Goal: Task Accomplishment & Management: Manage account settings

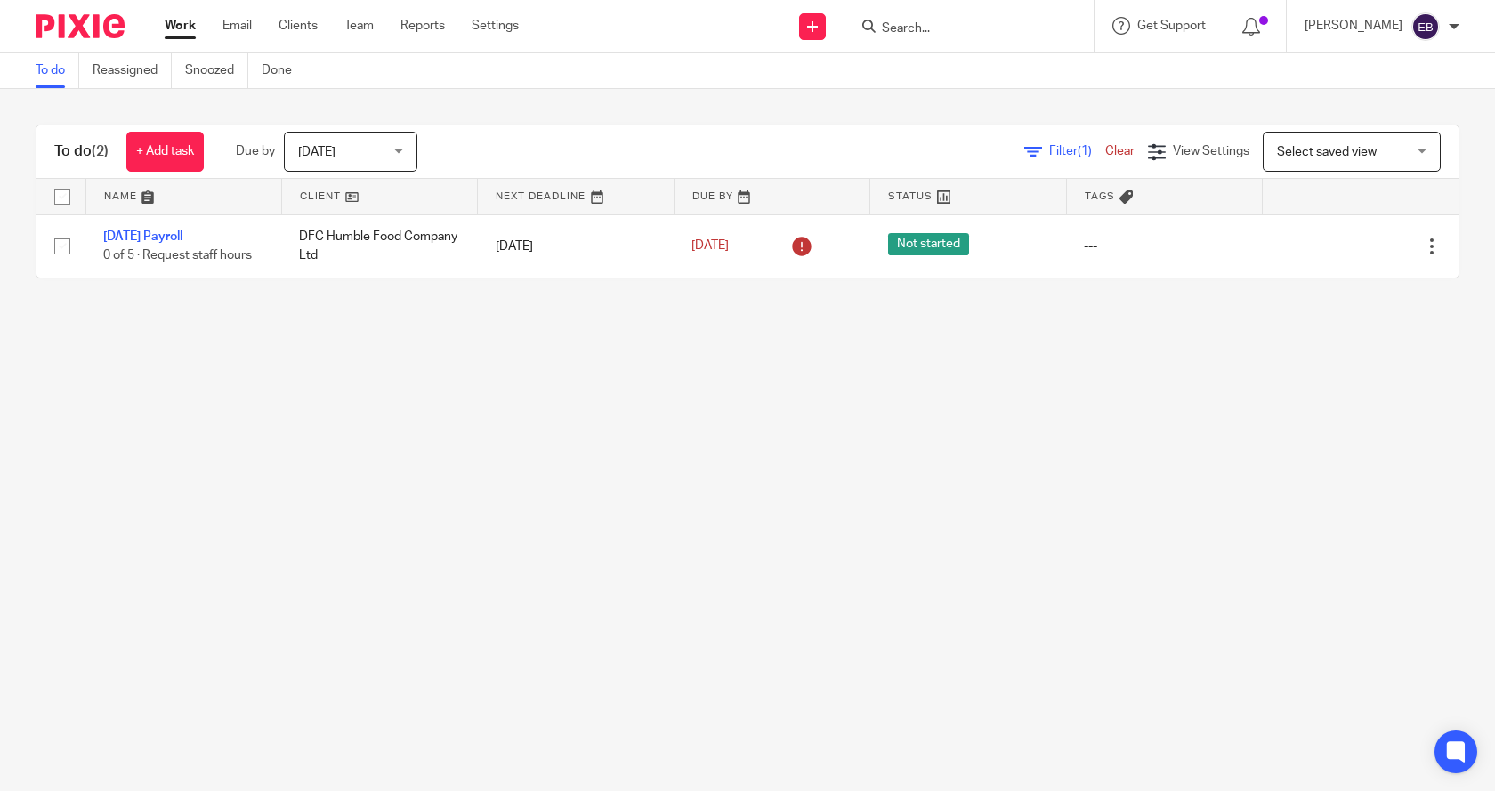
click at [175, 23] on link "Work" at bounding box center [180, 26] width 31 height 18
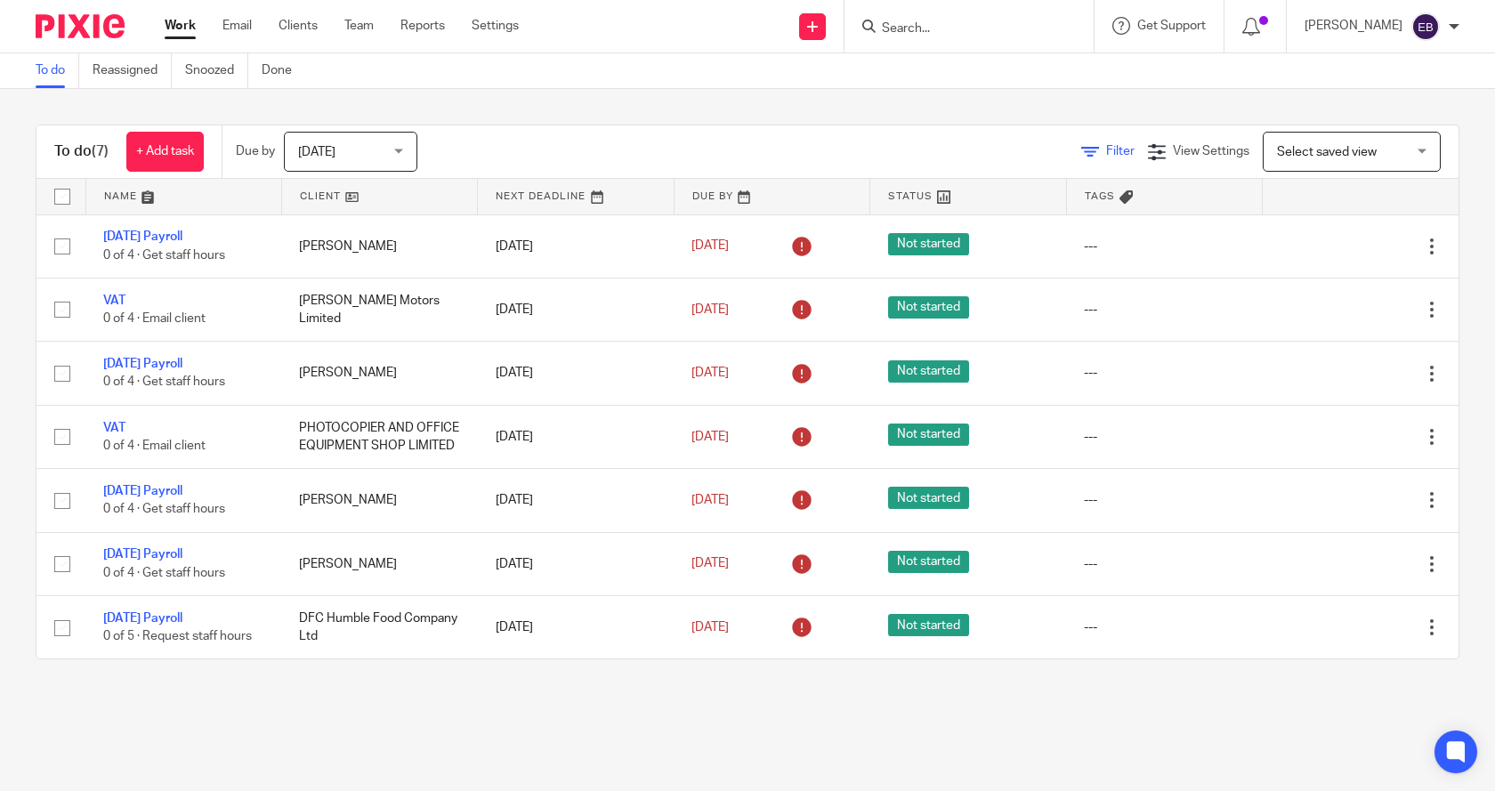
click at [1081, 150] on icon at bounding box center [1090, 152] width 18 height 18
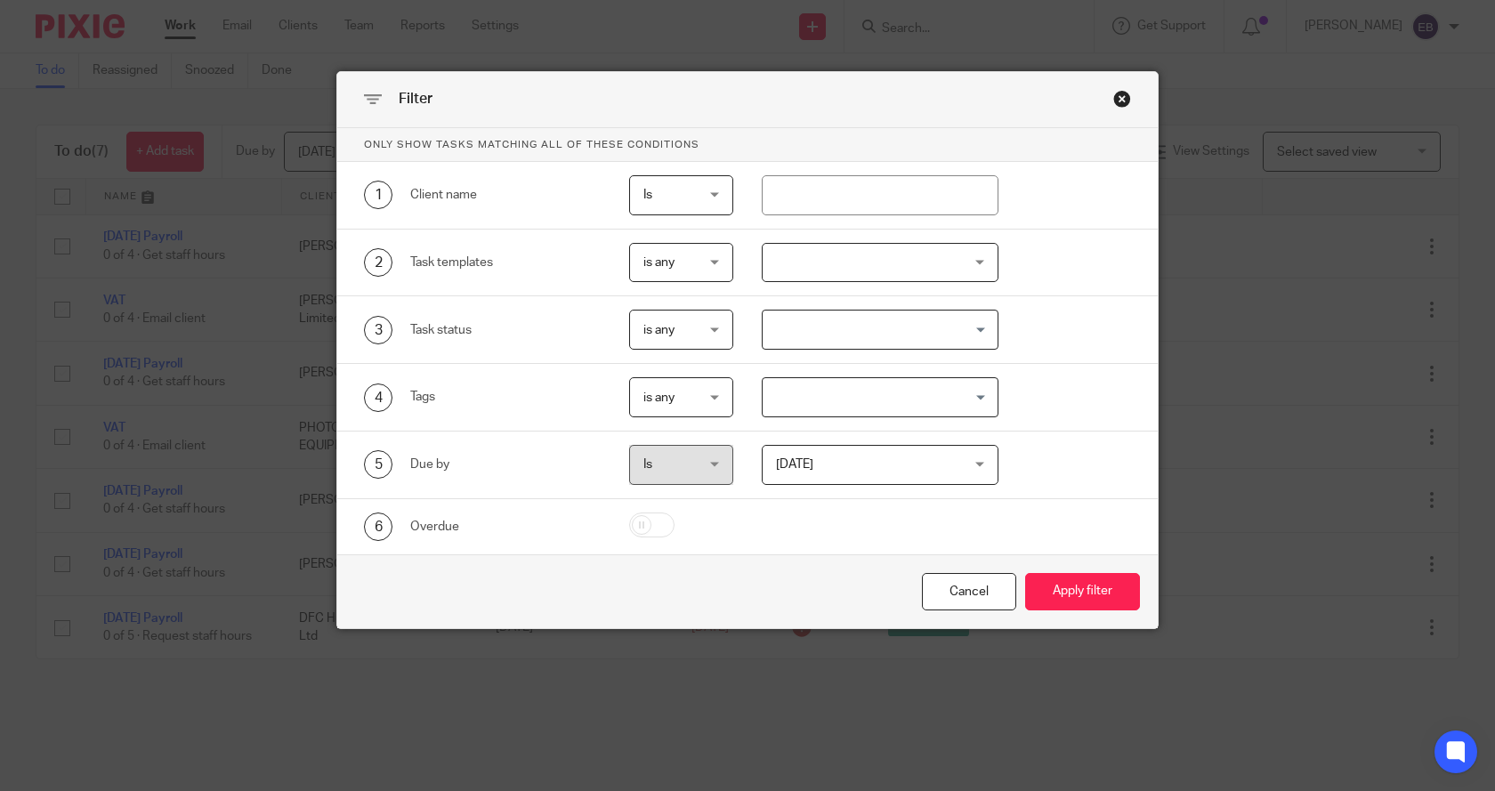
click at [848, 261] on div at bounding box center [881, 263] width 238 height 40
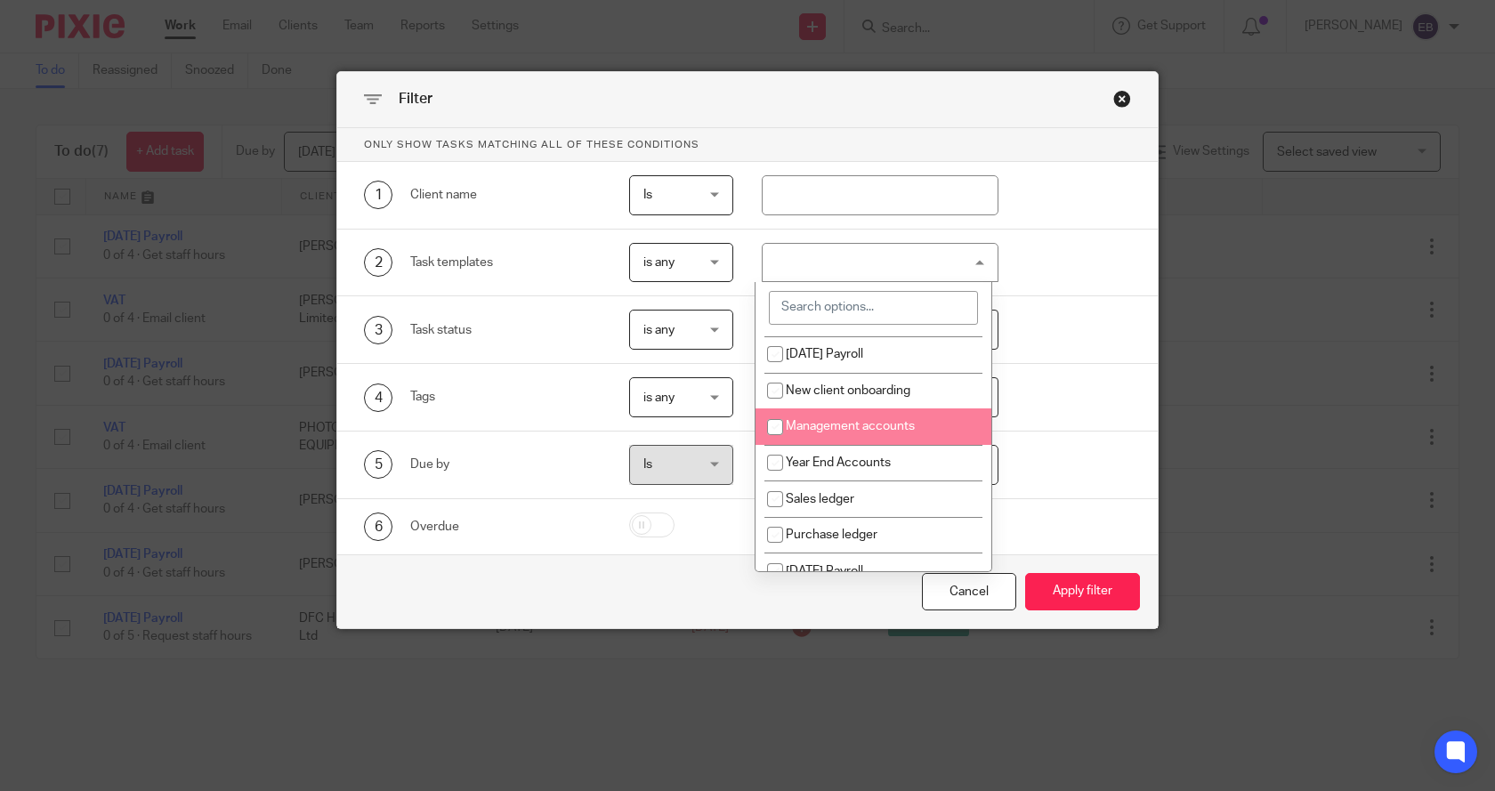
scroll to position [91, 0]
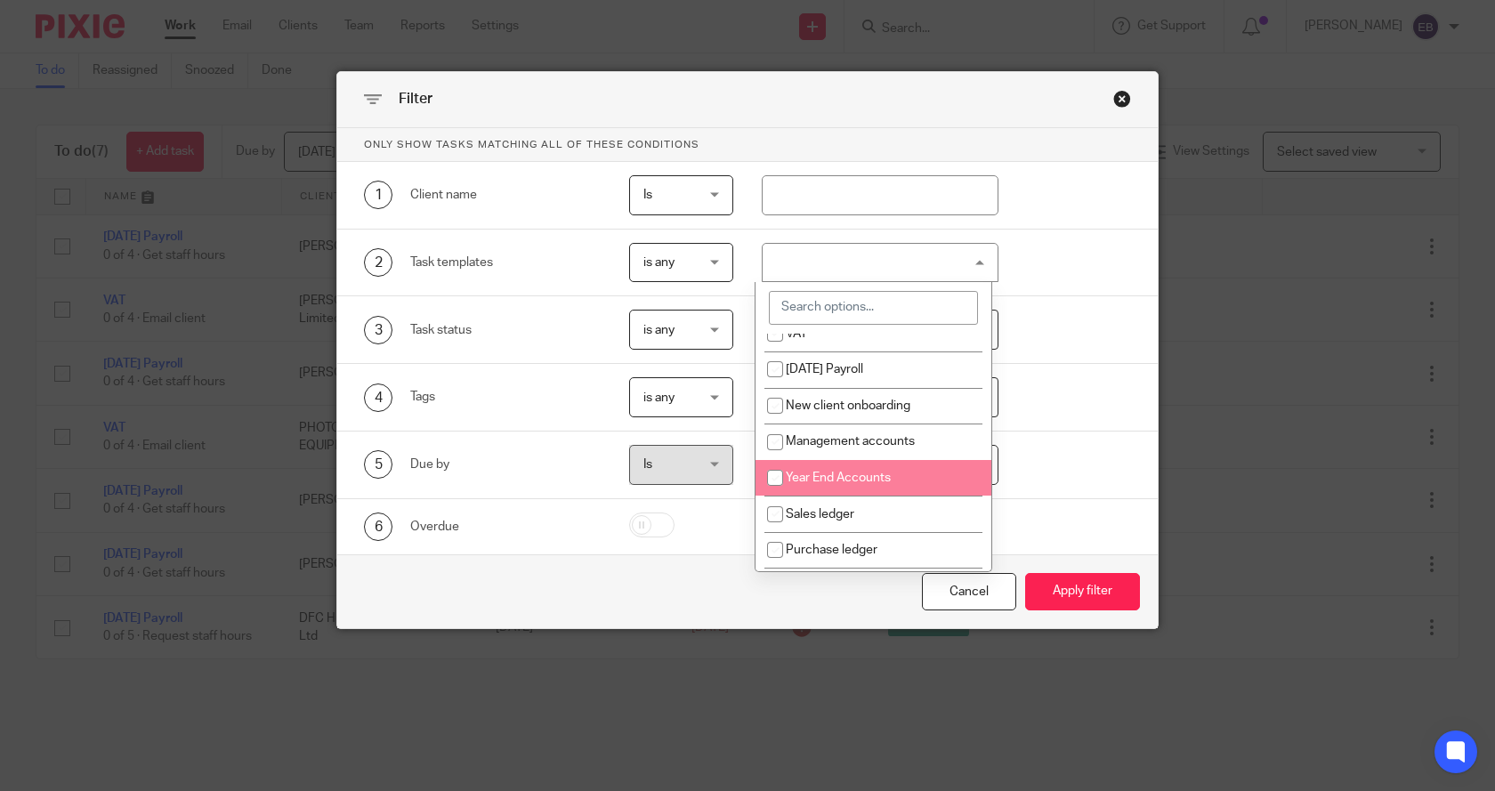
click at [777, 480] on input "checkbox" at bounding box center [775, 478] width 34 height 34
checkbox input "true"
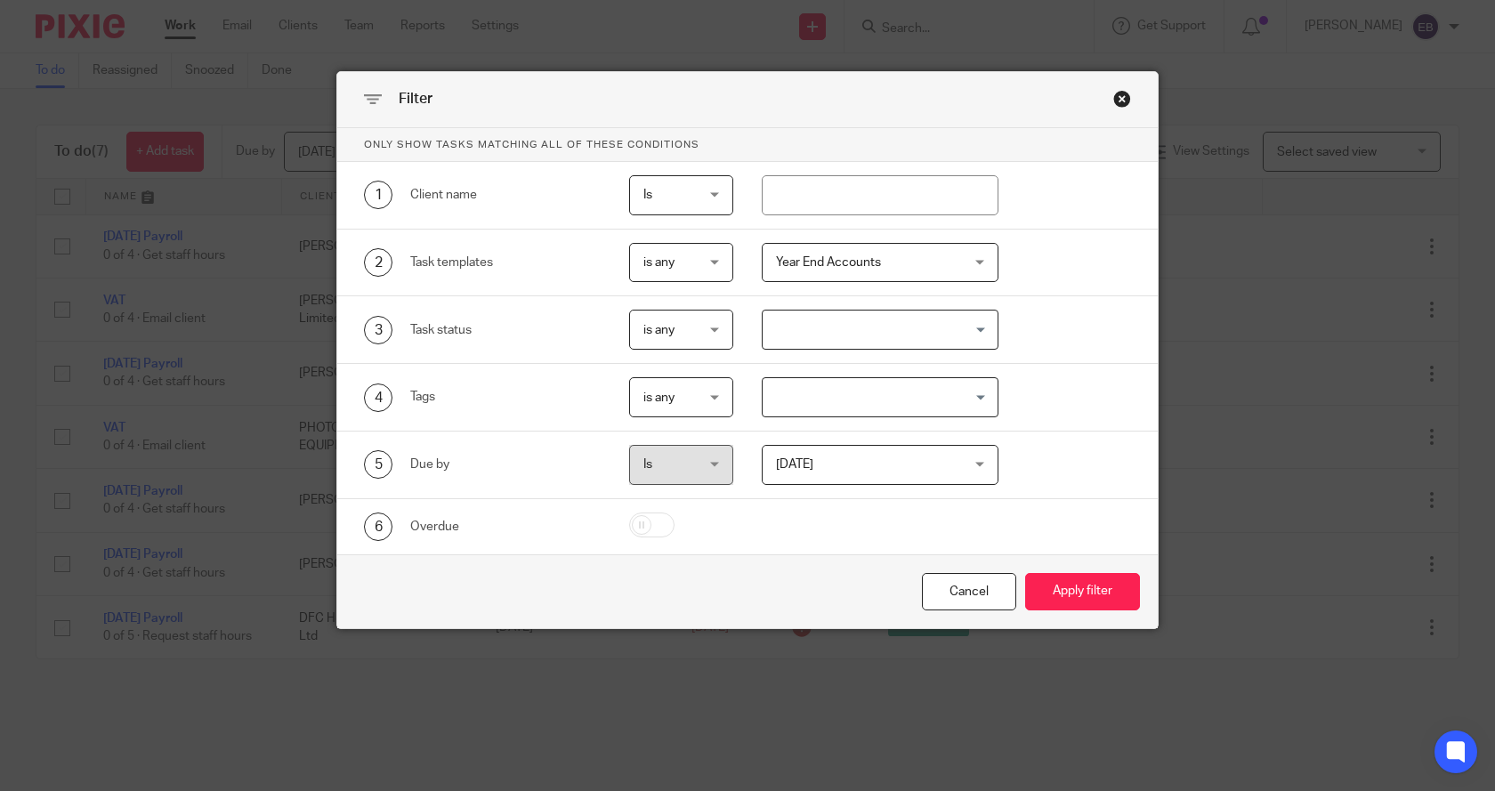
click at [822, 603] on div "Cancel Apply filter" at bounding box center [747, 592] width 821 height 75
click at [812, 474] on span "Today" at bounding box center [865, 464] width 178 height 37
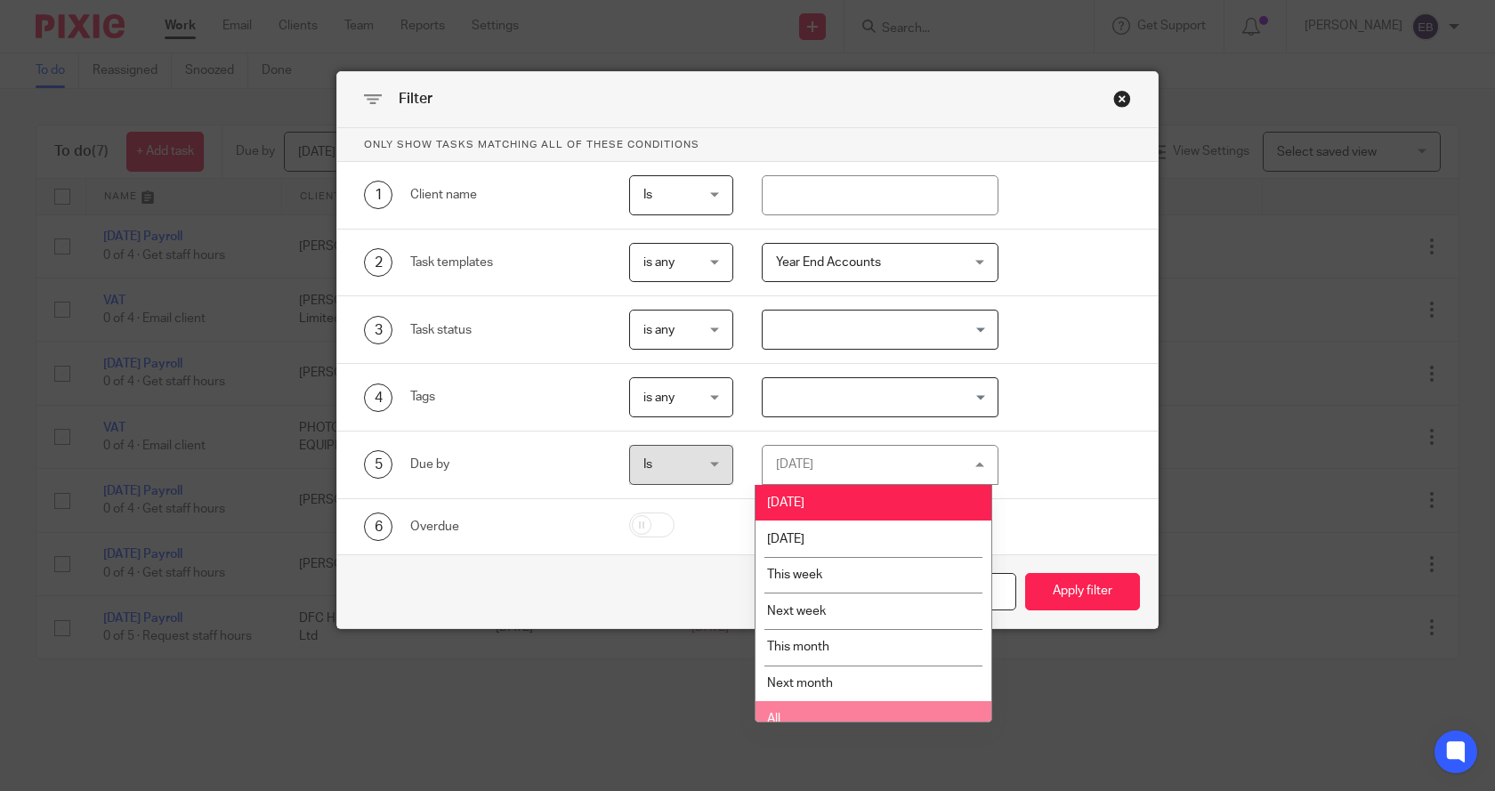
click at [783, 714] on li "All" at bounding box center [874, 719] width 236 height 36
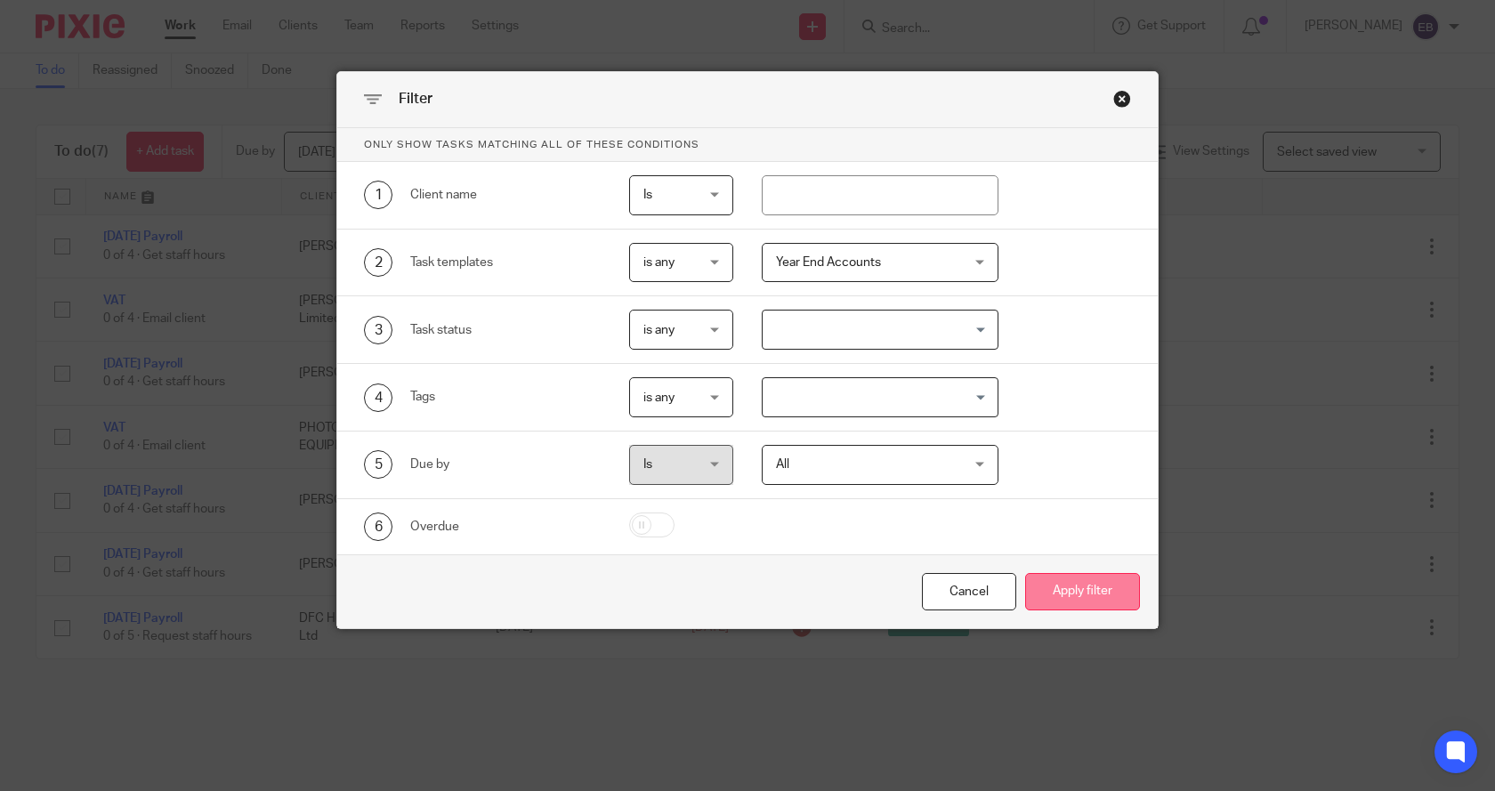
click at [1089, 588] on button "Apply filter" at bounding box center [1082, 592] width 115 height 38
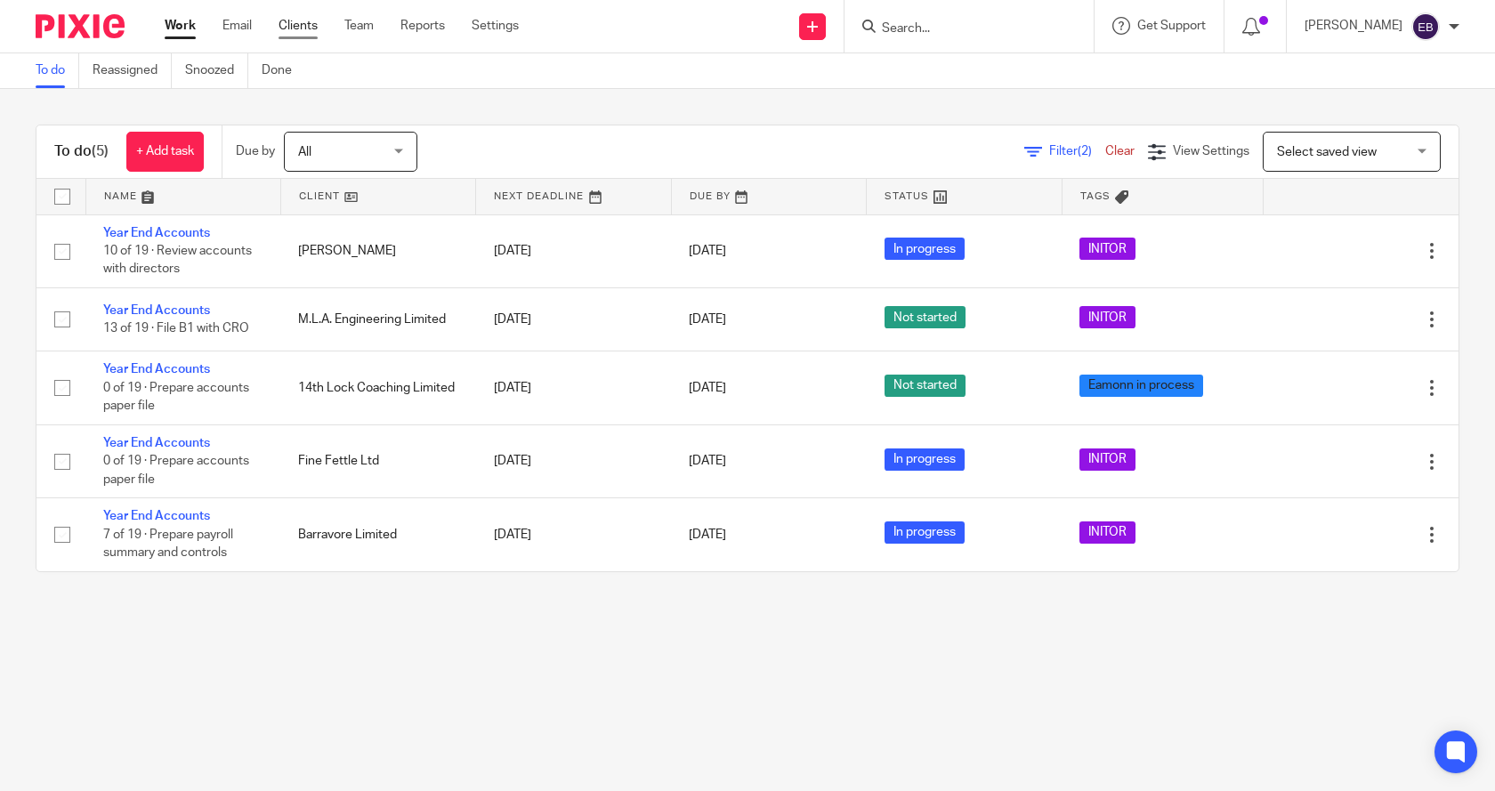
click at [295, 22] on link "Clients" at bounding box center [298, 26] width 39 height 18
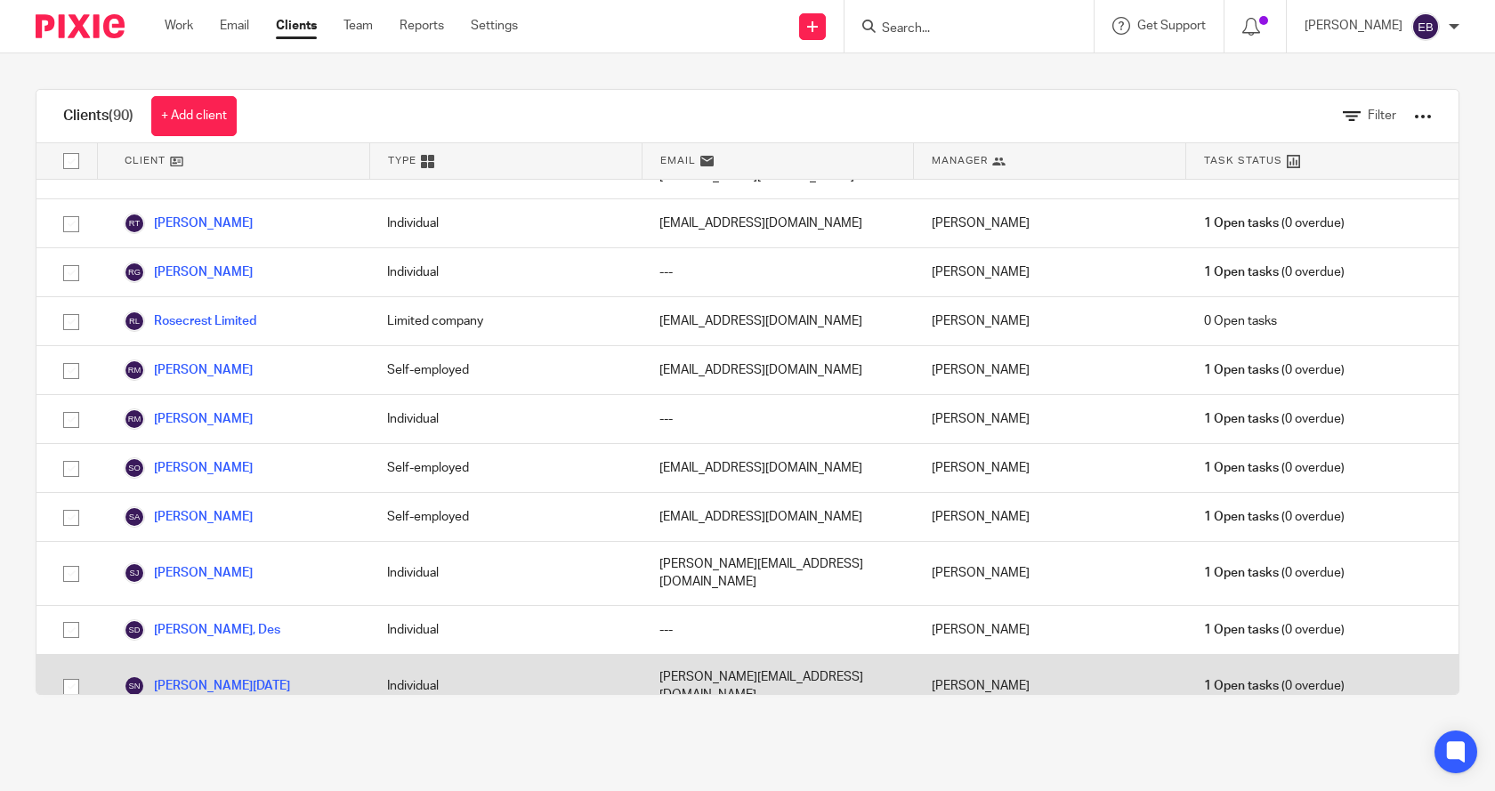
scroll to position [3649, 0]
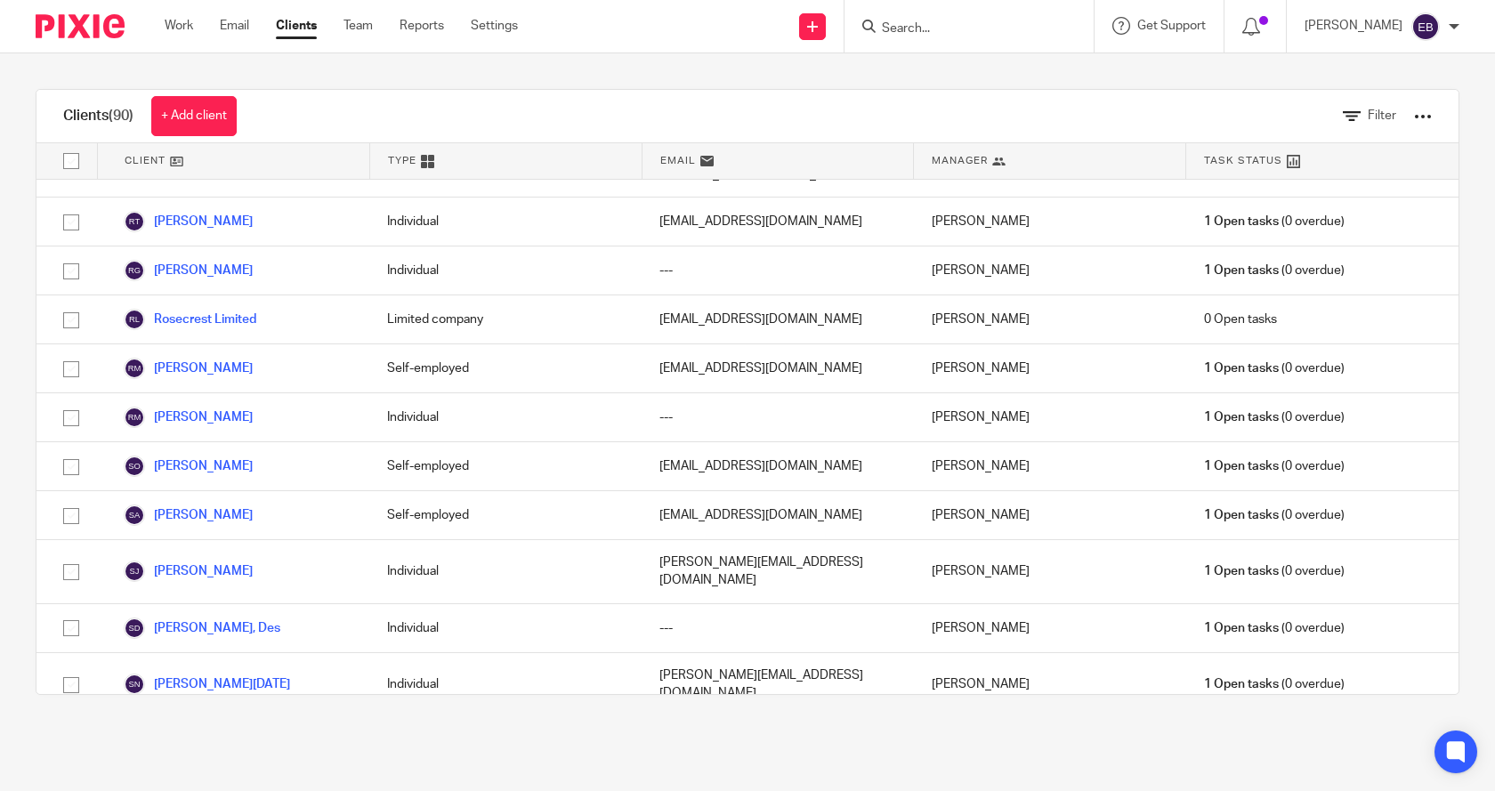
click at [255, 790] on link "Sparking Speech Limited" at bounding box center [210, 804] width 172 height 21
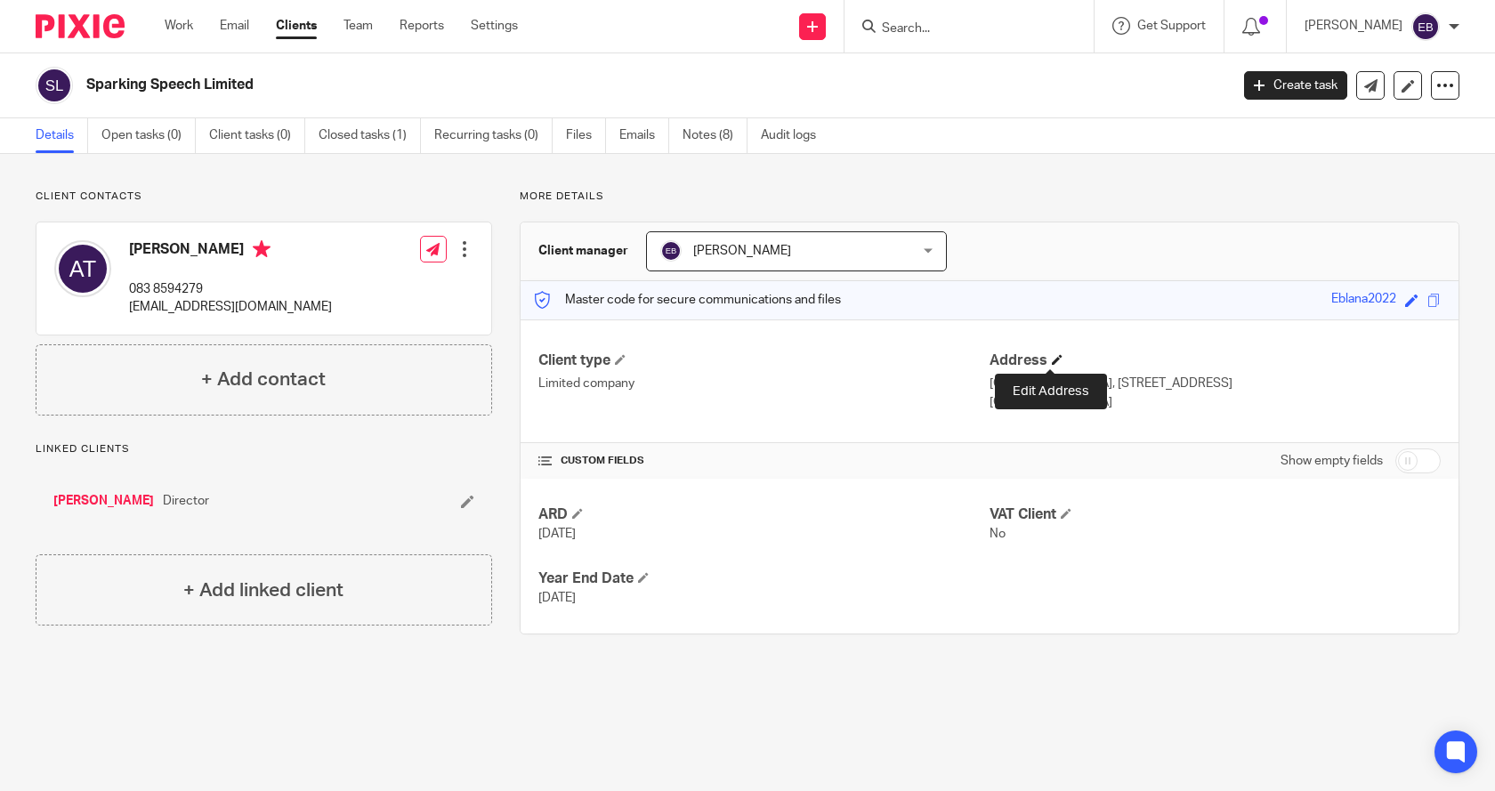
click at [1052, 360] on span at bounding box center [1057, 359] width 11 height 11
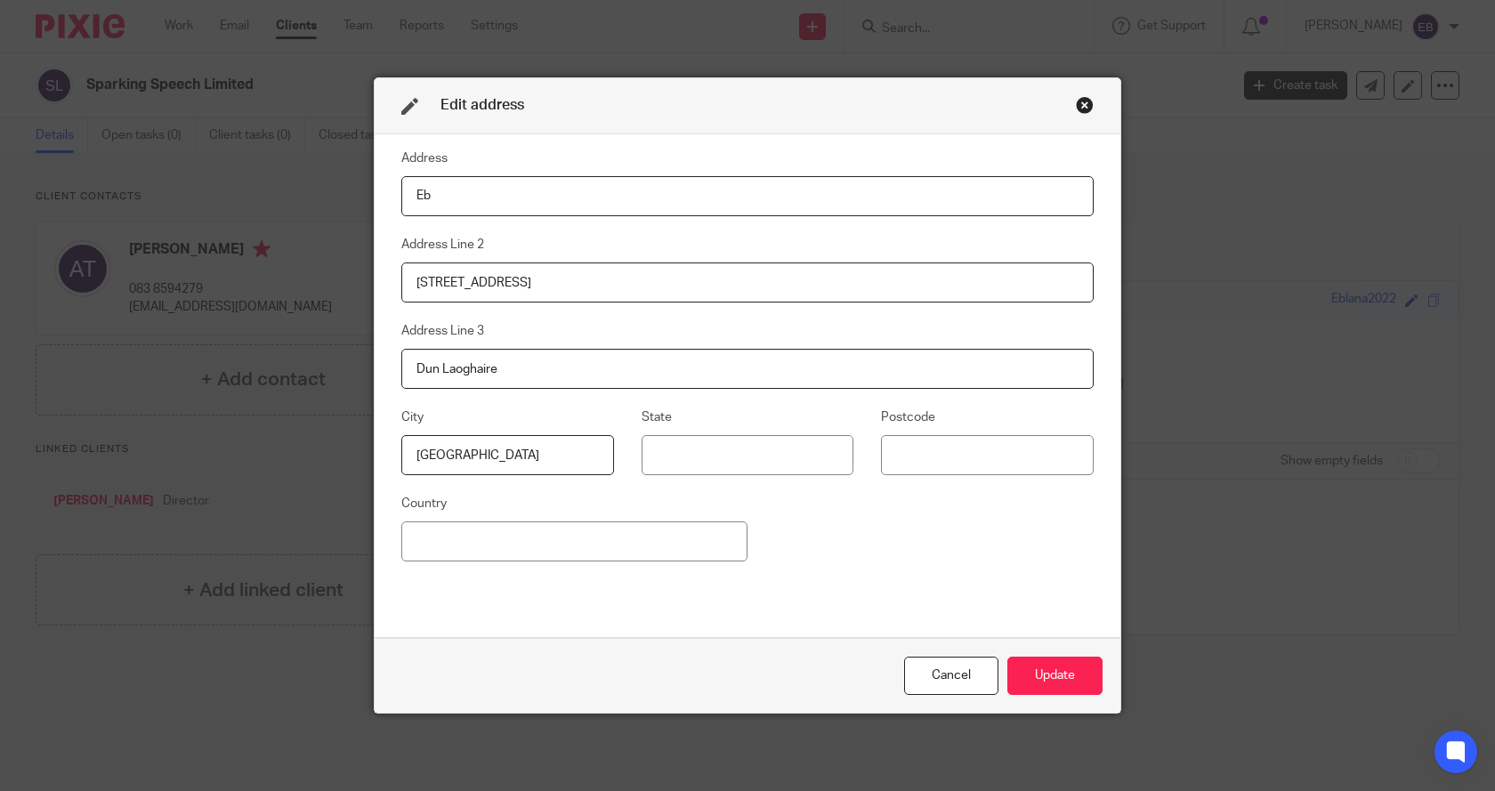
type input "E"
type input "52 Granitefield"
drag, startPoint x: 567, startPoint y: 285, endPoint x: 307, endPoint y: 276, distance: 260.0
click at [307, 276] on div "Edit address Address 52 Granitefield Address Line 2 11 Eblana Avenue Address Li…" at bounding box center [747, 395] width 1495 height 791
click at [1050, 679] on button "Update" at bounding box center [1055, 676] width 95 height 38
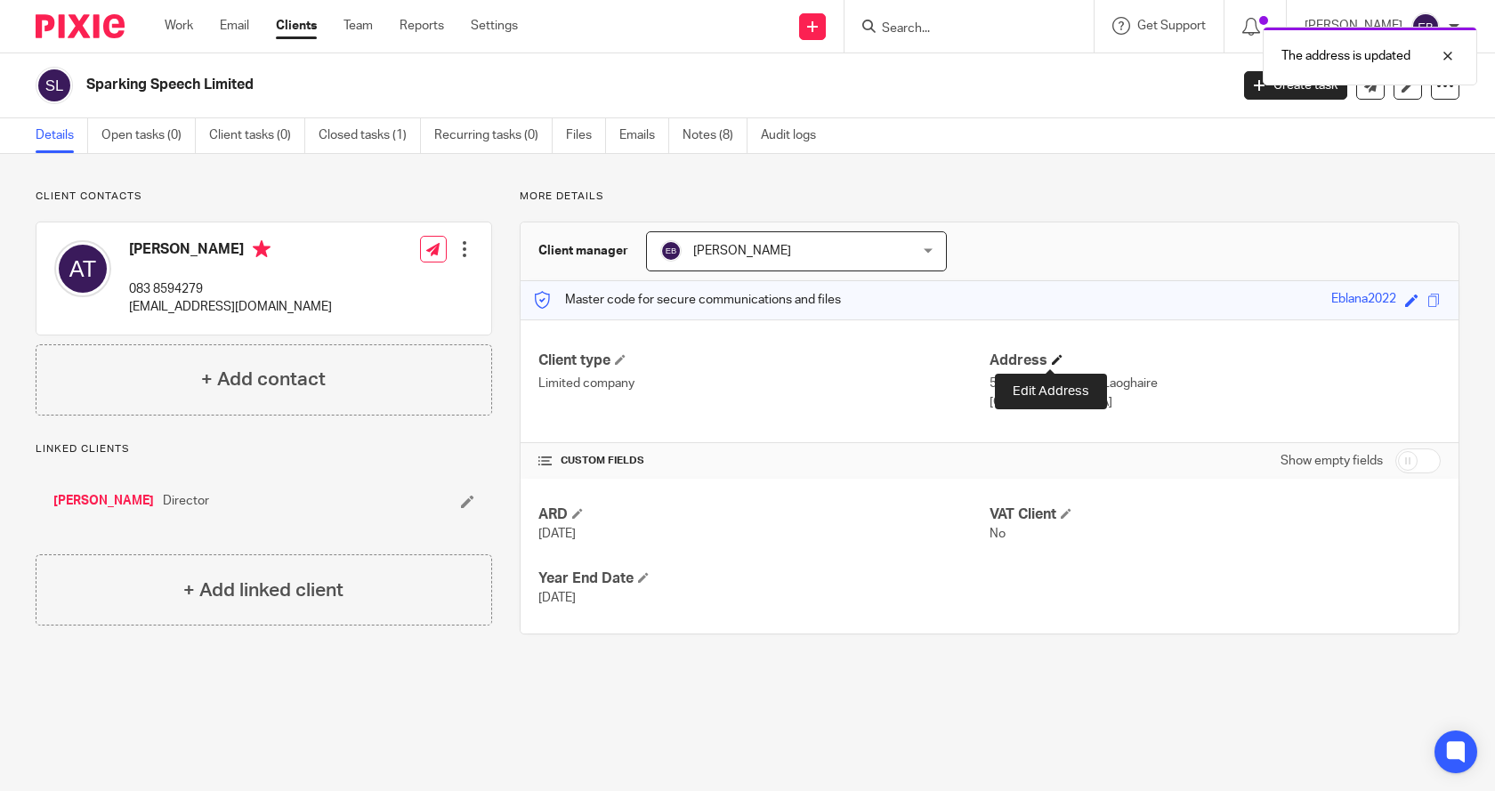
click at [1052, 358] on span at bounding box center [1057, 359] width 11 height 11
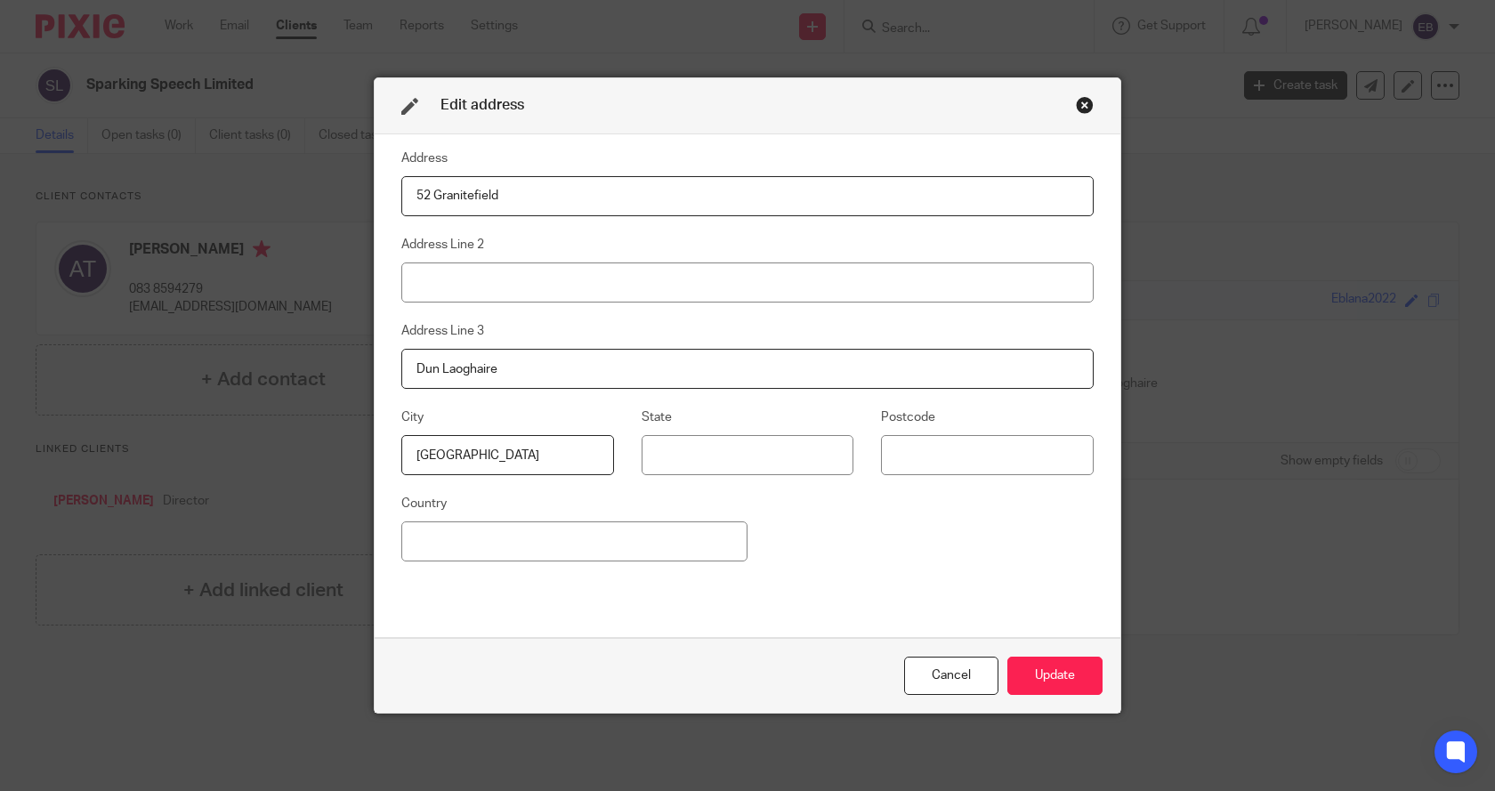
drag, startPoint x: 409, startPoint y: 457, endPoint x: 425, endPoint y: 476, distance: 25.3
click at [409, 457] on input "Dublin" at bounding box center [507, 455] width 213 height 40
type input "Co Dublin"
click at [900, 459] on input at bounding box center [987, 455] width 213 height 40
type input "A96 NF05"
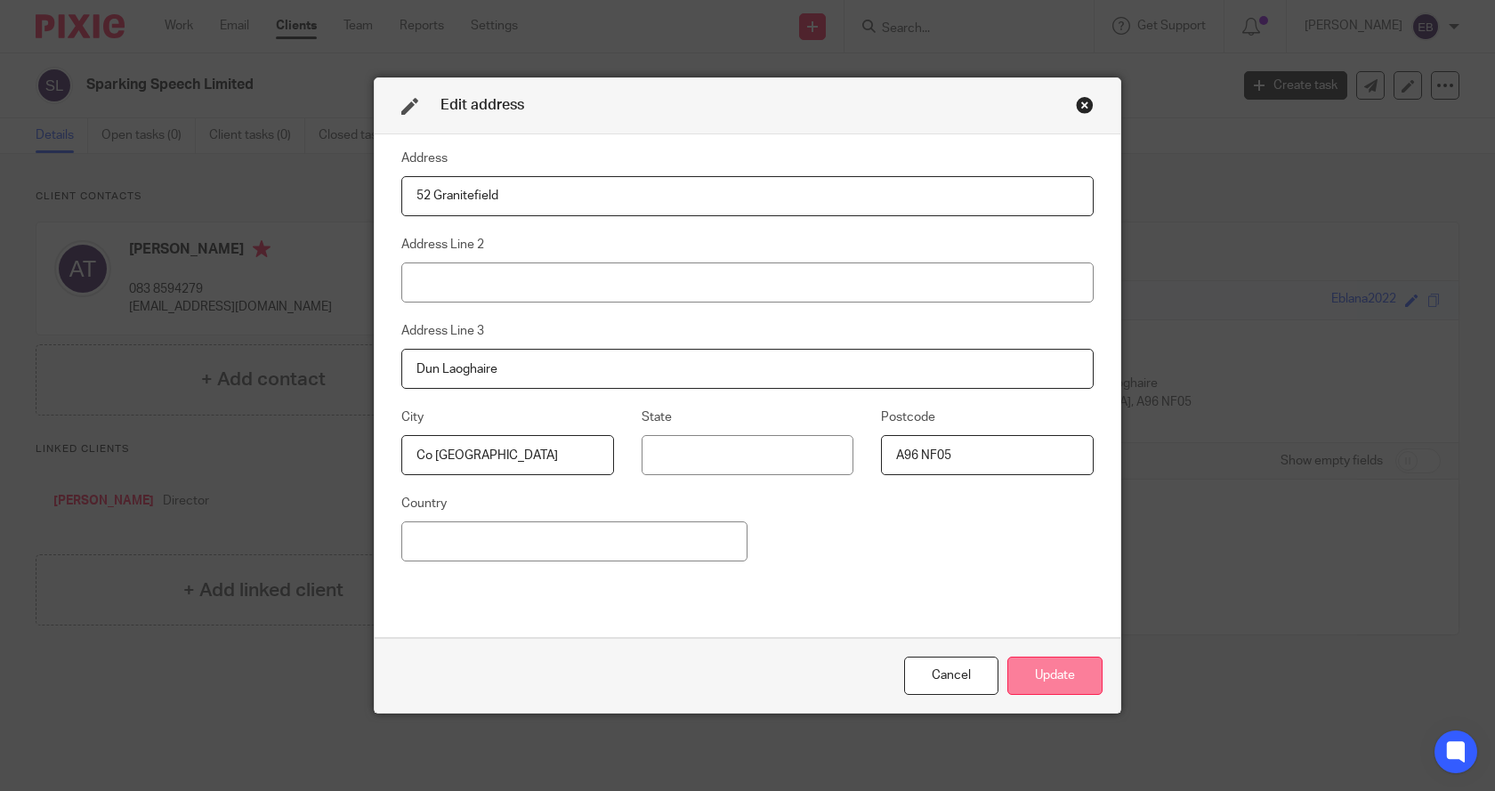
click at [1059, 670] on button "Update" at bounding box center [1055, 676] width 95 height 38
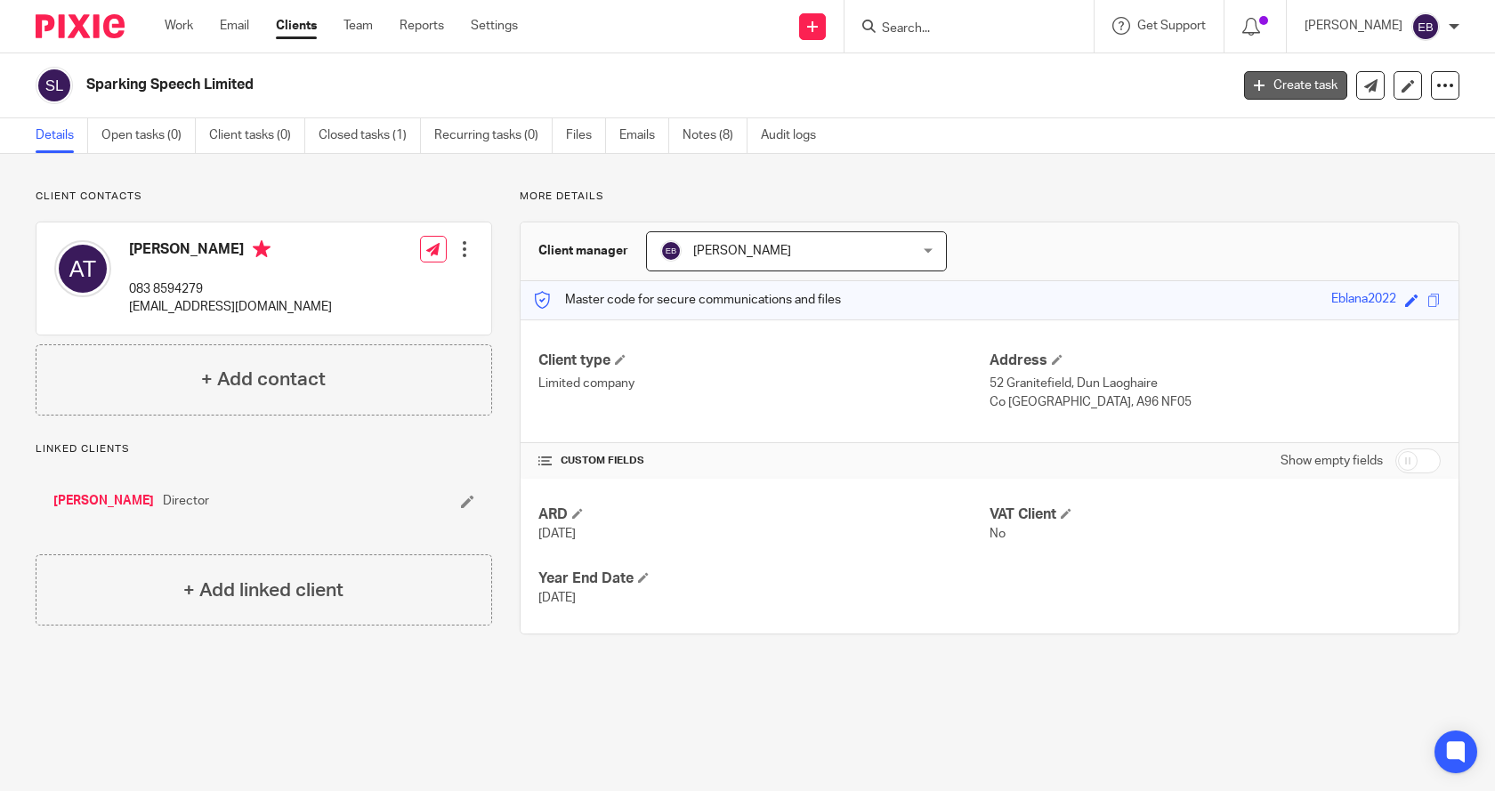
click at [1283, 79] on link "Create task" at bounding box center [1295, 85] width 103 height 28
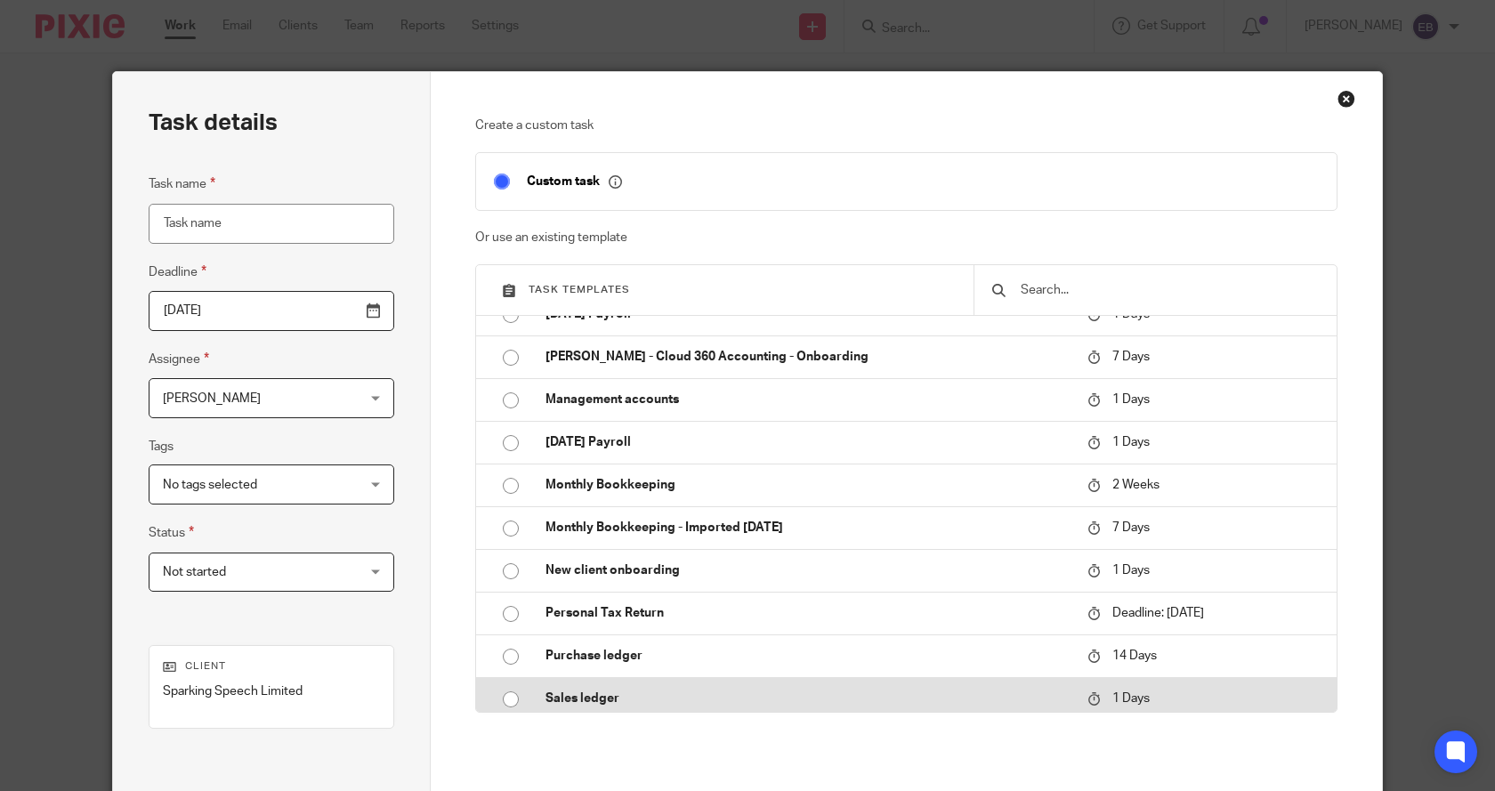
scroll to position [159, 0]
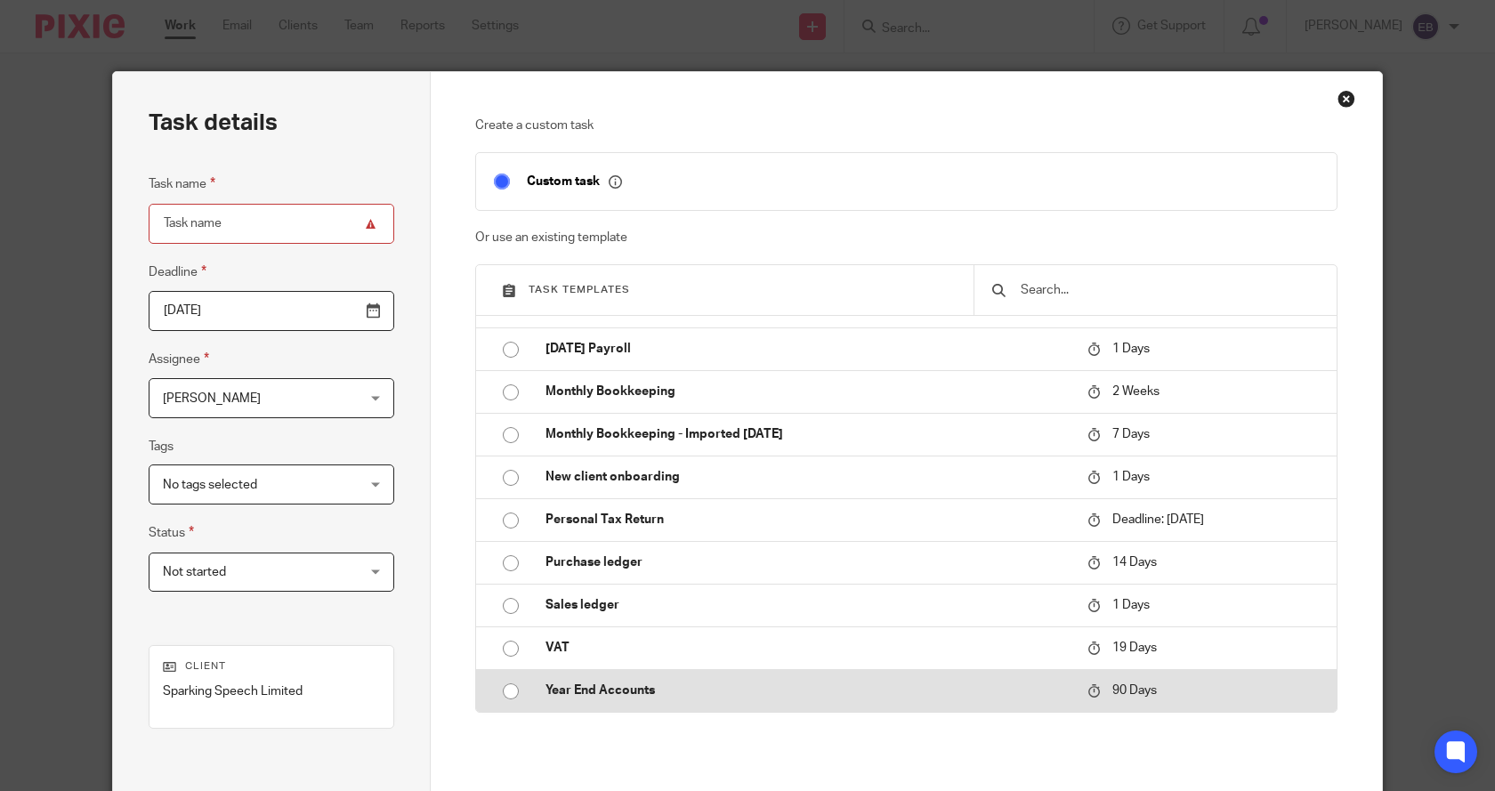
click at [501, 694] on input "radio" at bounding box center [511, 692] width 34 height 34
type input "[DATE]"
type input "Year End Accounts"
checkbox input "false"
radio input "false"
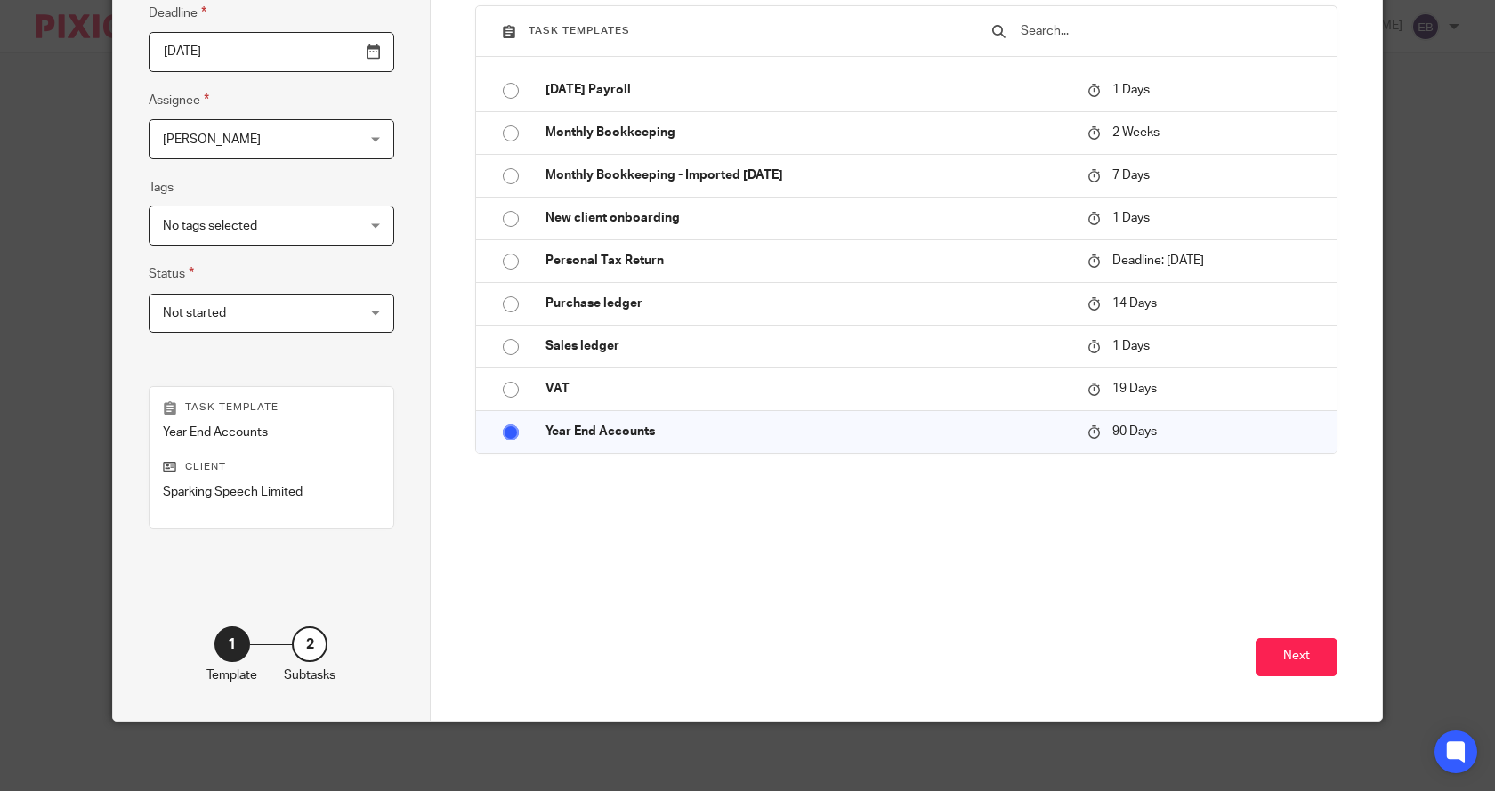
scroll to position [261, 0]
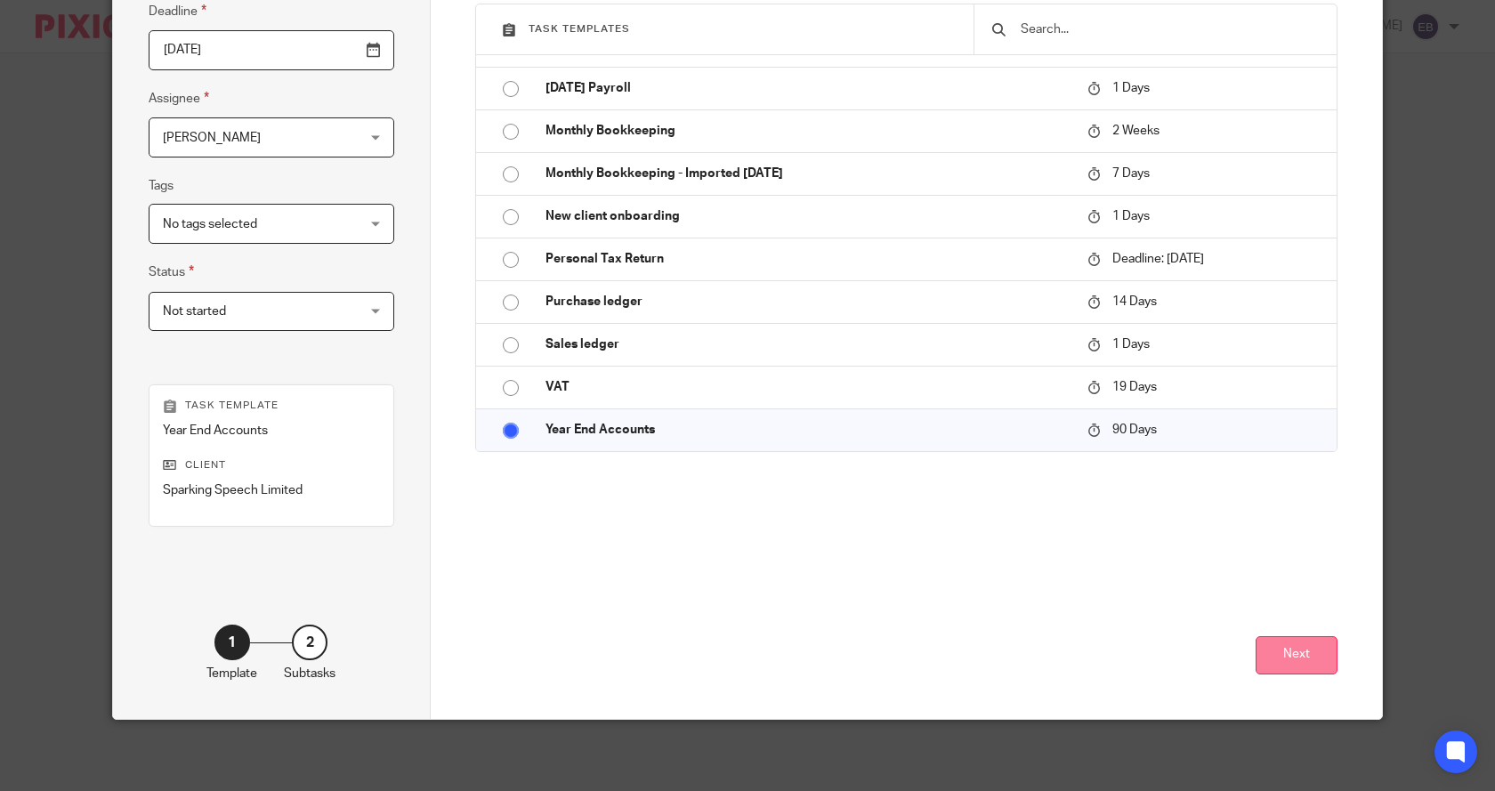
click at [1299, 650] on button "Next" at bounding box center [1297, 655] width 82 height 38
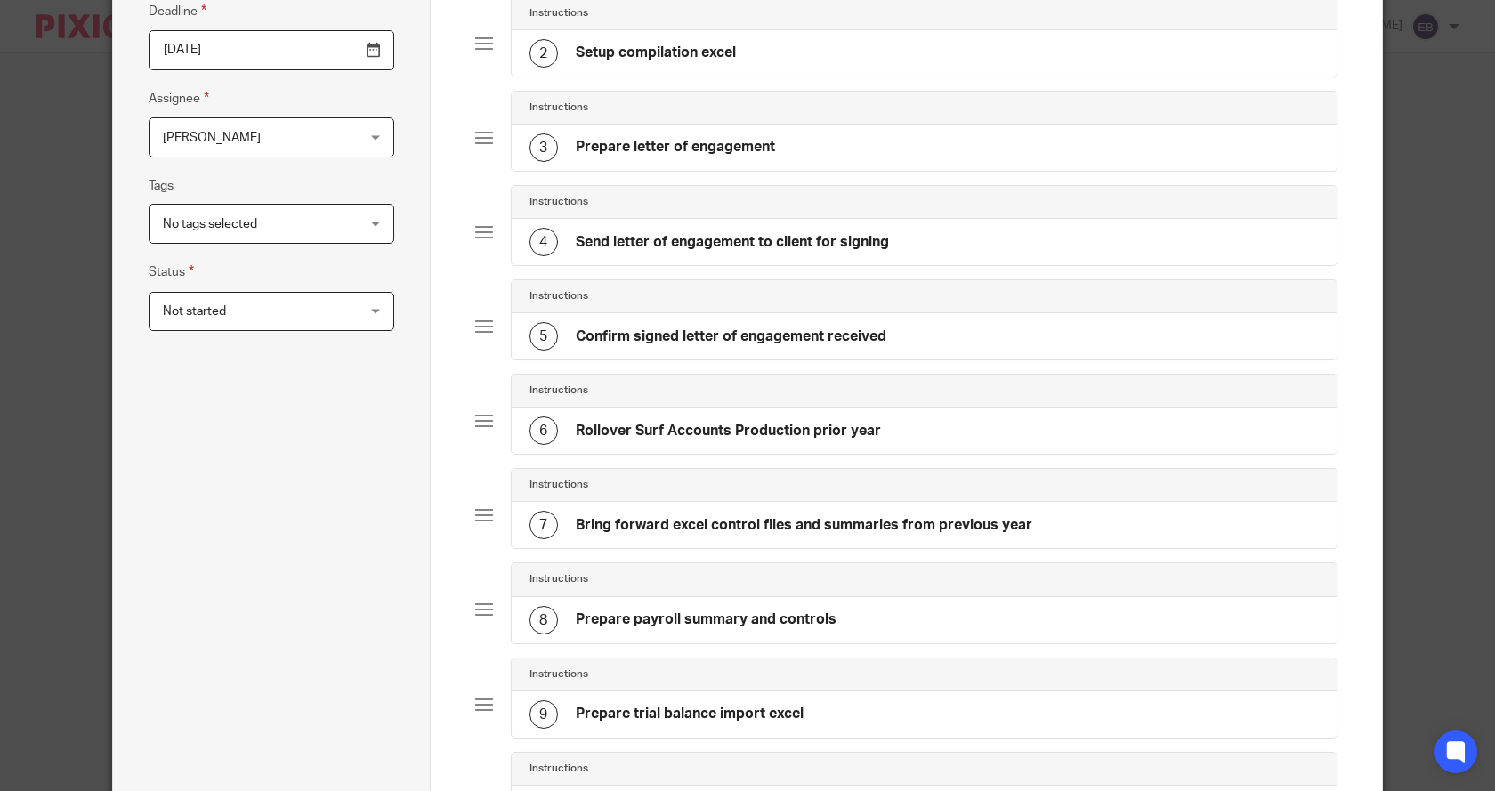
scroll to position [83, 0]
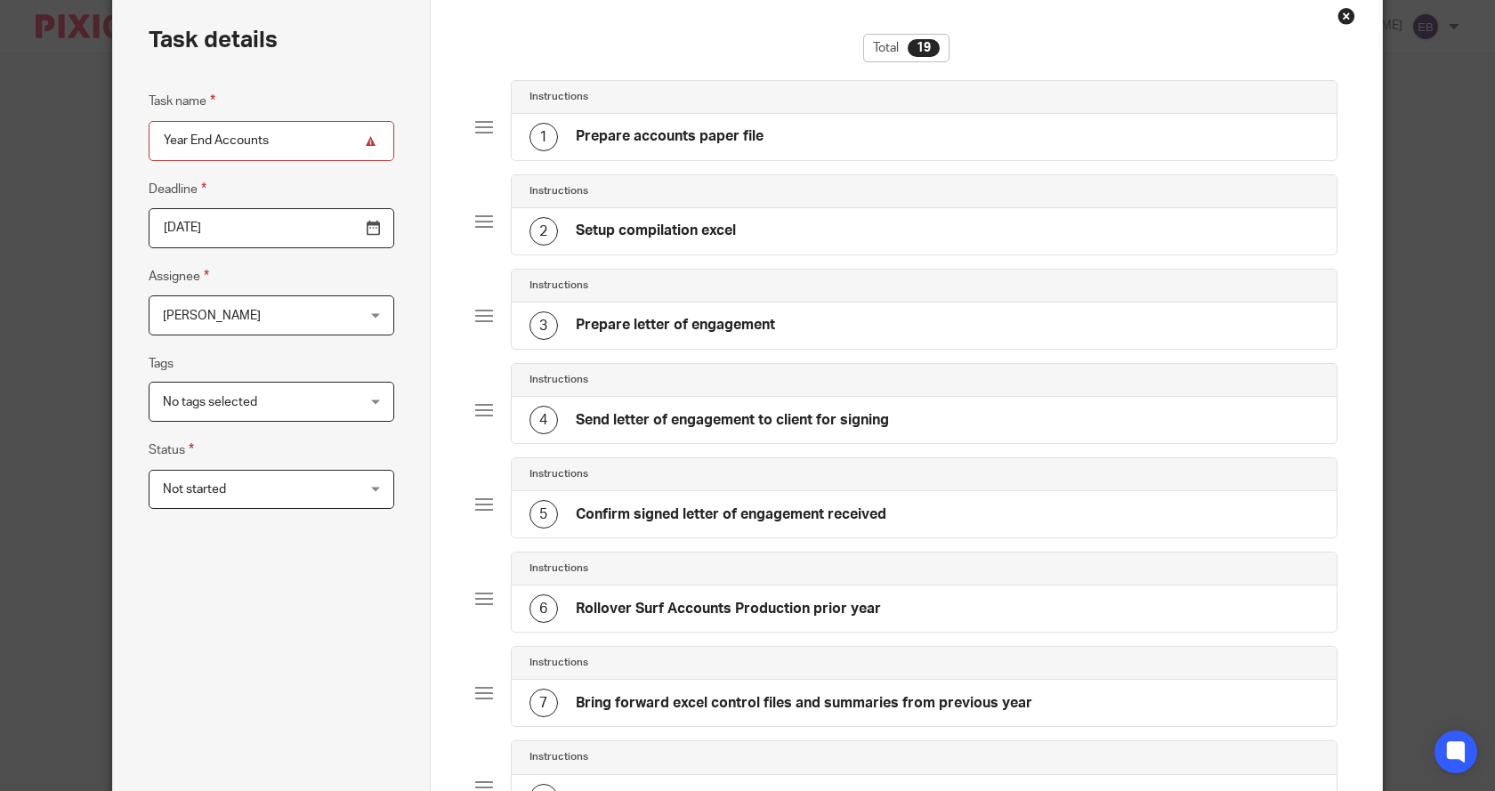
click at [368, 401] on div "No tags selected" at bounding box center [272, 402] width 246 height 40
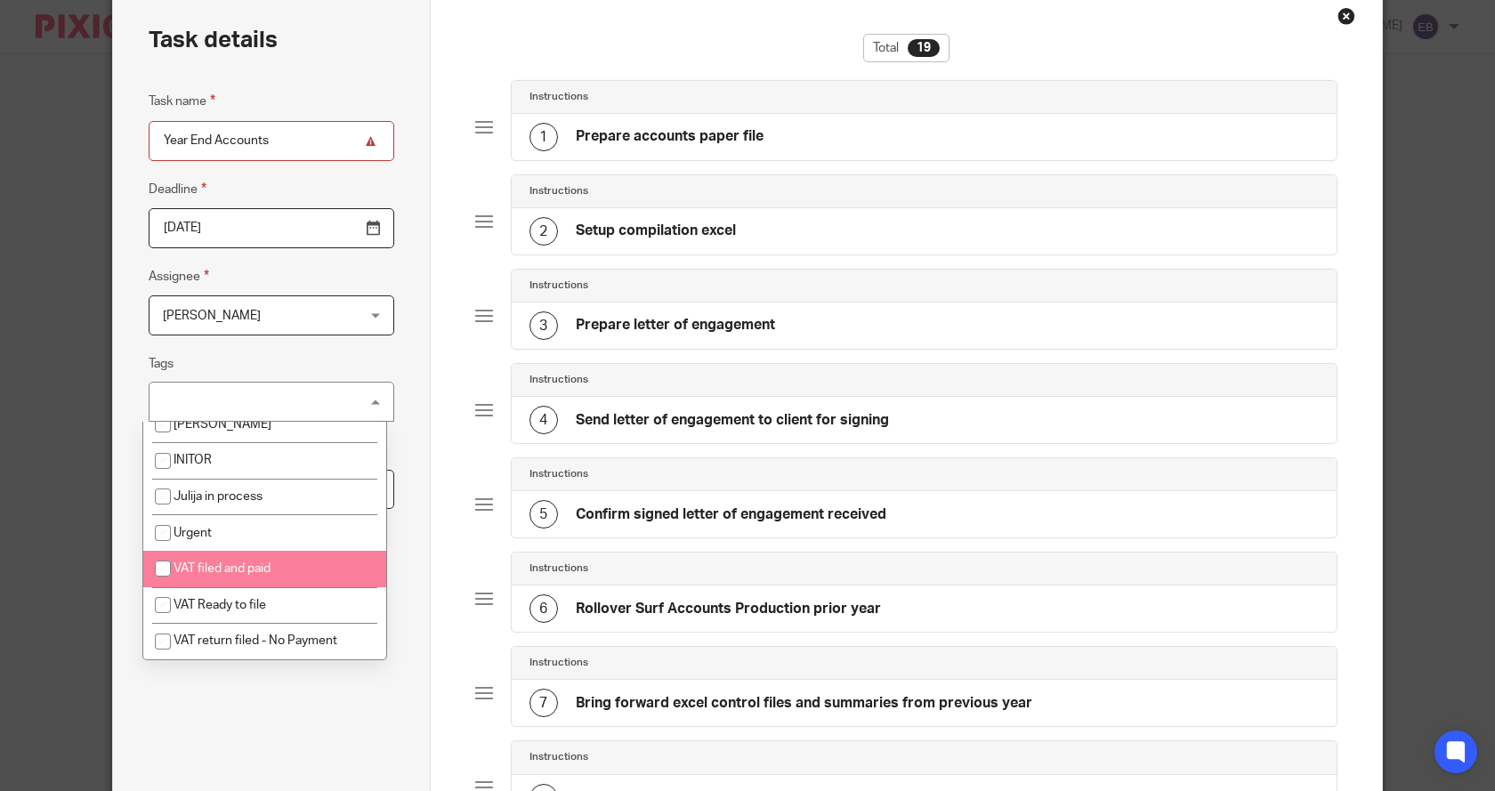
scroll to position [161, 0]
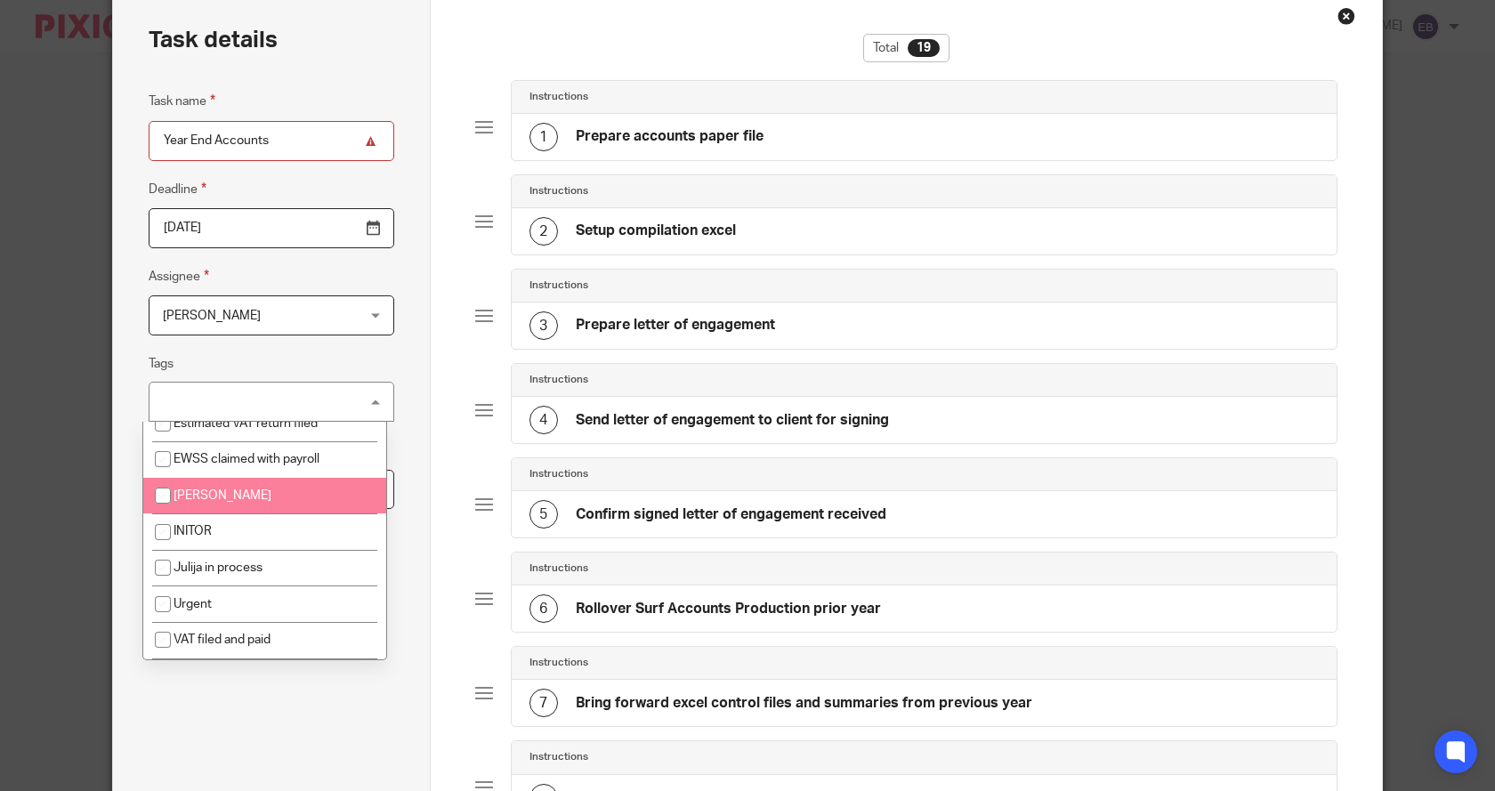
click at [160, 513] on input "checkbox" at bounding box center [163, 496] width 34 height 34
checkbox input "true"
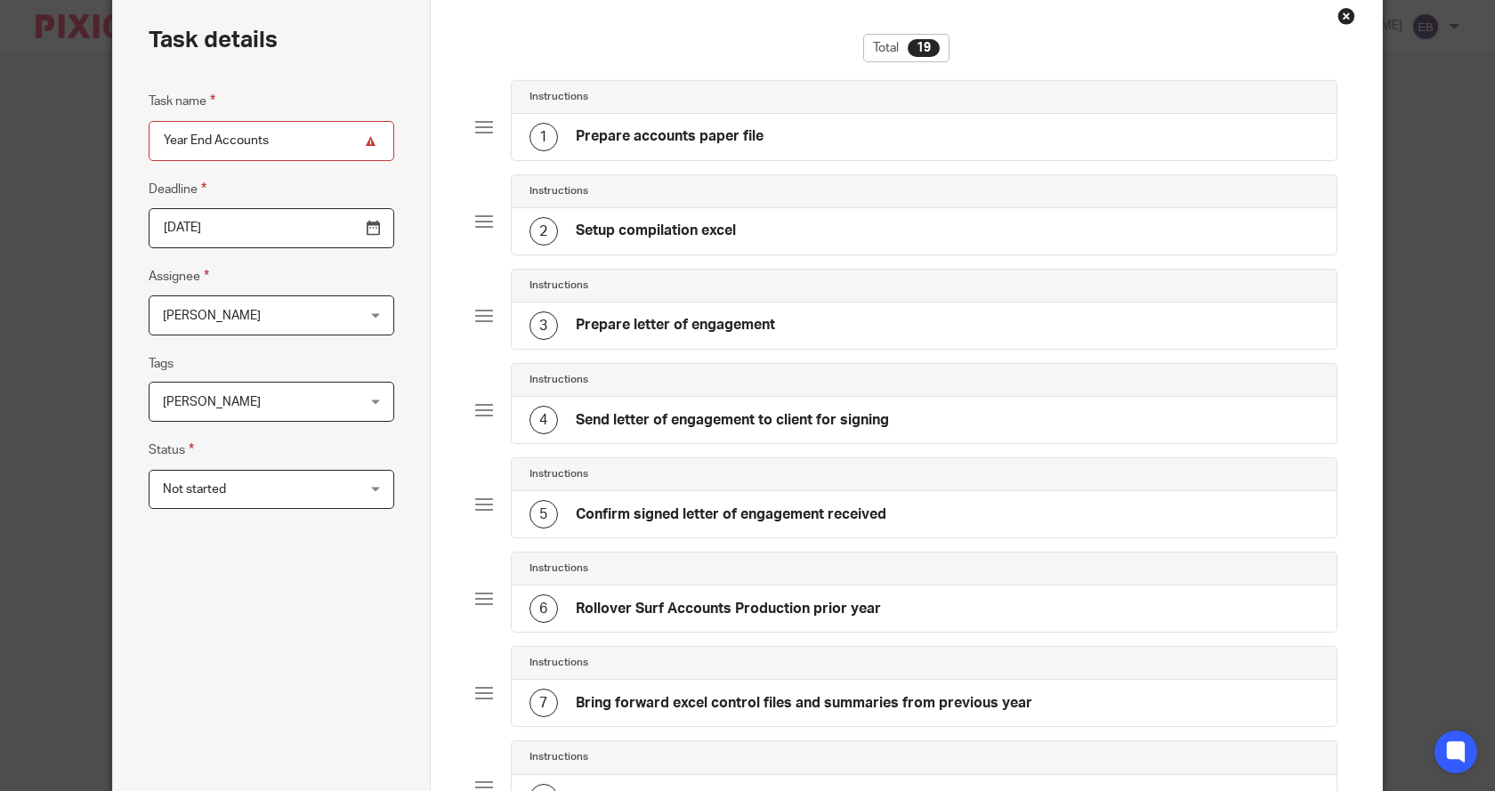
click at [372, 488] on div "Not started Not started" at bounding box center [272, 490] width 246 height 40
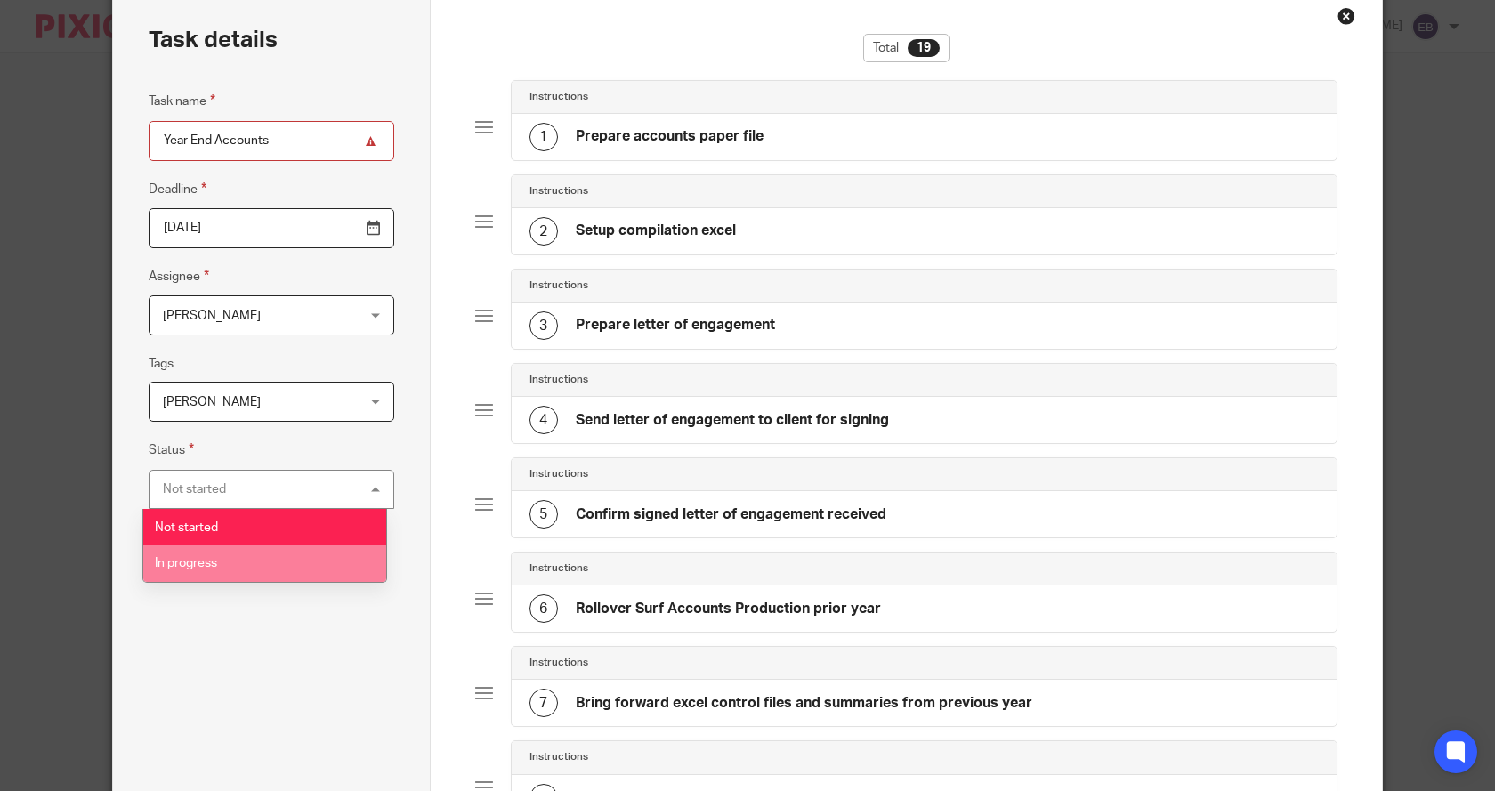
click at [206, 563] on span "In progress" at bounding box center [186, 563] width 62 height 12
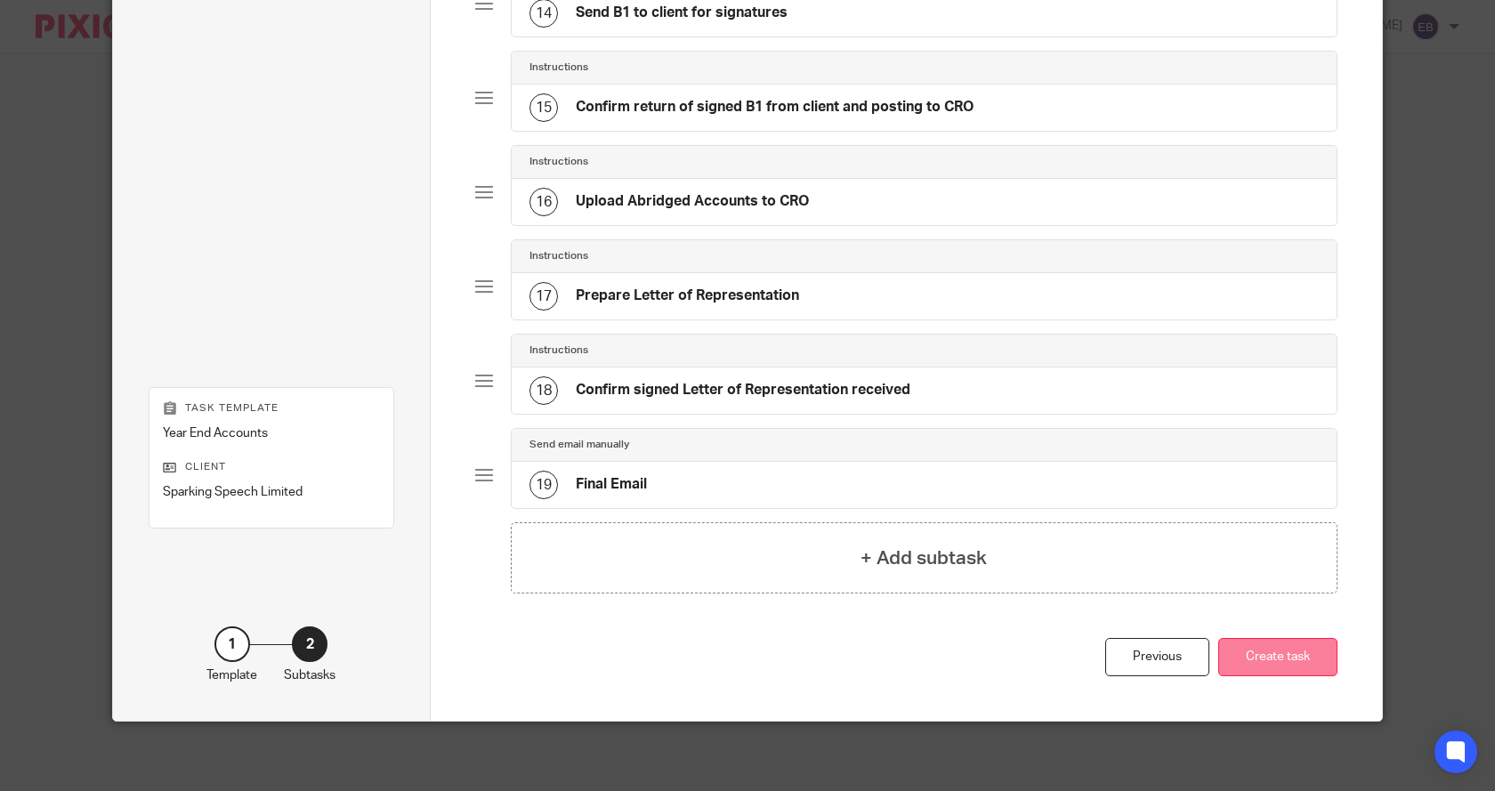
scroll to position [1436, 0]
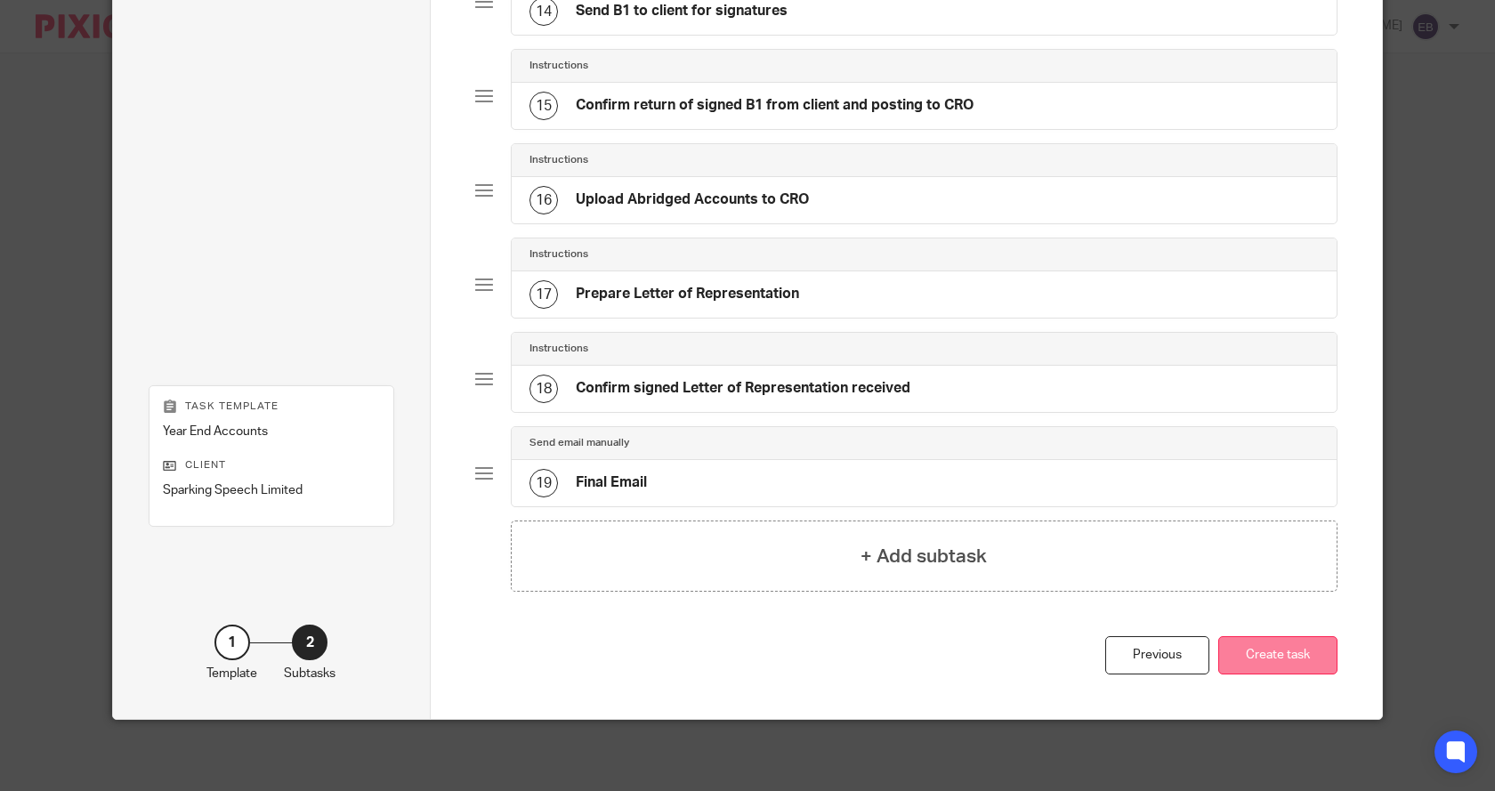
click at [1268, 661] on button "Create task" at bounding box center [1277, 655] width 119 height 38
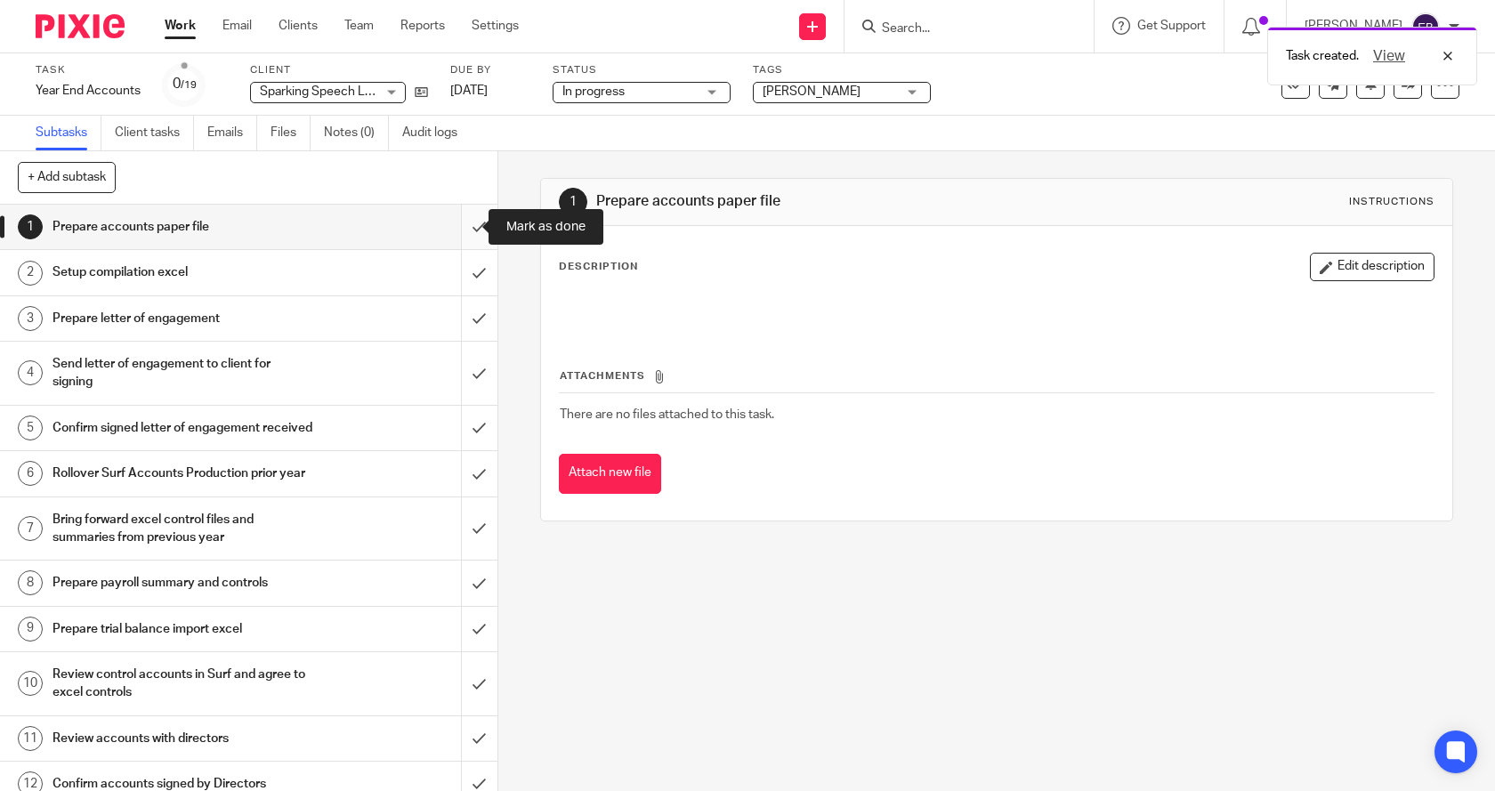
click at [459, 222] on input "submit" at bounding box center [249, 227] width 498 height 45
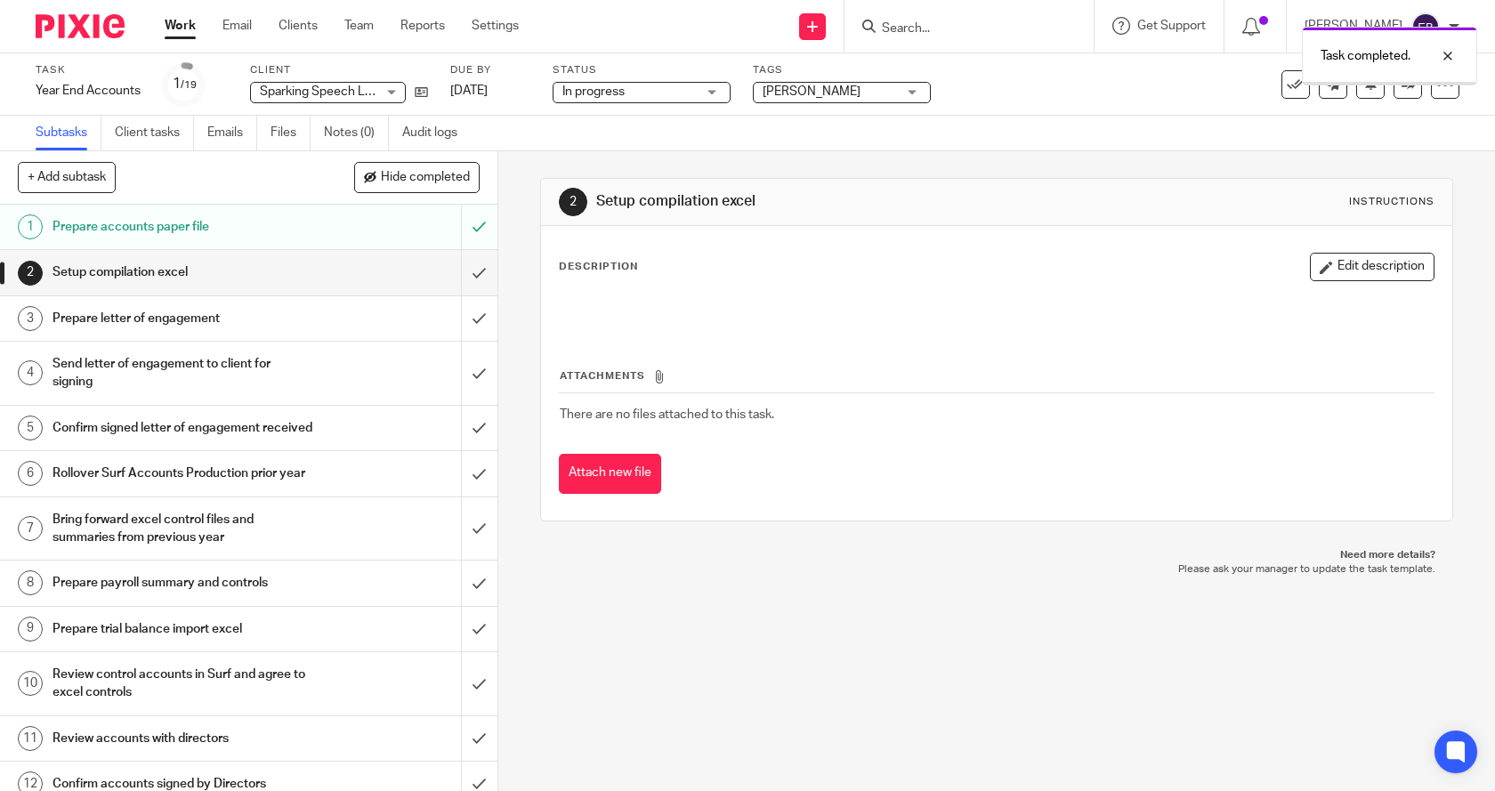
click at [462, 278] on input "submit" at bounding box center [249, 272] width 498 height 45
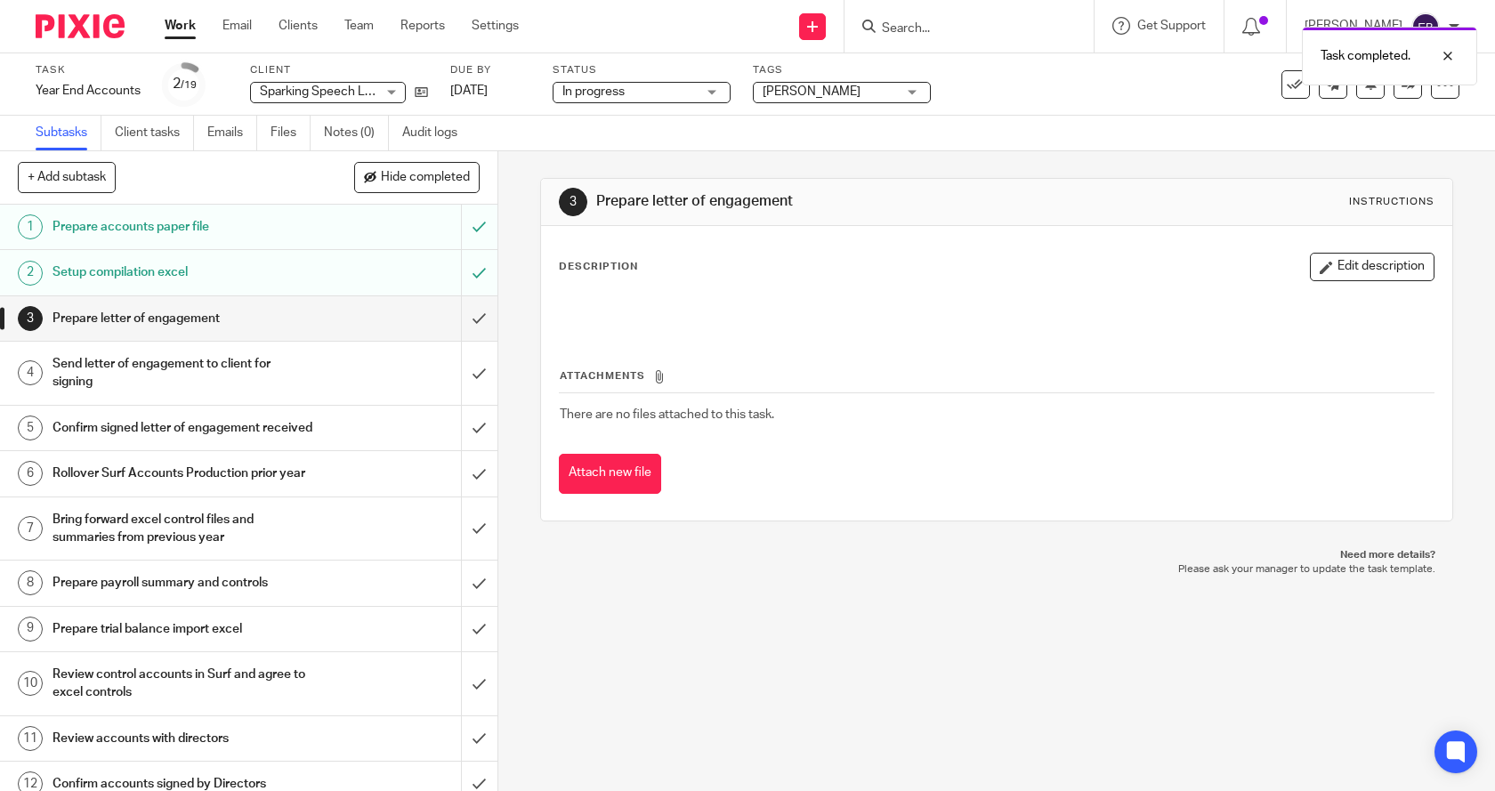
click at [180, 28] on link "Work" at bounding box center [180, 26] width 31 height 18
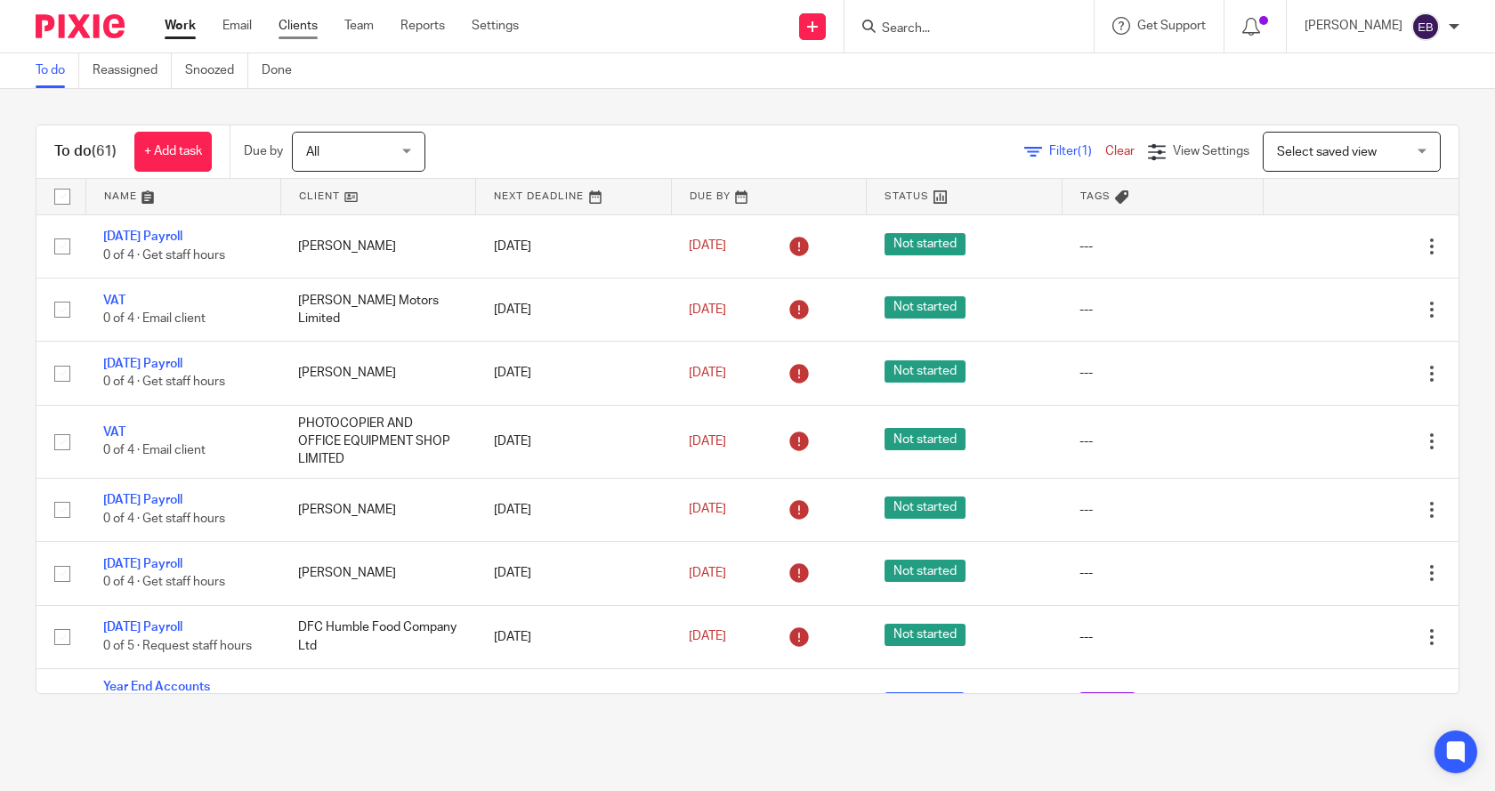
click at [304, 29] on link "Clients" at bounding box center [298, 26] width 39 height 18
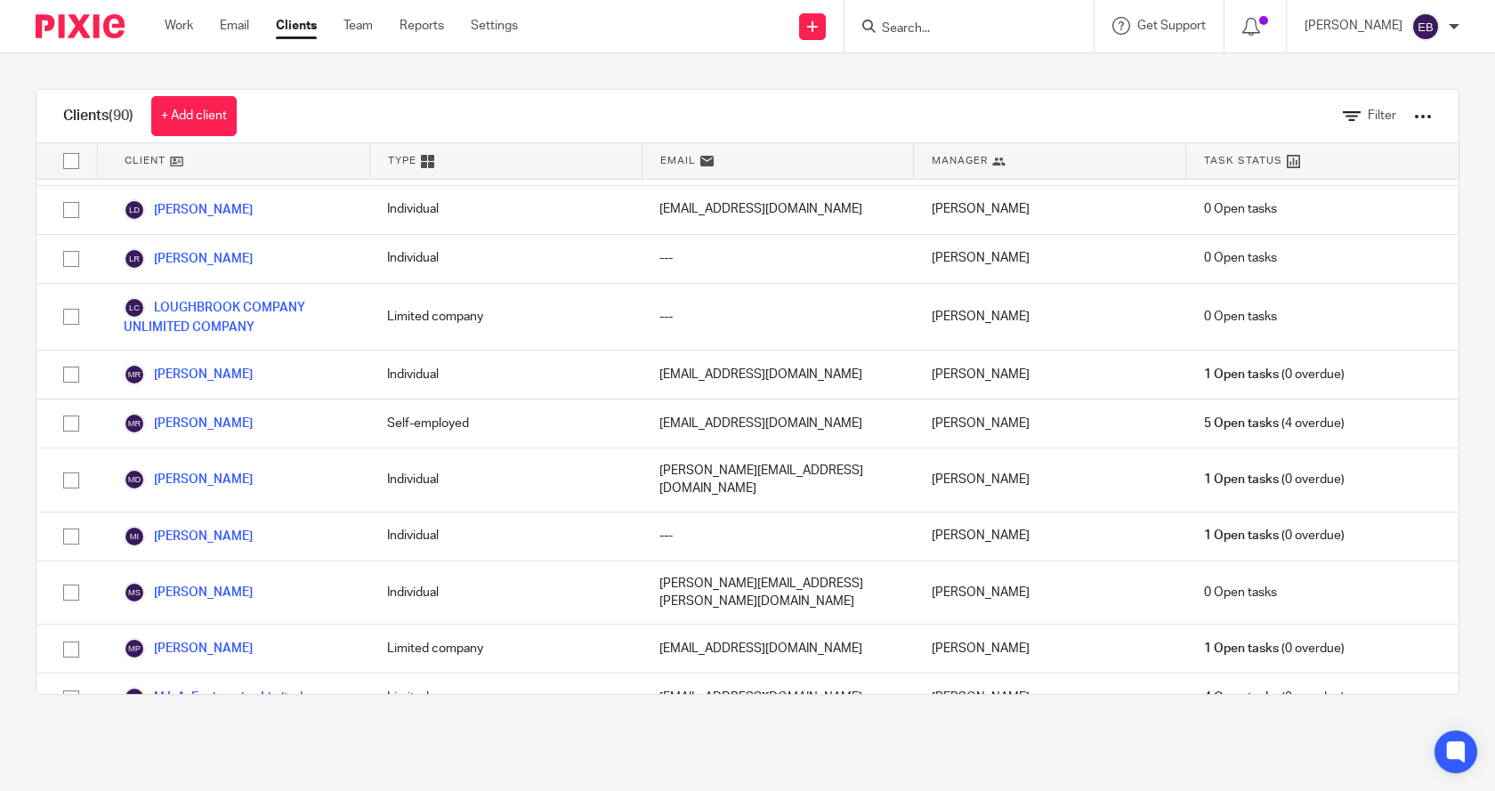
scroll to position [2403, 0]
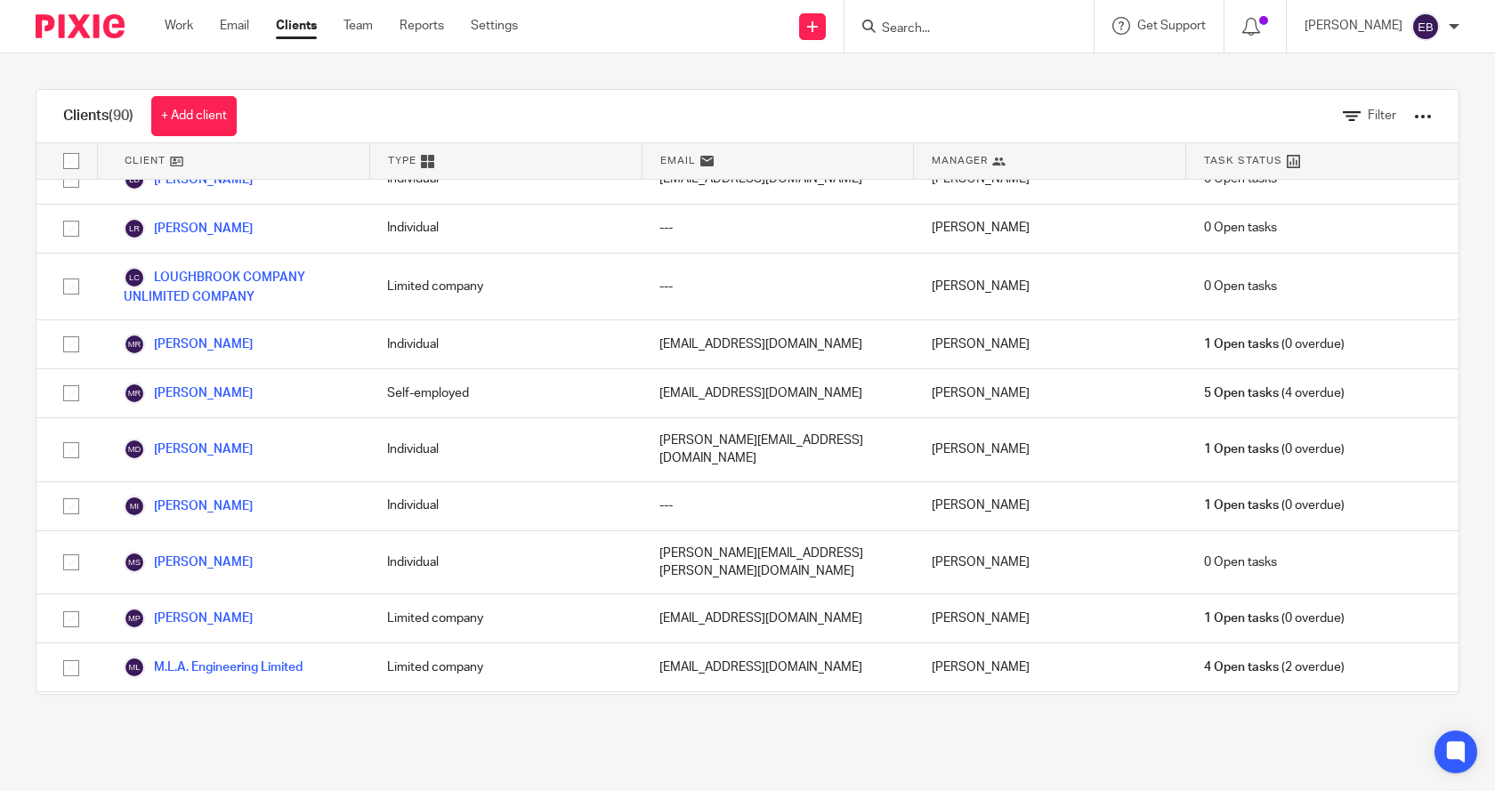
click at [210, 755] on link "Mount Venus Nursery Ltd" at bounding box center [211, 765] width 174 height 21
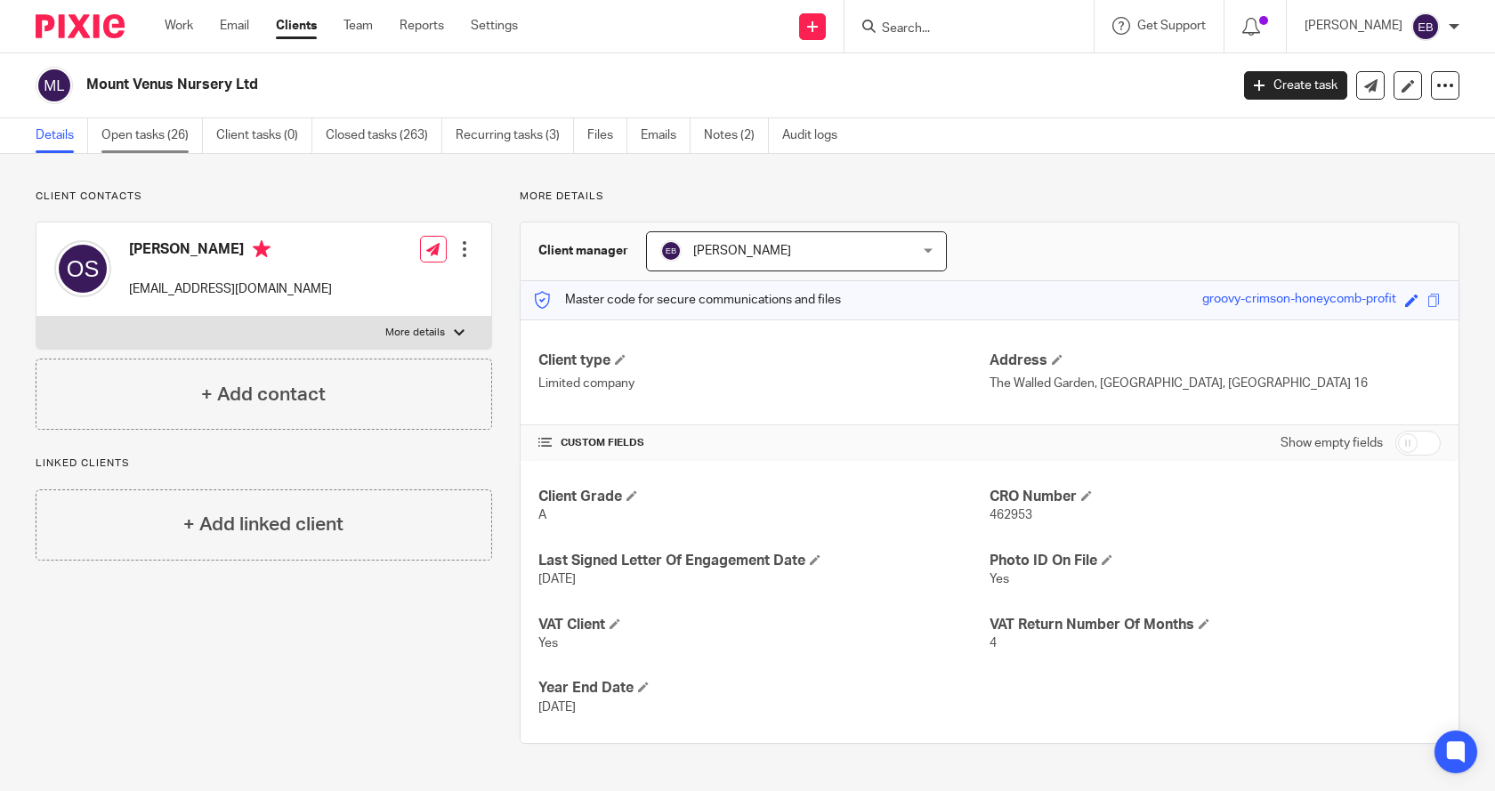
click at [139, 137] on link "Open tasks (26)" at bounding box center [151, 135] width 101 height 35
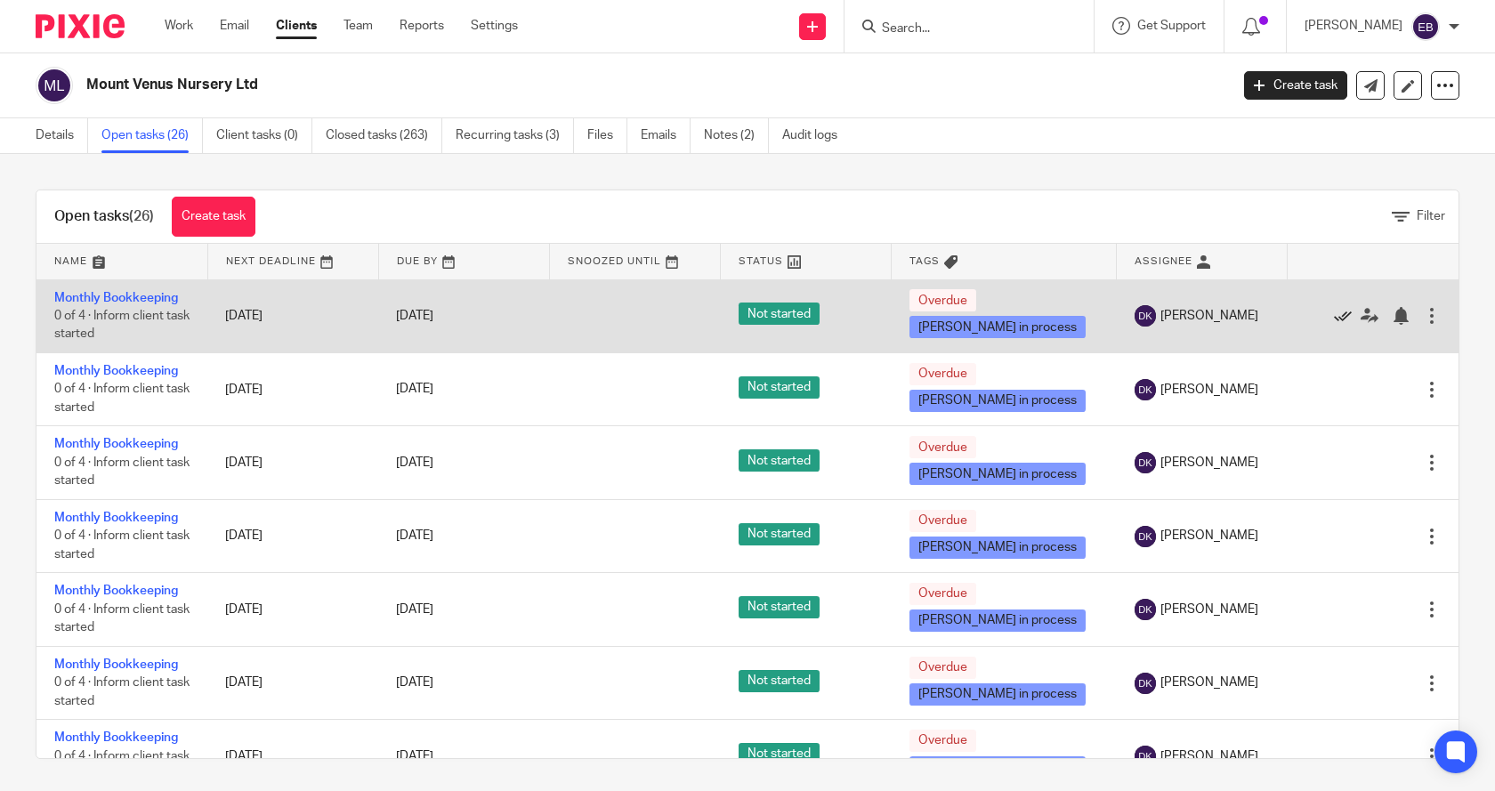
click at [1334, 313] on icon at bounding box center [1343, 316] width 18 height 18
click at [1334, 314] on icon at bounding box center [1343, 316] width 18 height 18
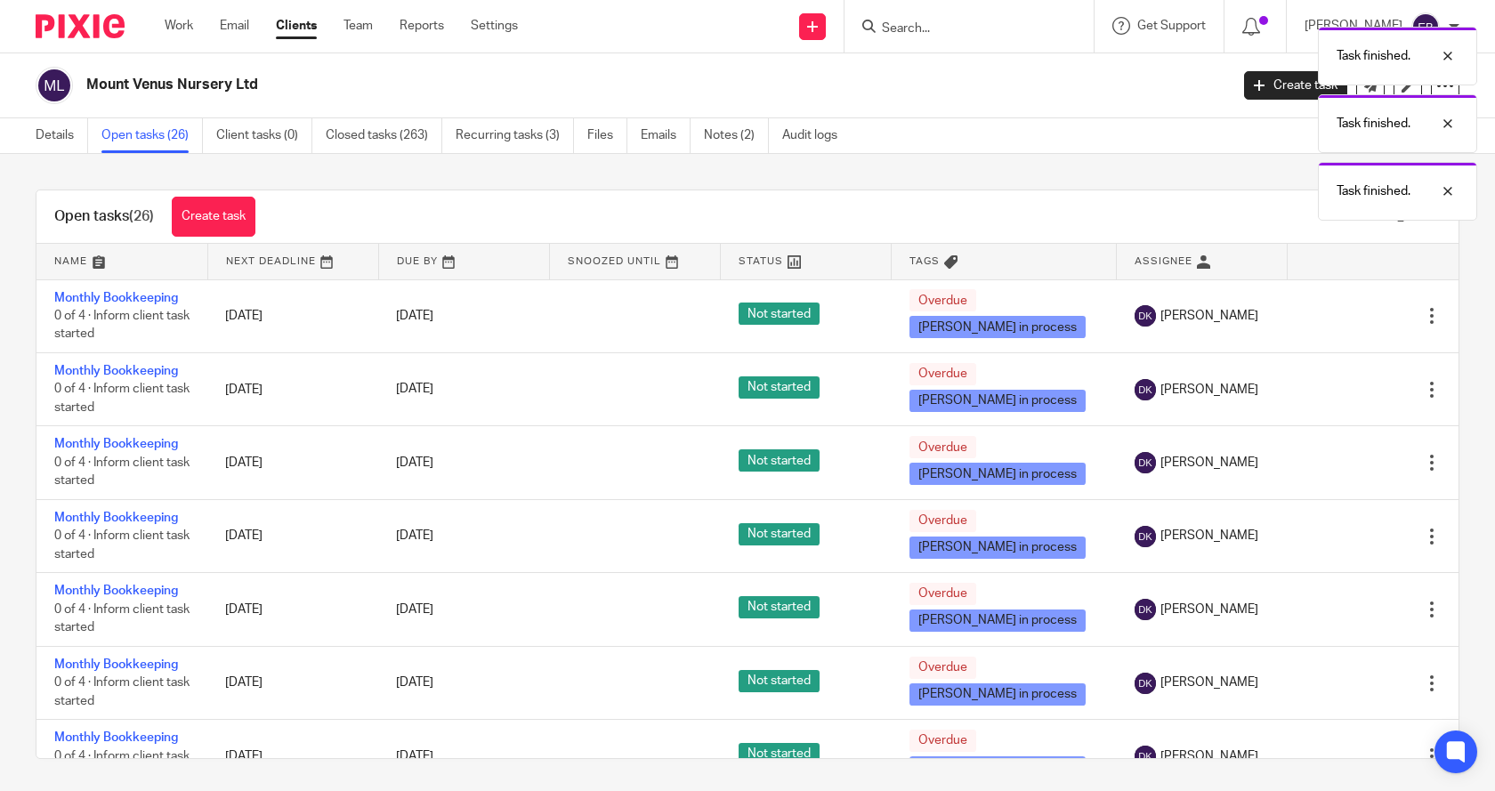
click at [1334, 314] on icon at bounding box center [1343, 316] width 18 height 18
click at [1306, 367] on div "Edit task Delete" at bounding box center [1373, 389] width 135 height 45
click at [1334, 314] on icon at bounding box center [1343, 316] width 18 height 18
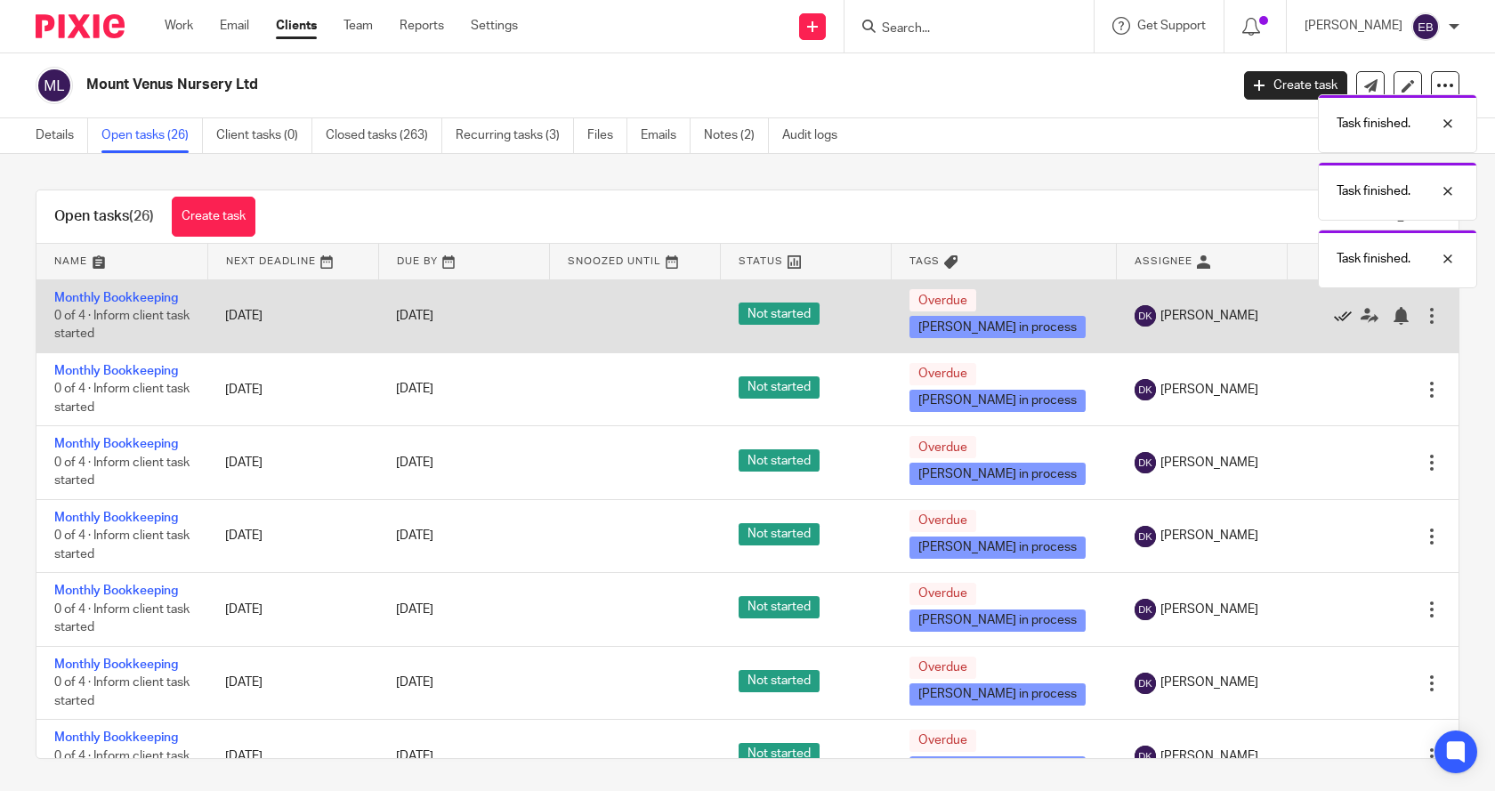
click at [1334, 316] on icon at bounding box center [1343, 316] width 18 height 18
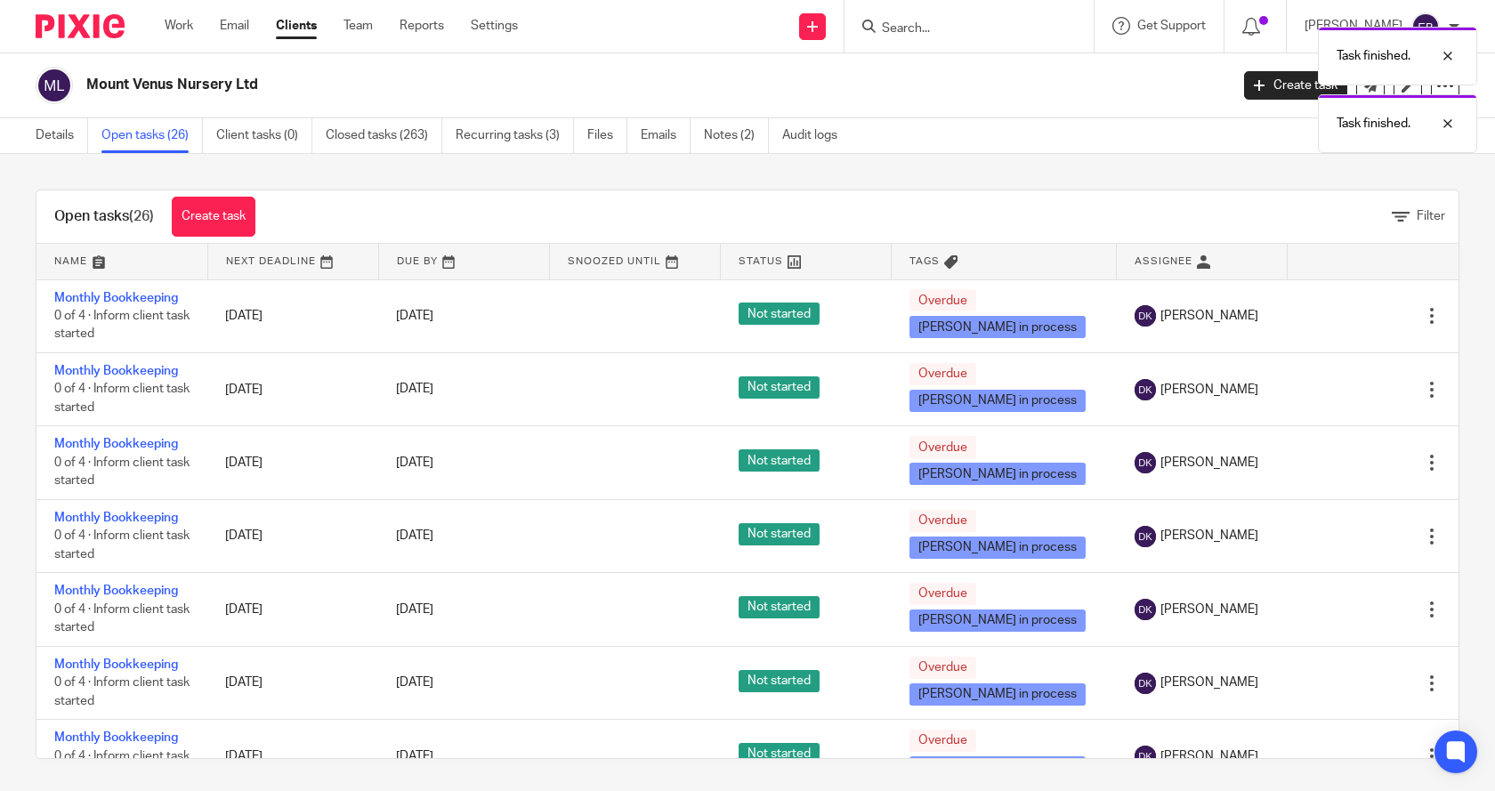
click at [1334, 316] on icon at bounding box center [1343, 316] width 18 height 18
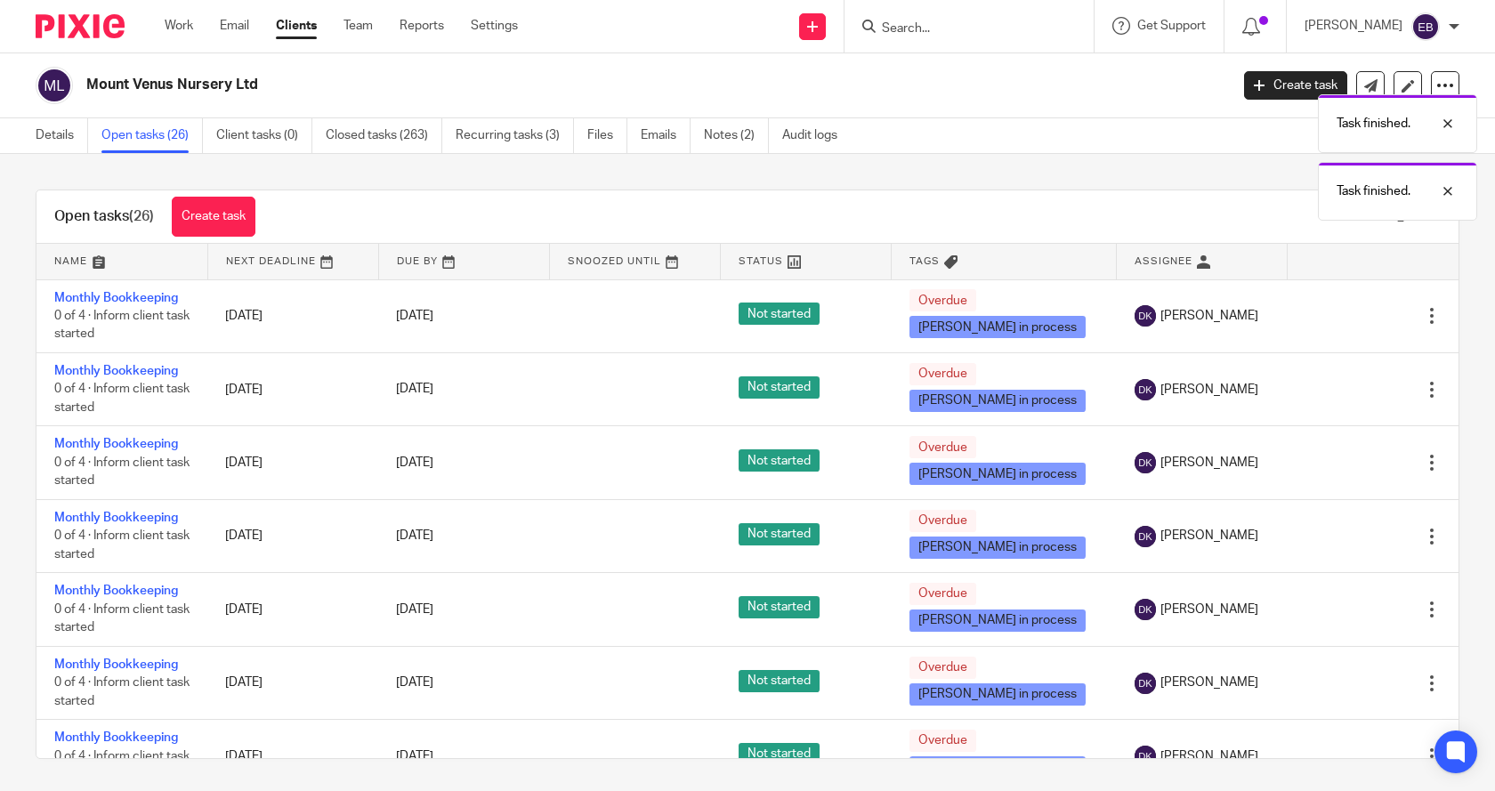
click at [1334, 316] on icon at bounding box center [1343, 316] width 18 height 18
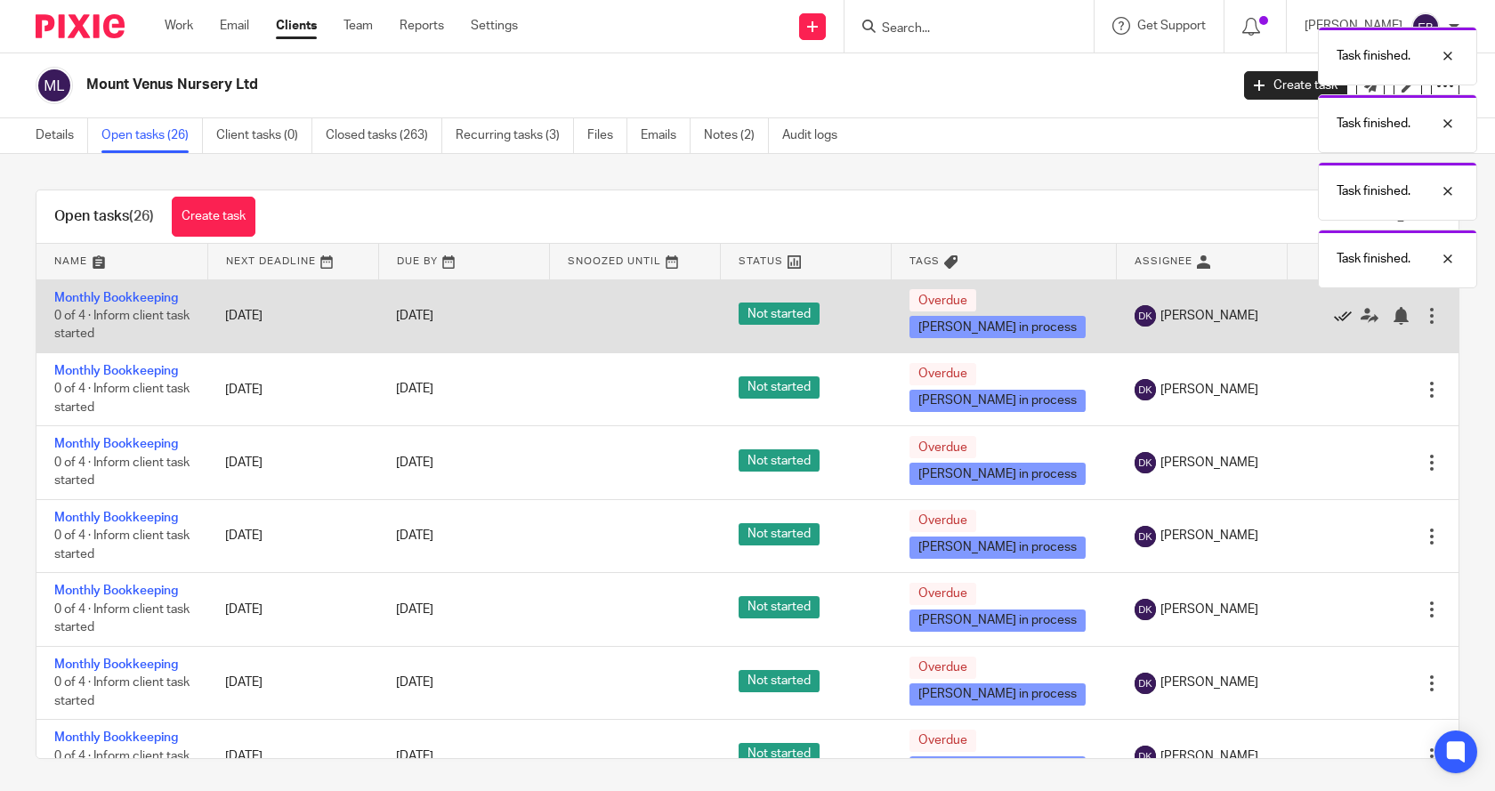
click at [1334, 316] on icon at bounding box center [1343, 316] width 18 height 18
click at [1334, 314] on icon at bounding box center [1343, 316] width 18 height 18
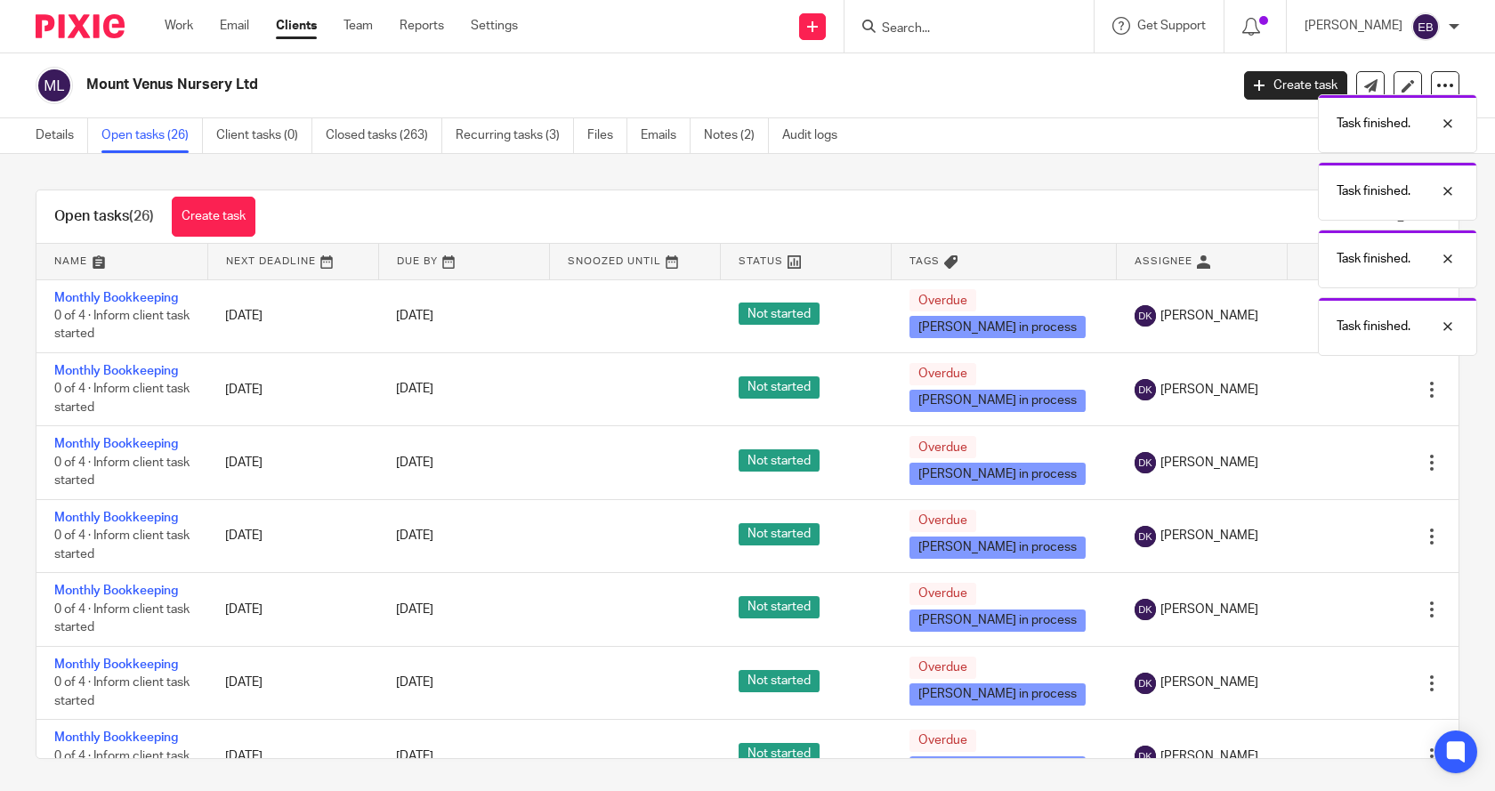
click at [1301, 314] on div "Task finished. Task finished. Task finished. Task finished. Task finished." at bounding box center [1113, 187] width 730 height 338
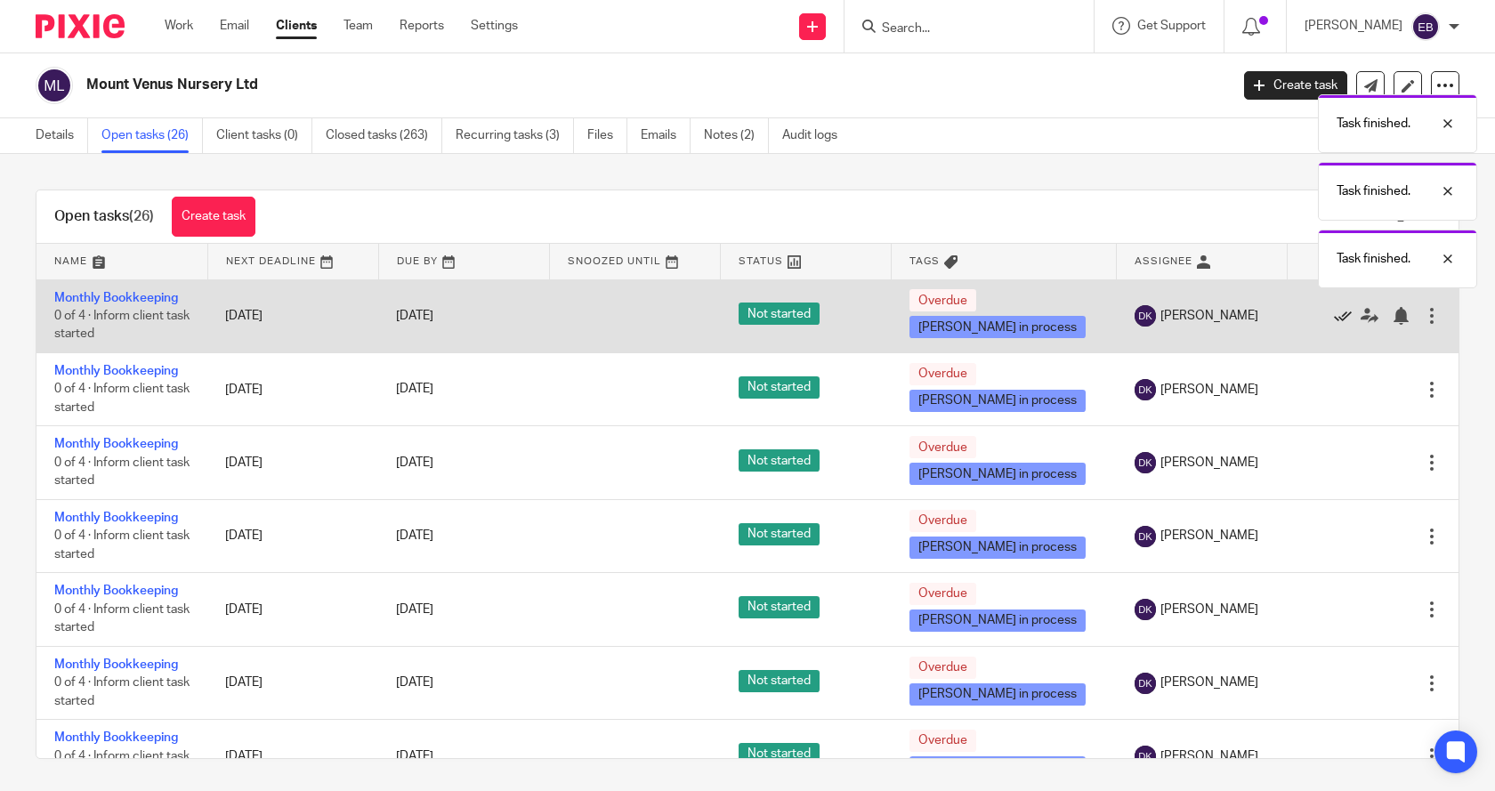
click at [1334, 314] on icon at bounding box center [1343, 316] width 18 height 18
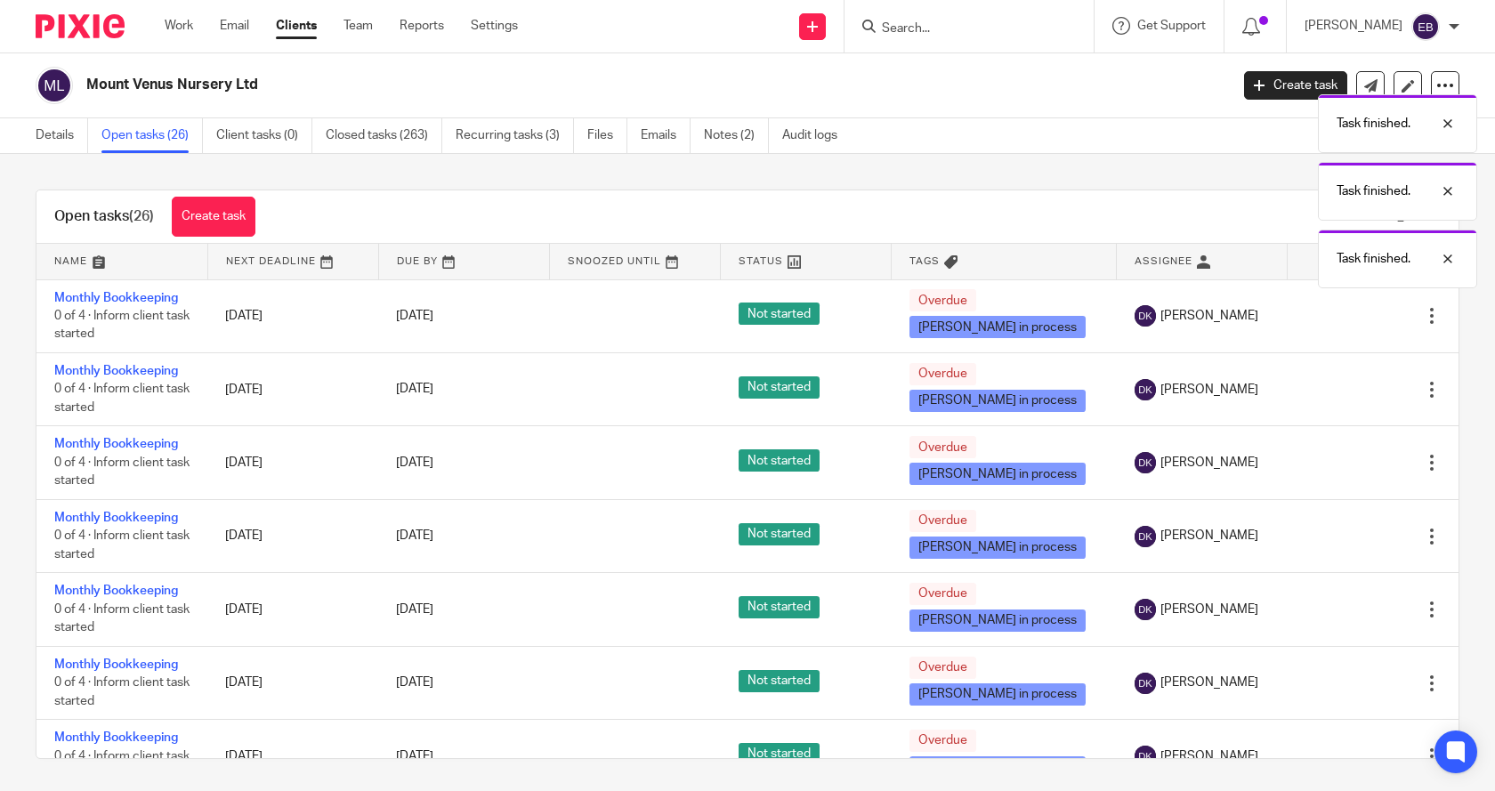
click at [1334, 314] on icon at bounding box center [1343, 316] width 18 height 18
click at [1334, 381] on icon at bounding box center [1343, 390] width 18 height 18
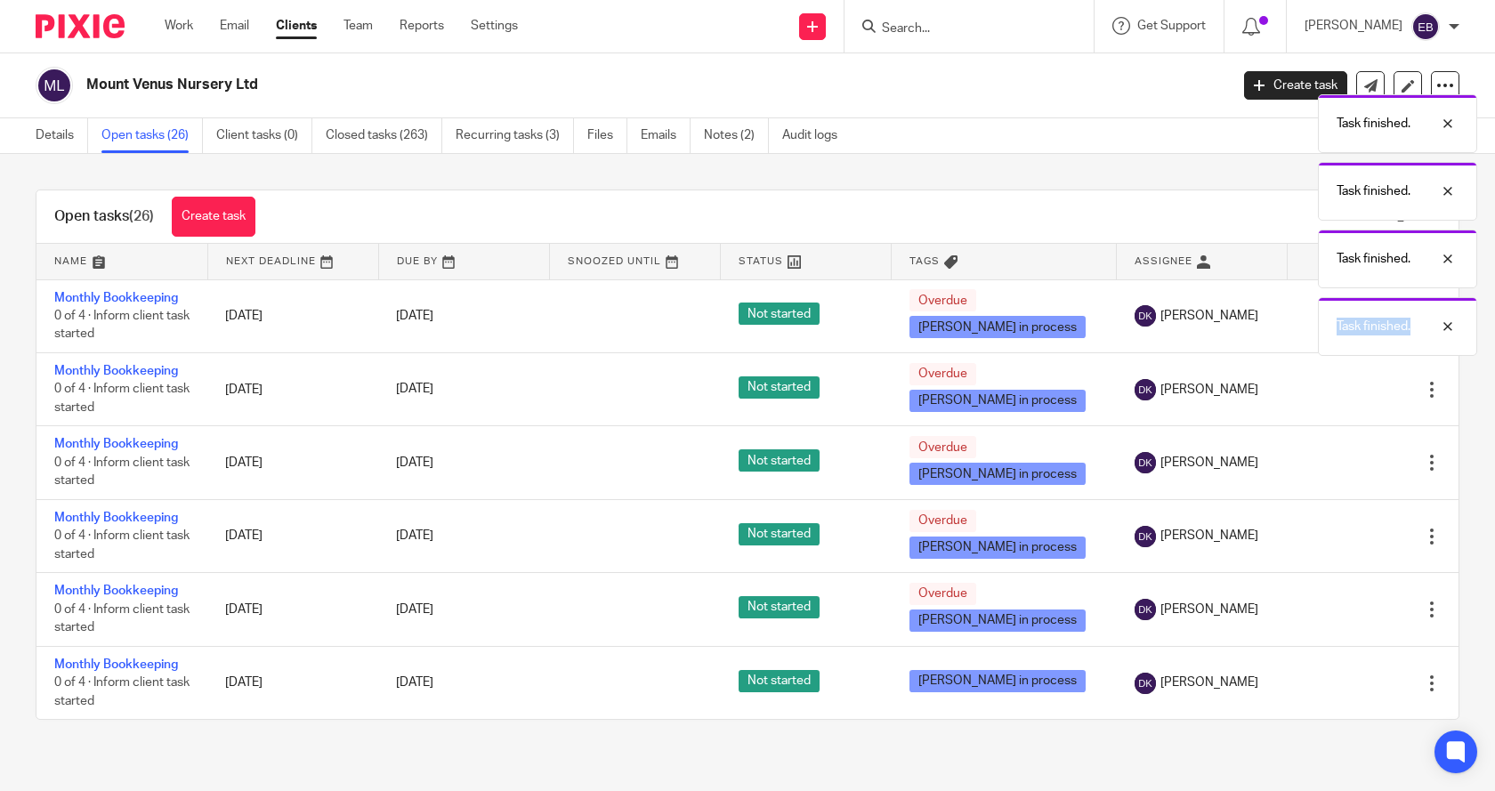
click at [1301, 314] on div "Task finished. Task finished. Task finished. Task finished. Task finished." at bounding box center [1113, 187] width 730 height 338
click at [1306, 314] on div at bounding box center [1364, 316] width 117 height 18
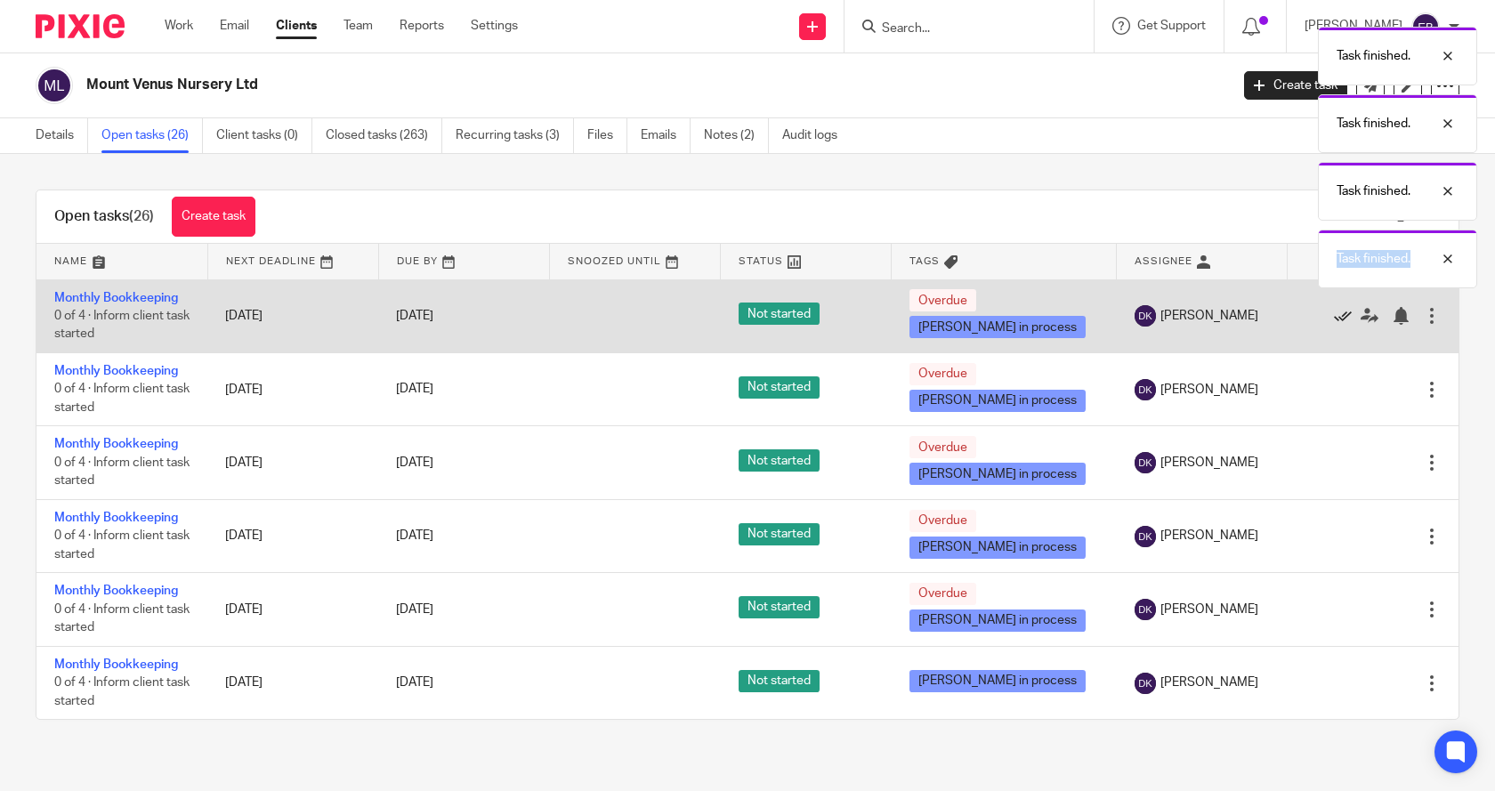
click at [1334, 315] on icon at bounding box center [1343, 316] width 18 height 18
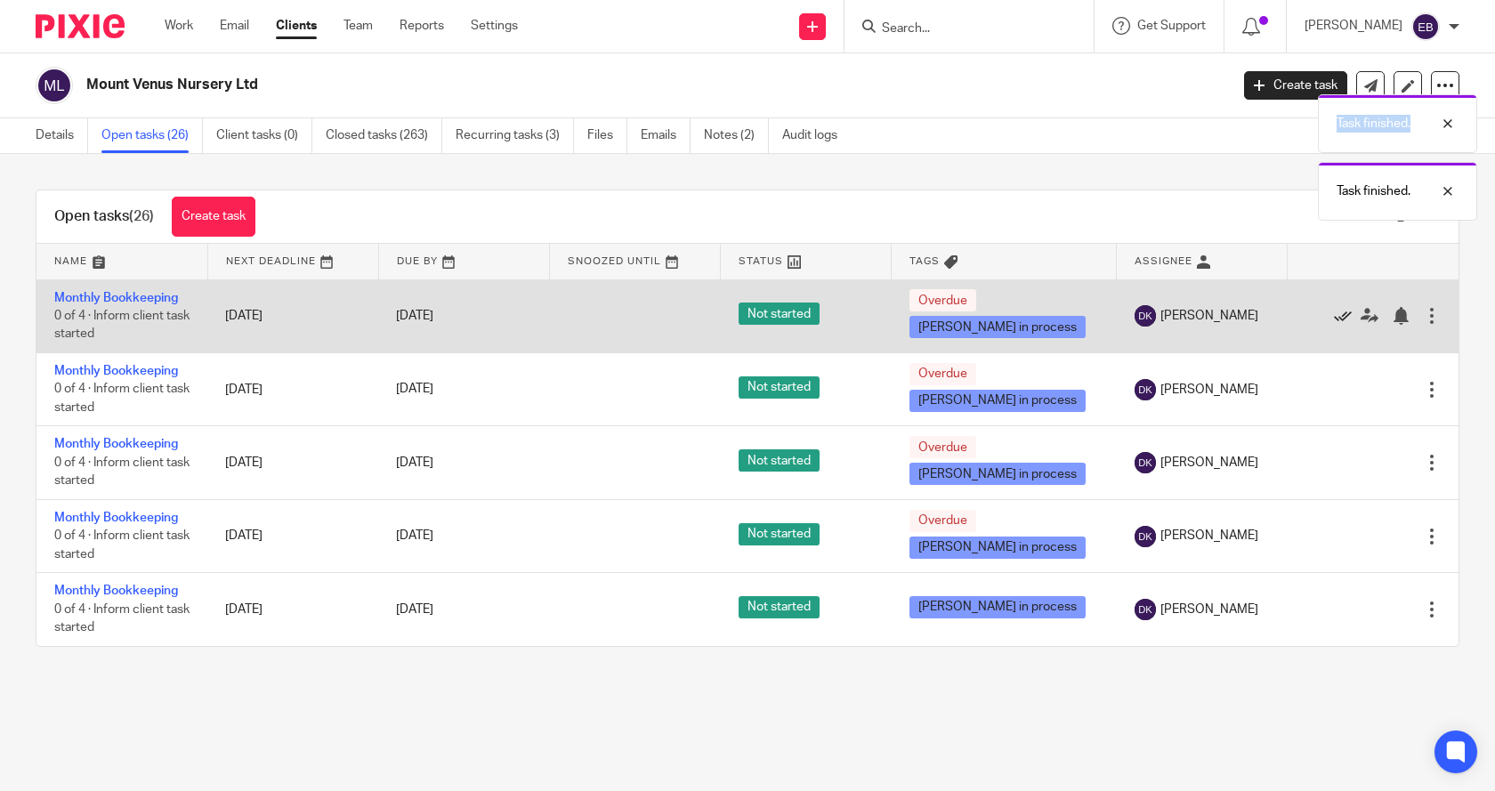
click at [1334, 316] on icon at bounding box center [1343, 316] width 18 height 18
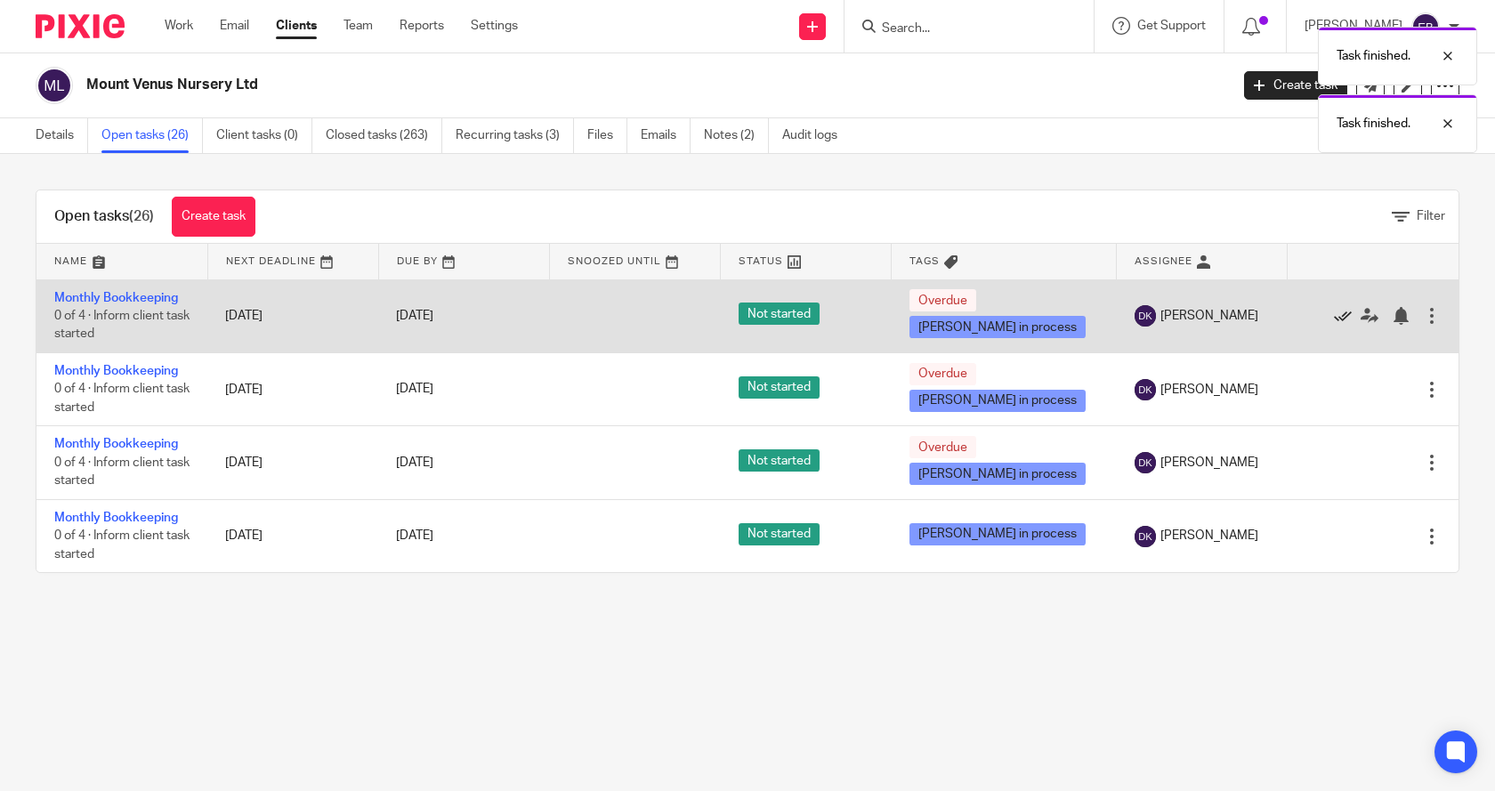
click at [1334, 316] on icon at bounding box center [1343, 316] width 18 height 18
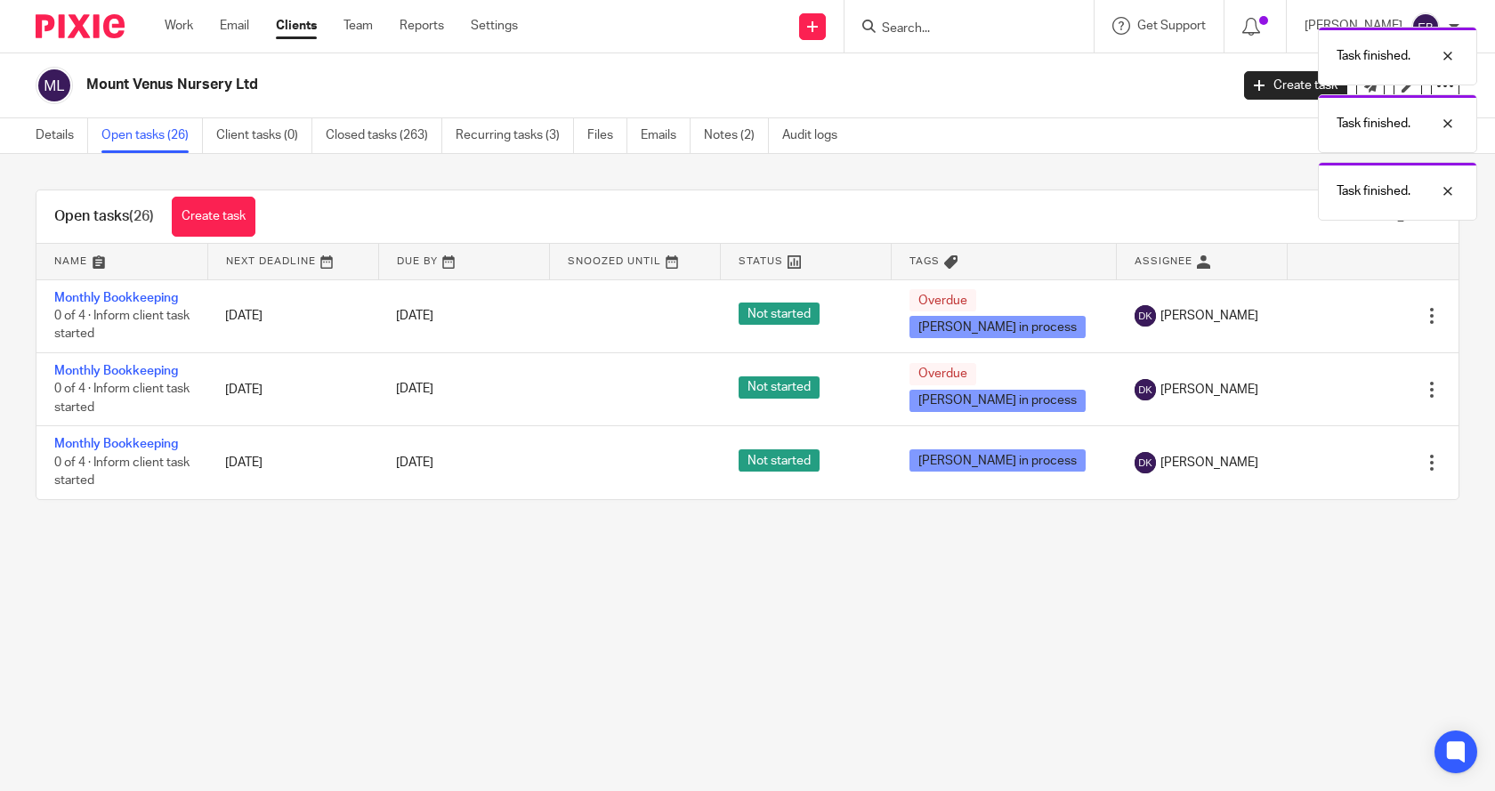
click at [1334, 316] on icon at bounding box center [1343, 316] width 18 height 18
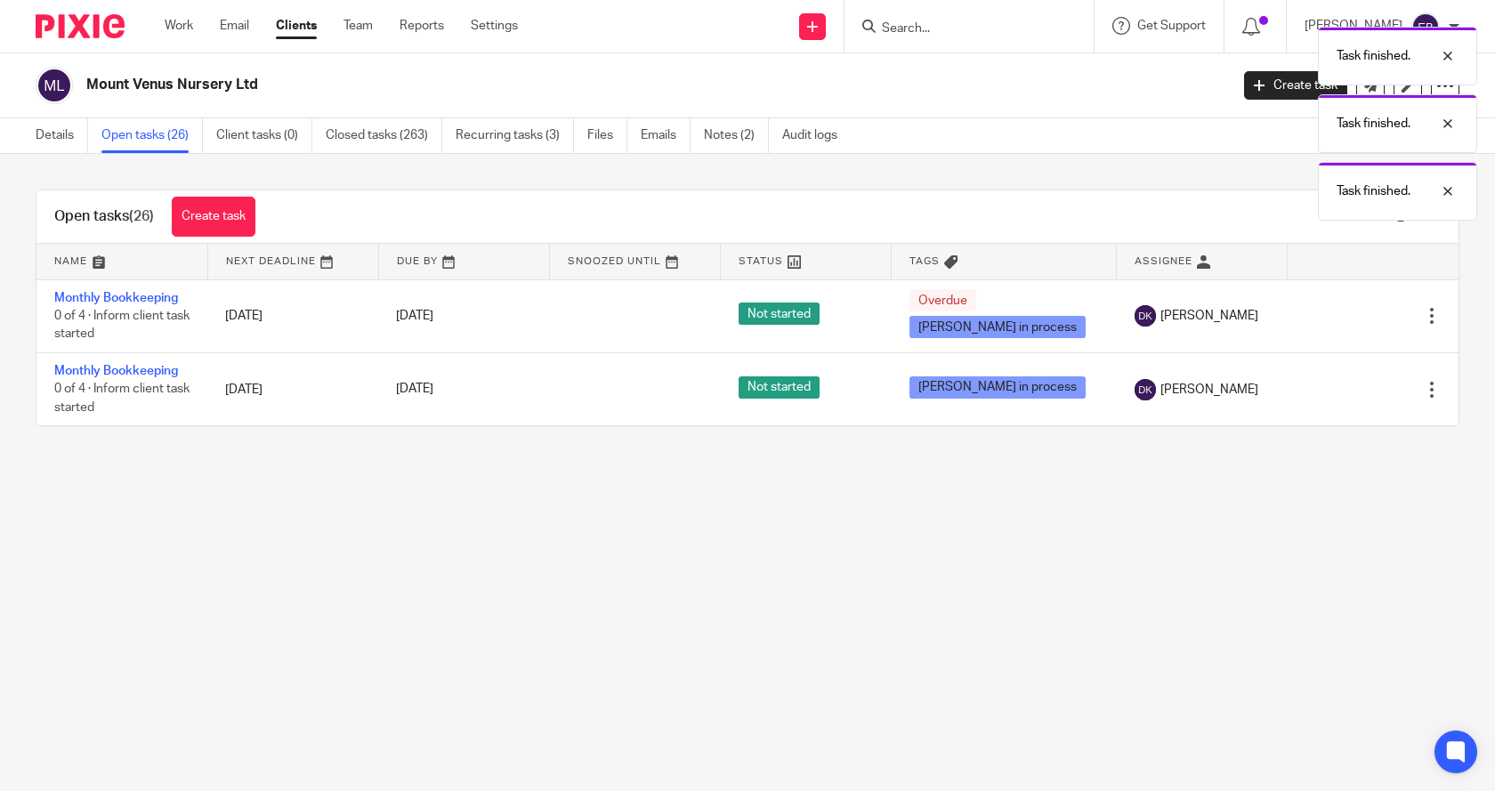
click at [1334, 316] on icon at bounding box center [1343, 316] width 18 height 18
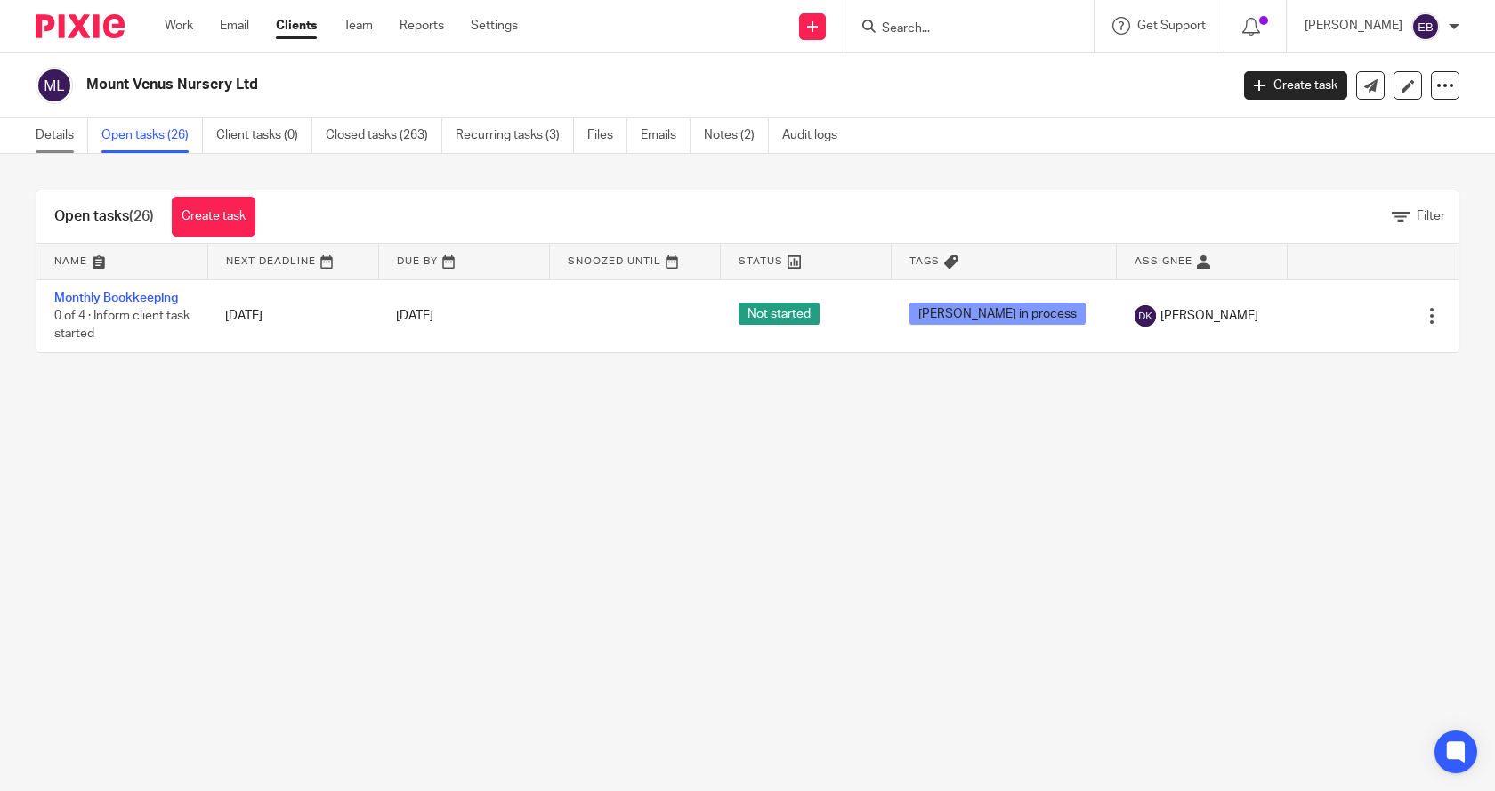
click at [46, 137] on link "Details" at bounding box center [62, 135] width 53 height 35
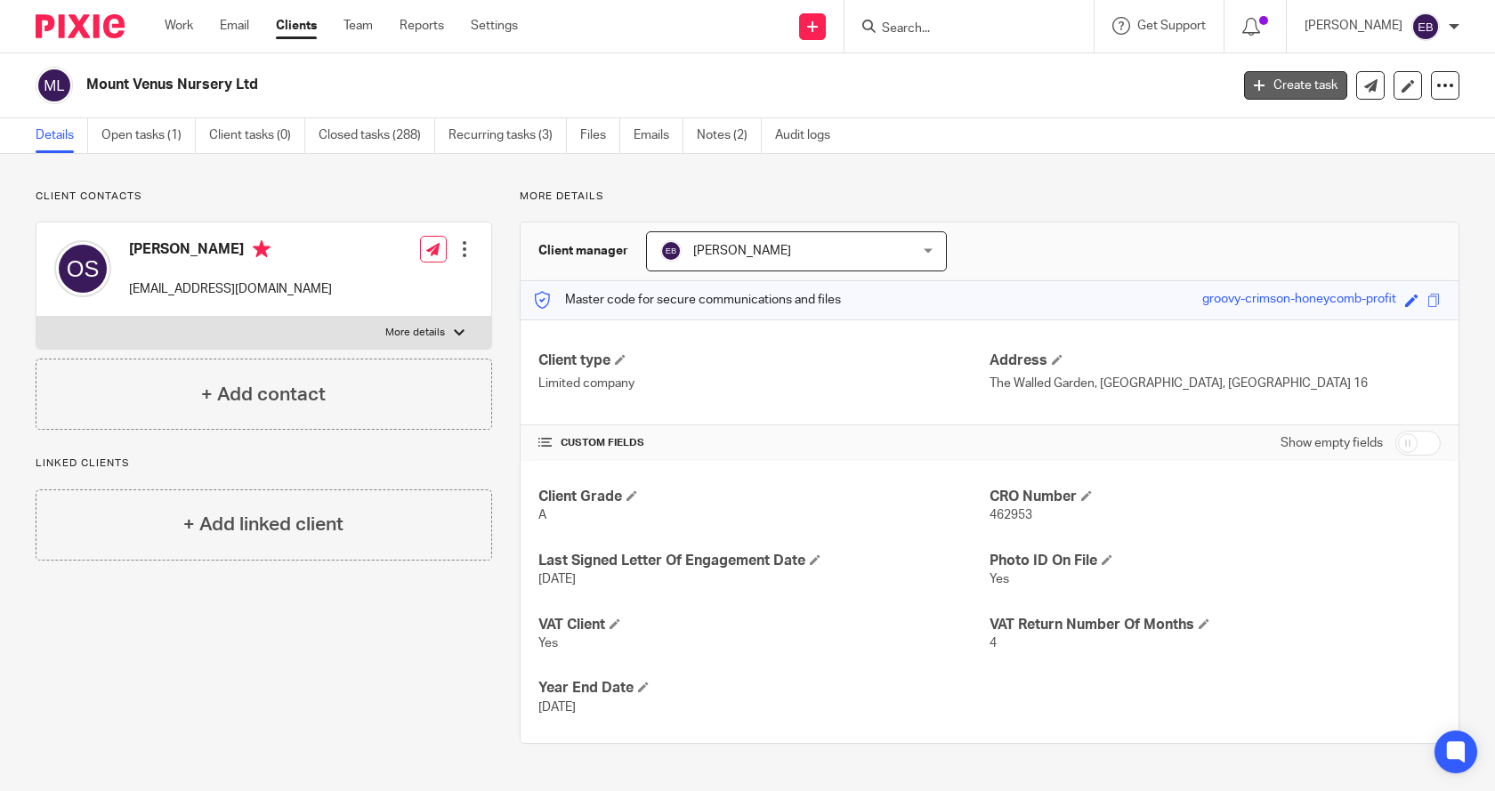
click at [1290, 90] on link "Create task" at bounding box center [1295, 85] width 103 height 28
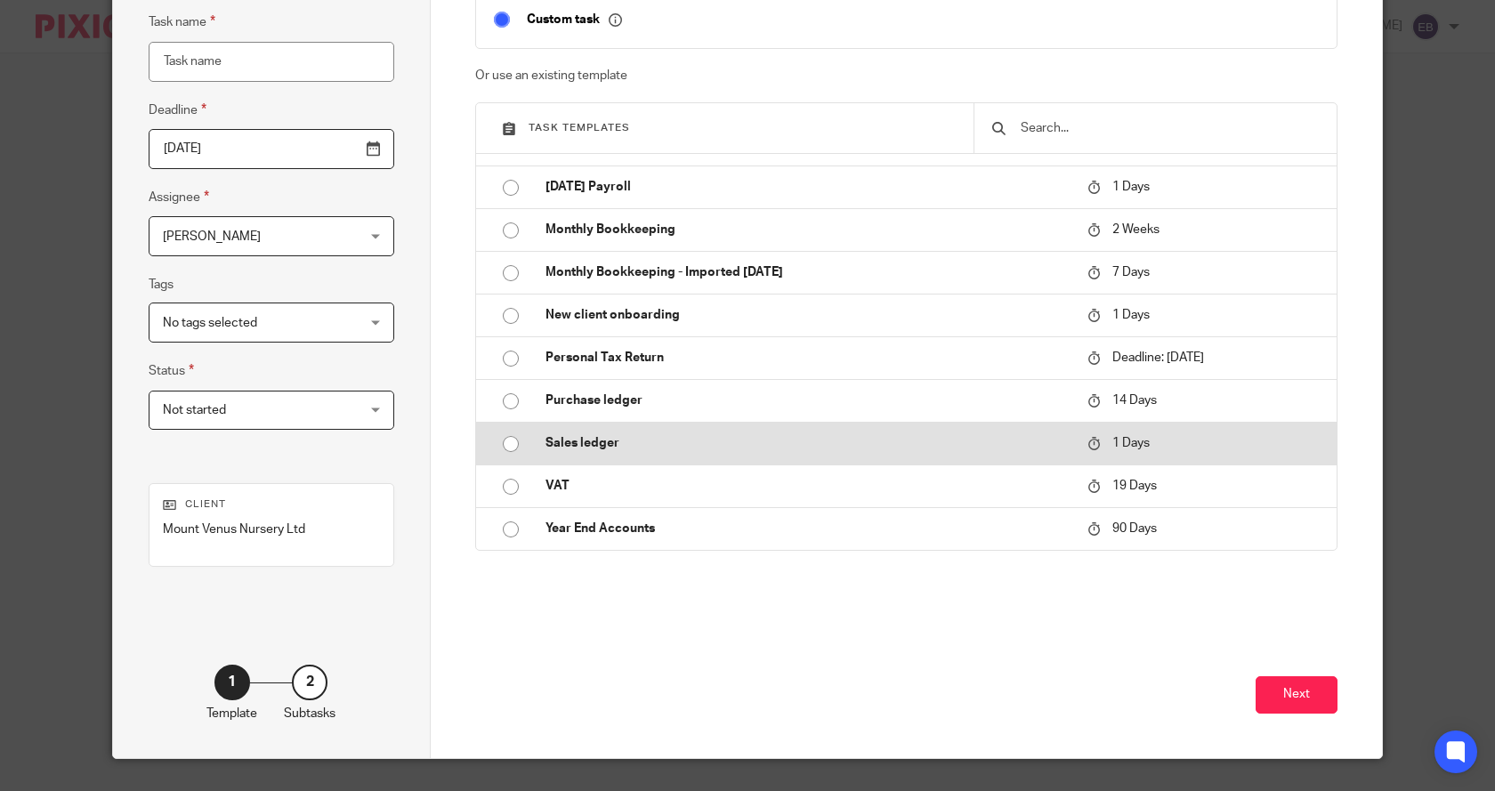
scroll to position [178, 0]
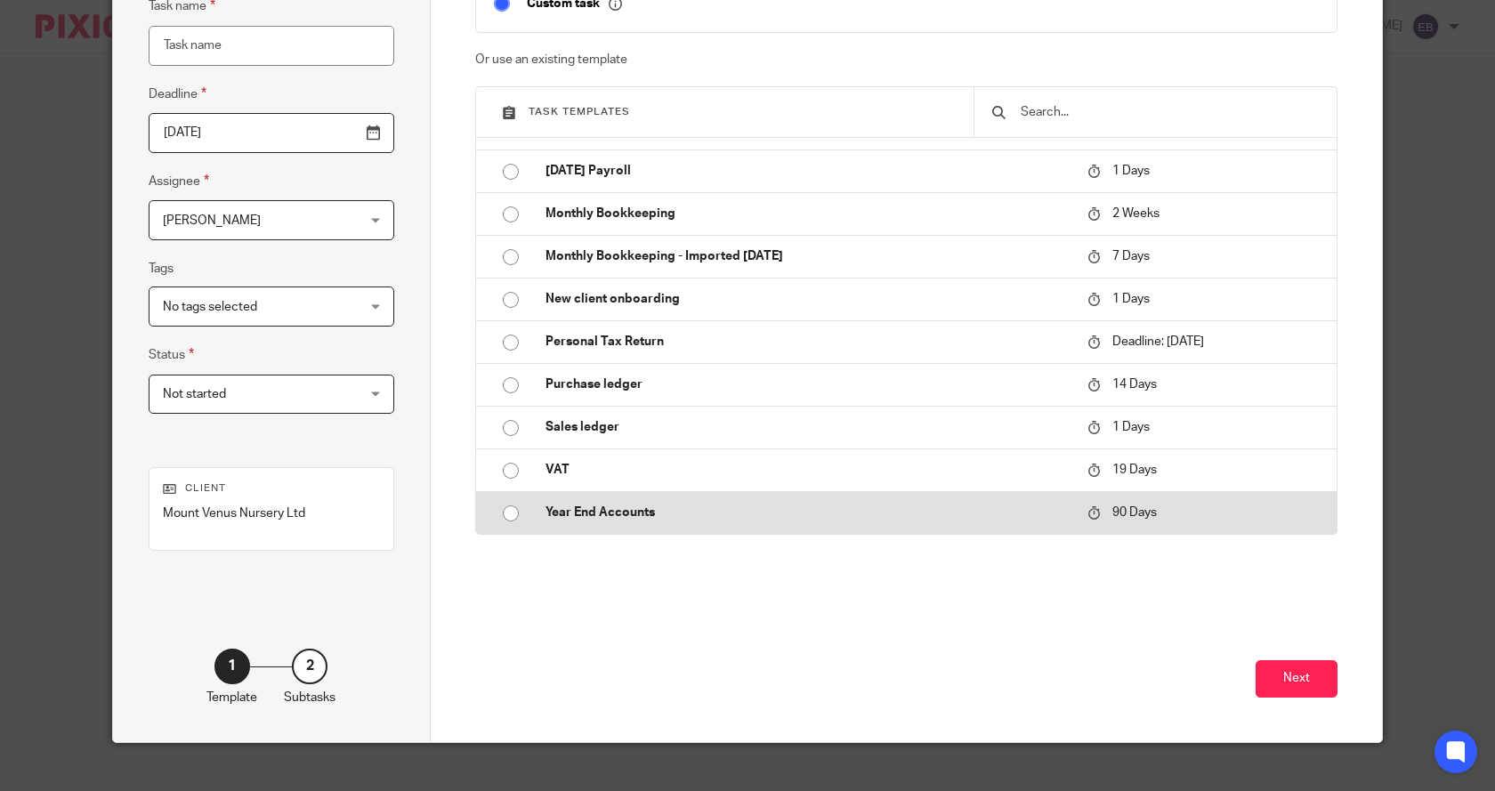
click at [508, 516] on input "radio" at bounding box center [511, 514] width 34 height 34
type input "2025-11-17"
type input "Year End Accounts"
checkbox input "false"
radio input "false"
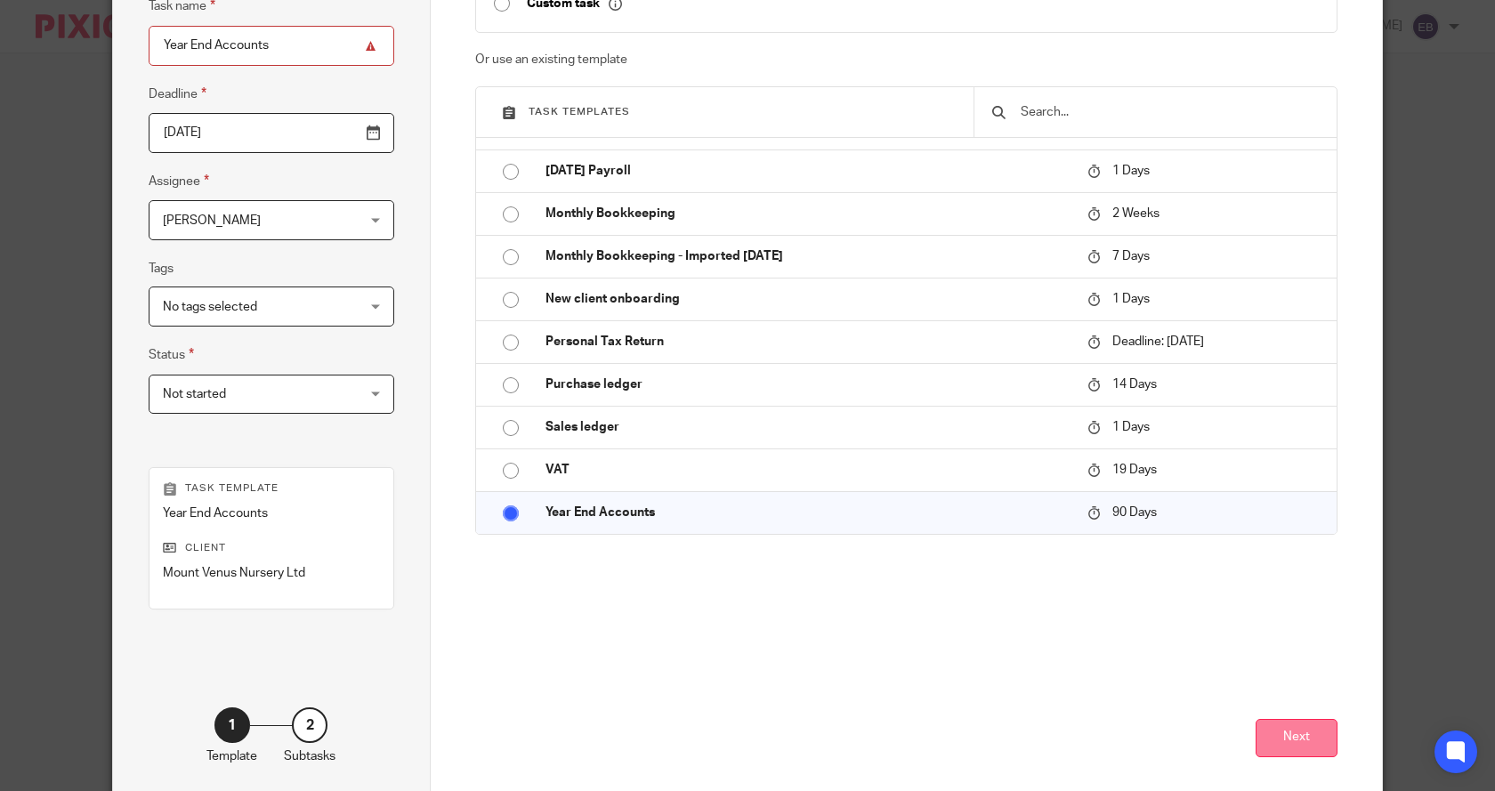
click at [1287, 741] on button "Next" at bounding box center [1297, 738] width 82 height 38
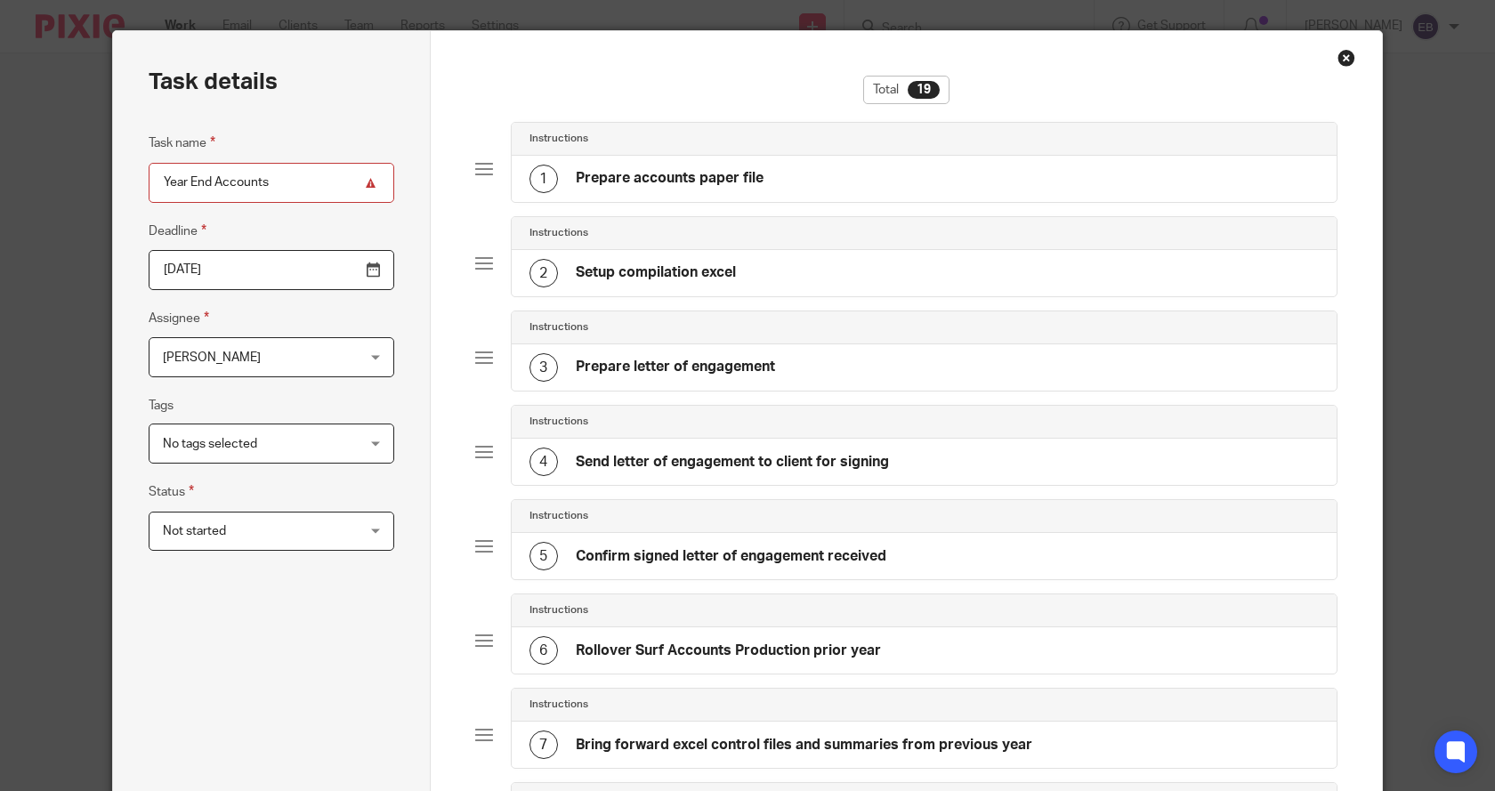
scroll to position [0, 0]
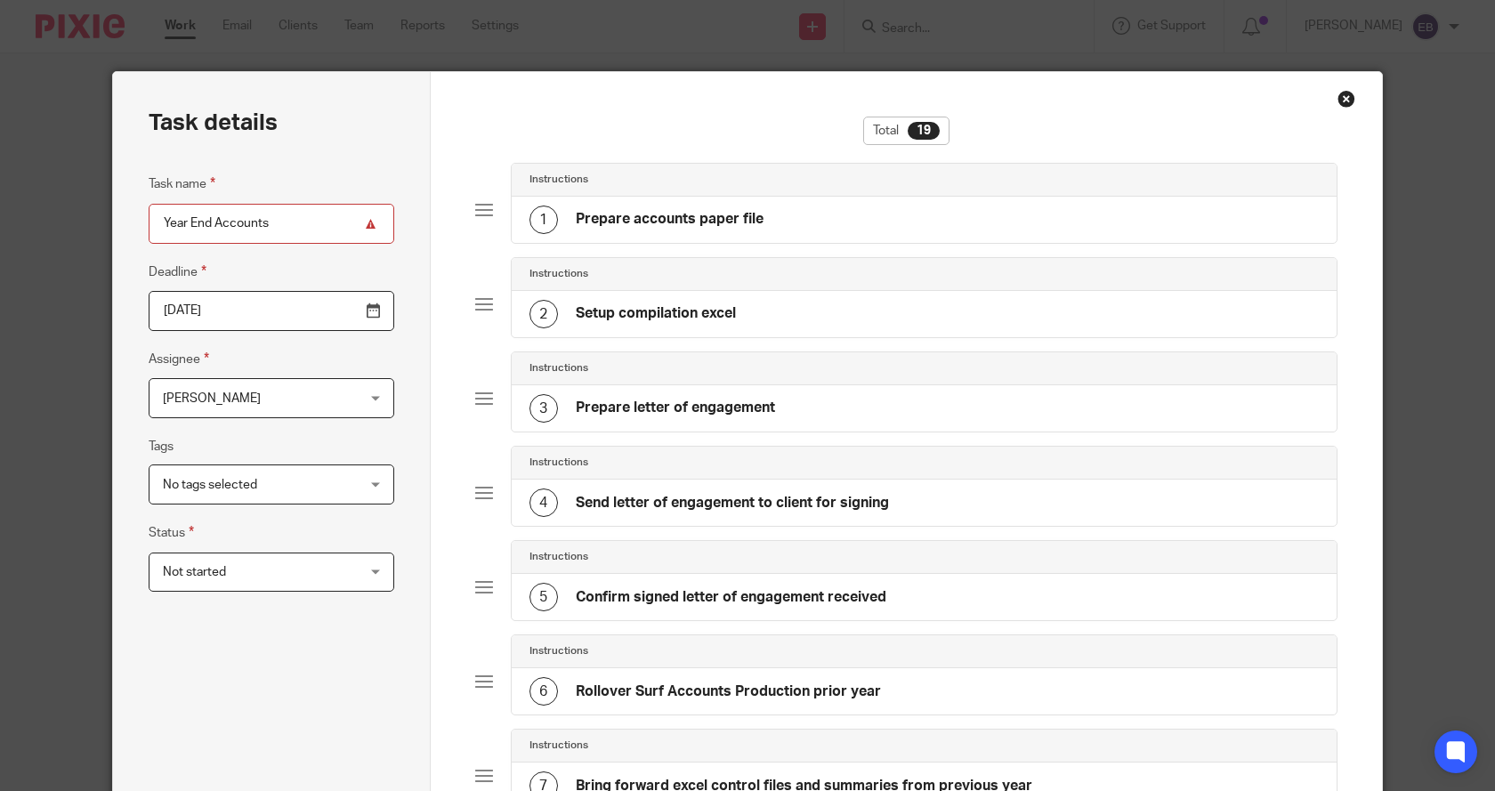
click at [372, 490] on div "No tags selected" at bounding box center [272, 485] width 246 height 40
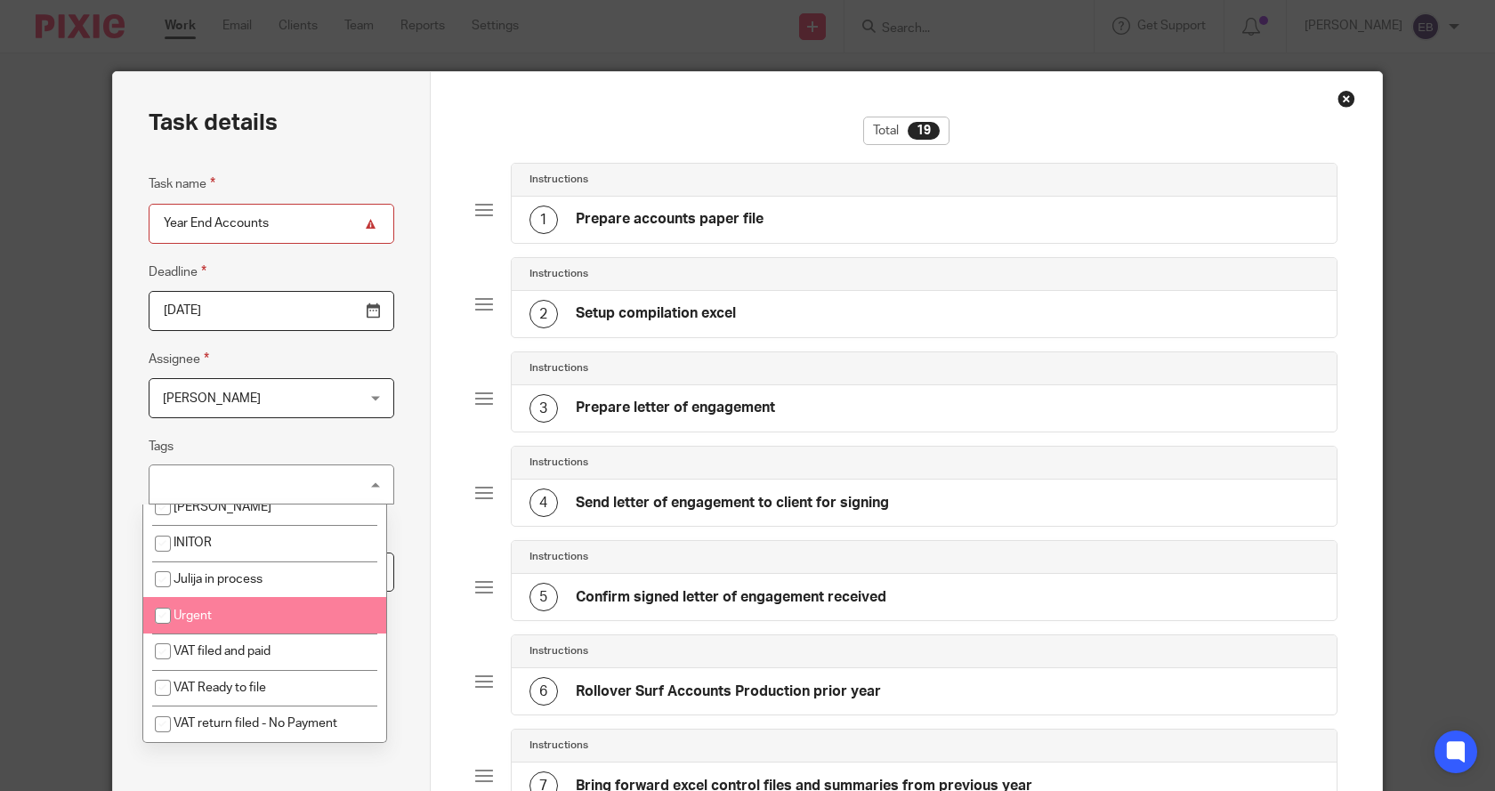
scroll to position [161, 0]
click at [162, 631] on input "checkbox" at bounding box center [163, 615] width 34 height 34
checkbox input "true"
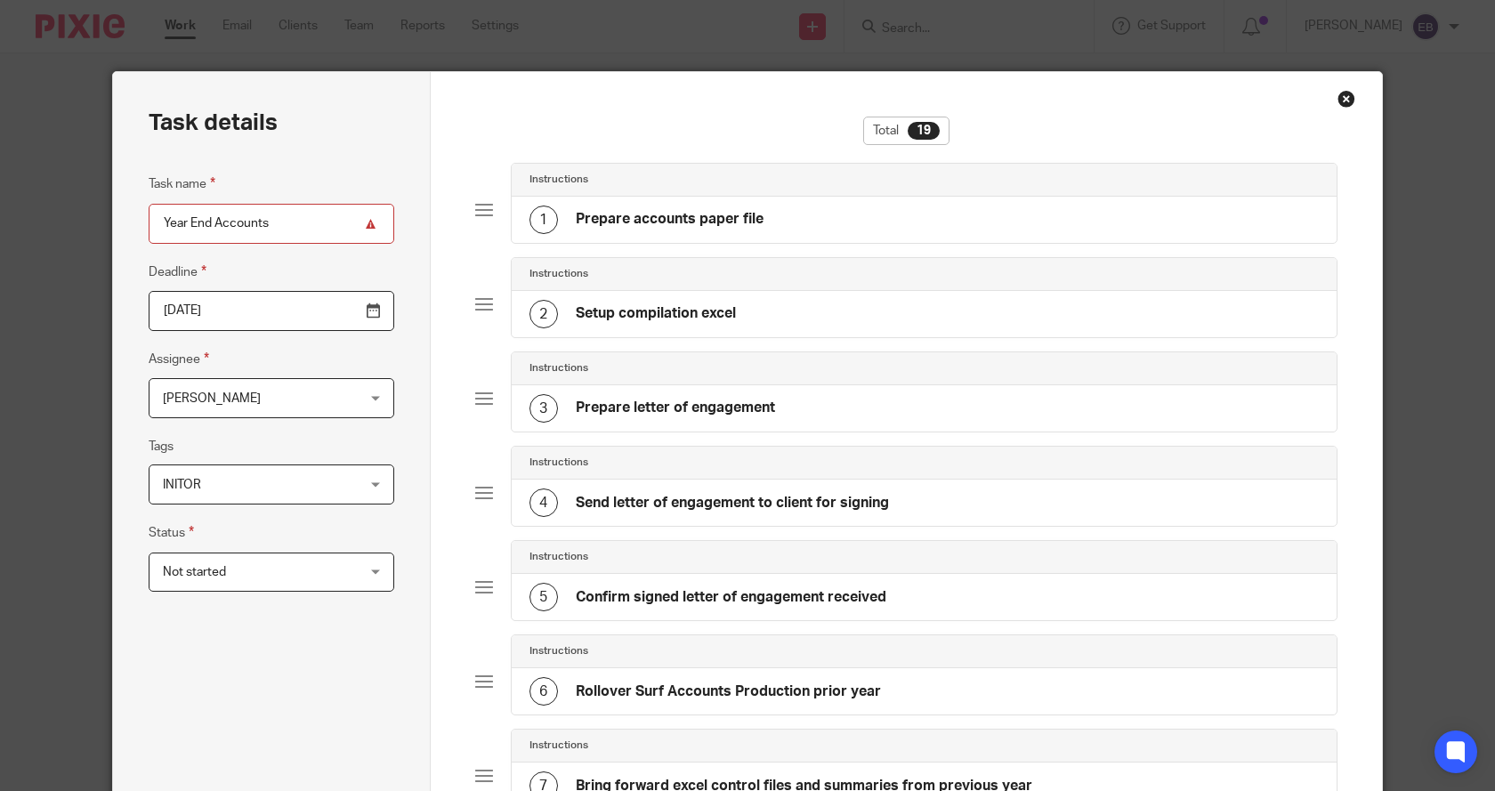
click at [368, 576] on div "Not started Not started" at bounding box center [272, 573] width 246 height 40
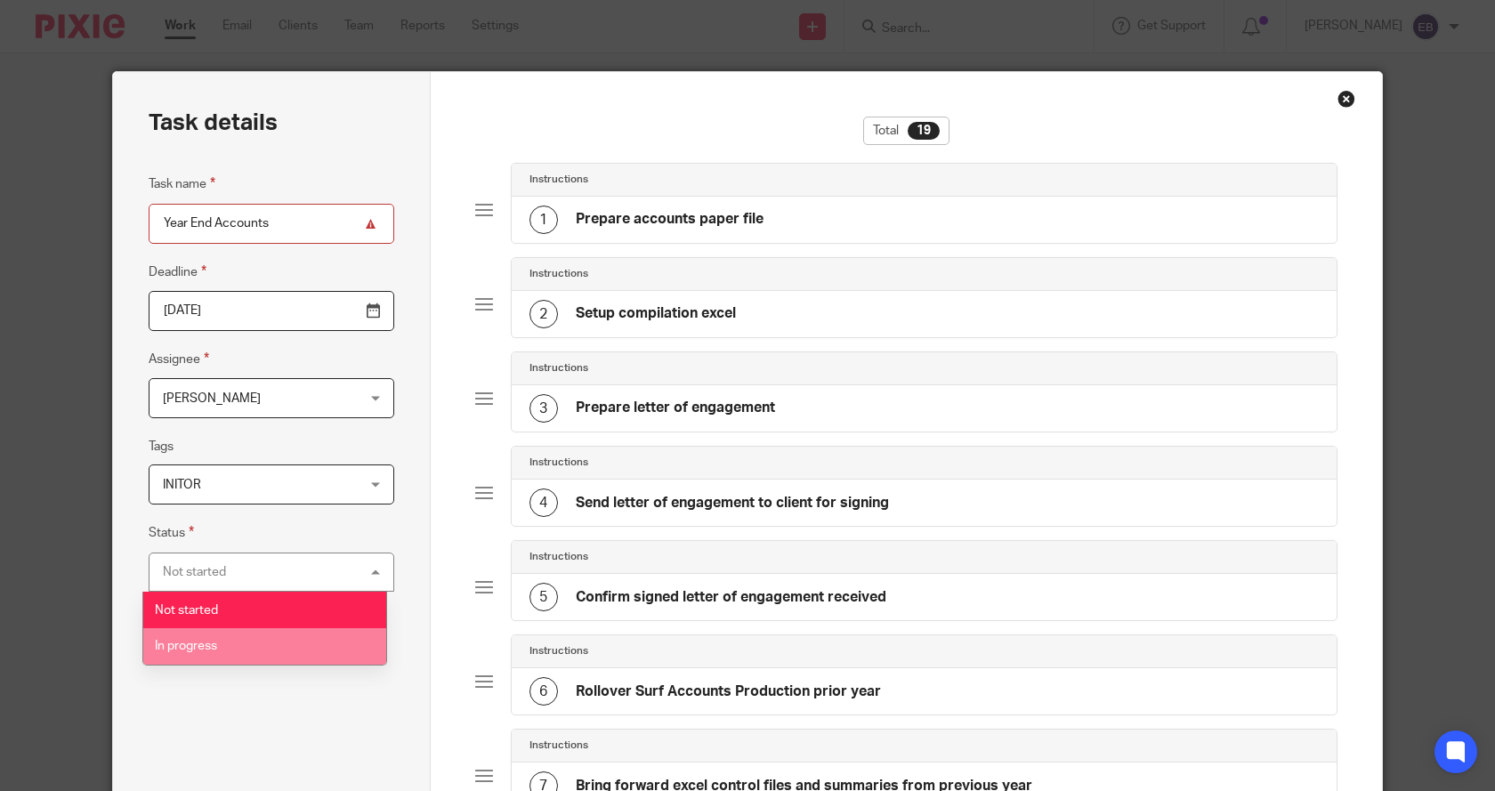
click at [191, 645] on span "In progress" at bounding box center [186, 646] width 62 height 12
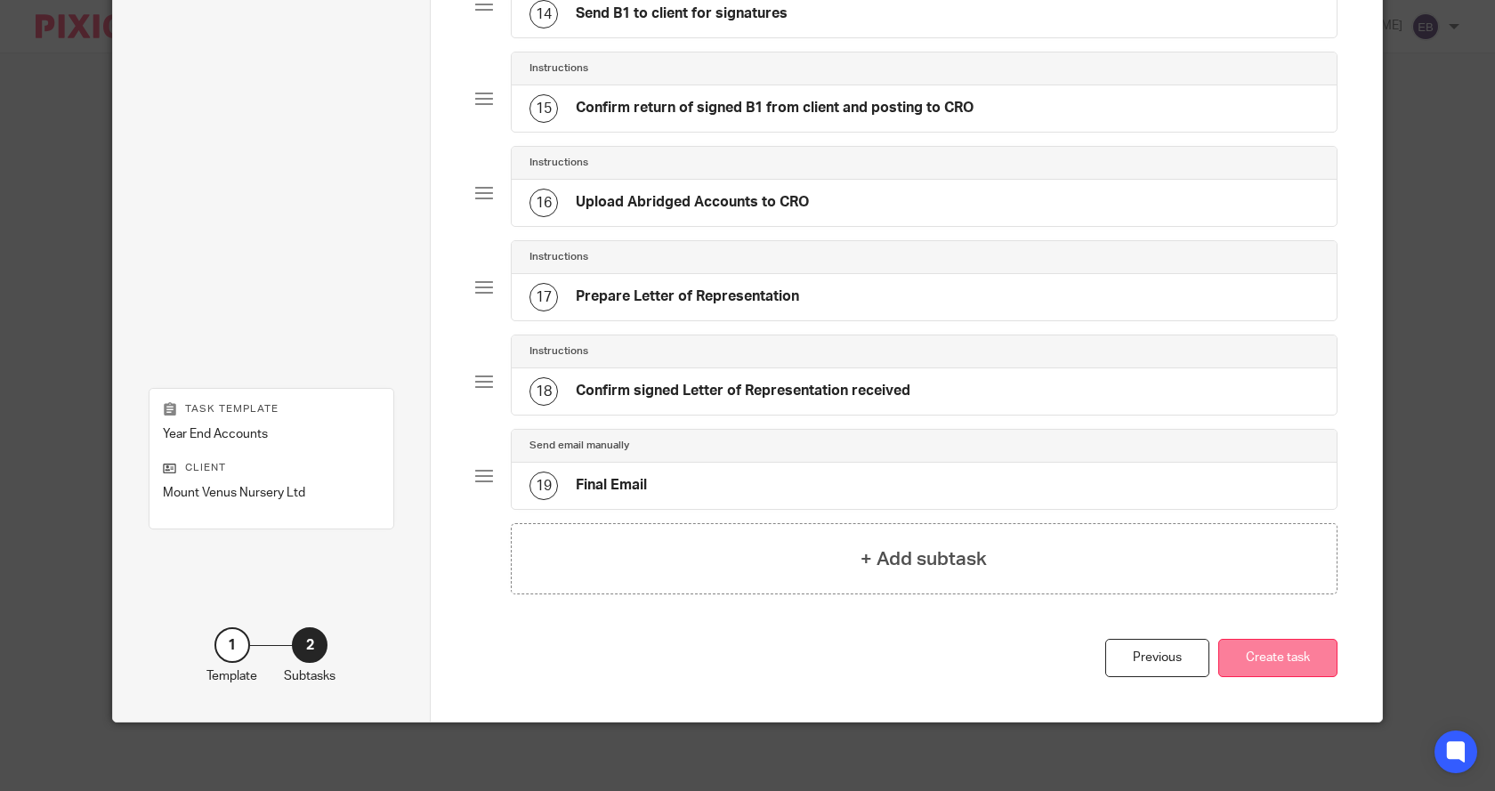
scroll to position [1436, 0]
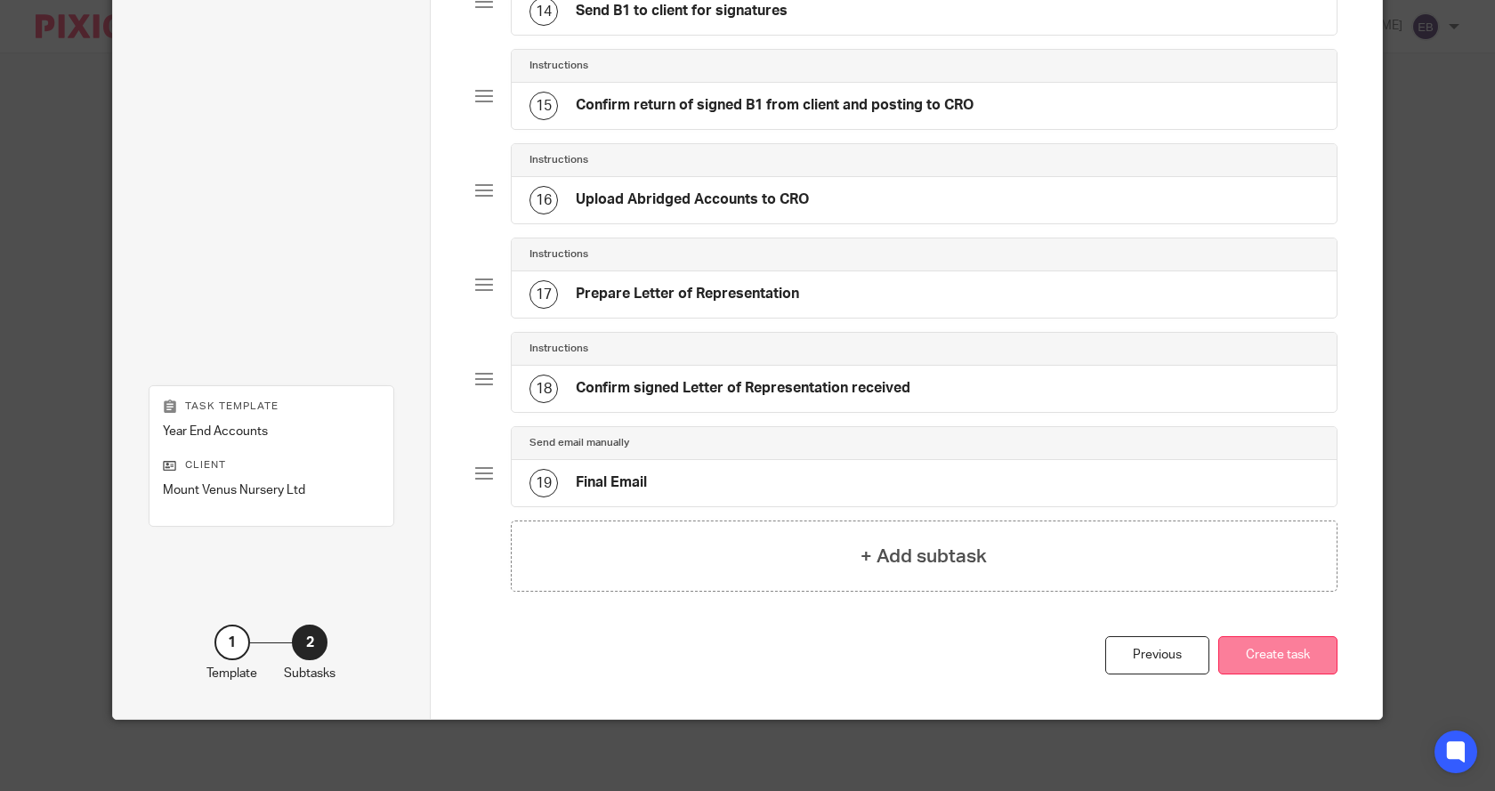
click at [1281, 661] on button "Create task" at bounding box center [1277, 655] width 119 height 38
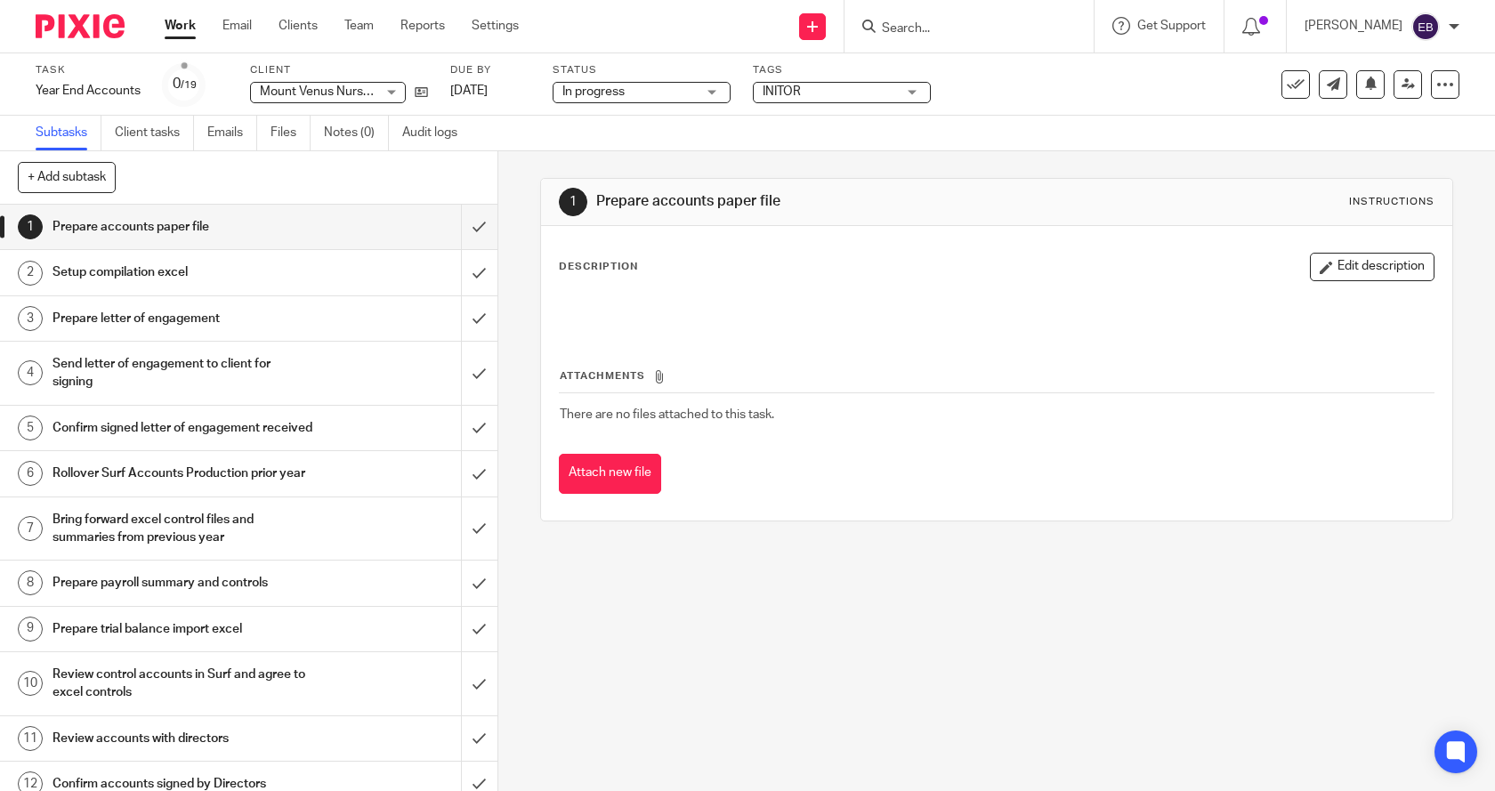
click at [187, 30] on link "Work" at bounding box center [180, 26] width 31 height 18
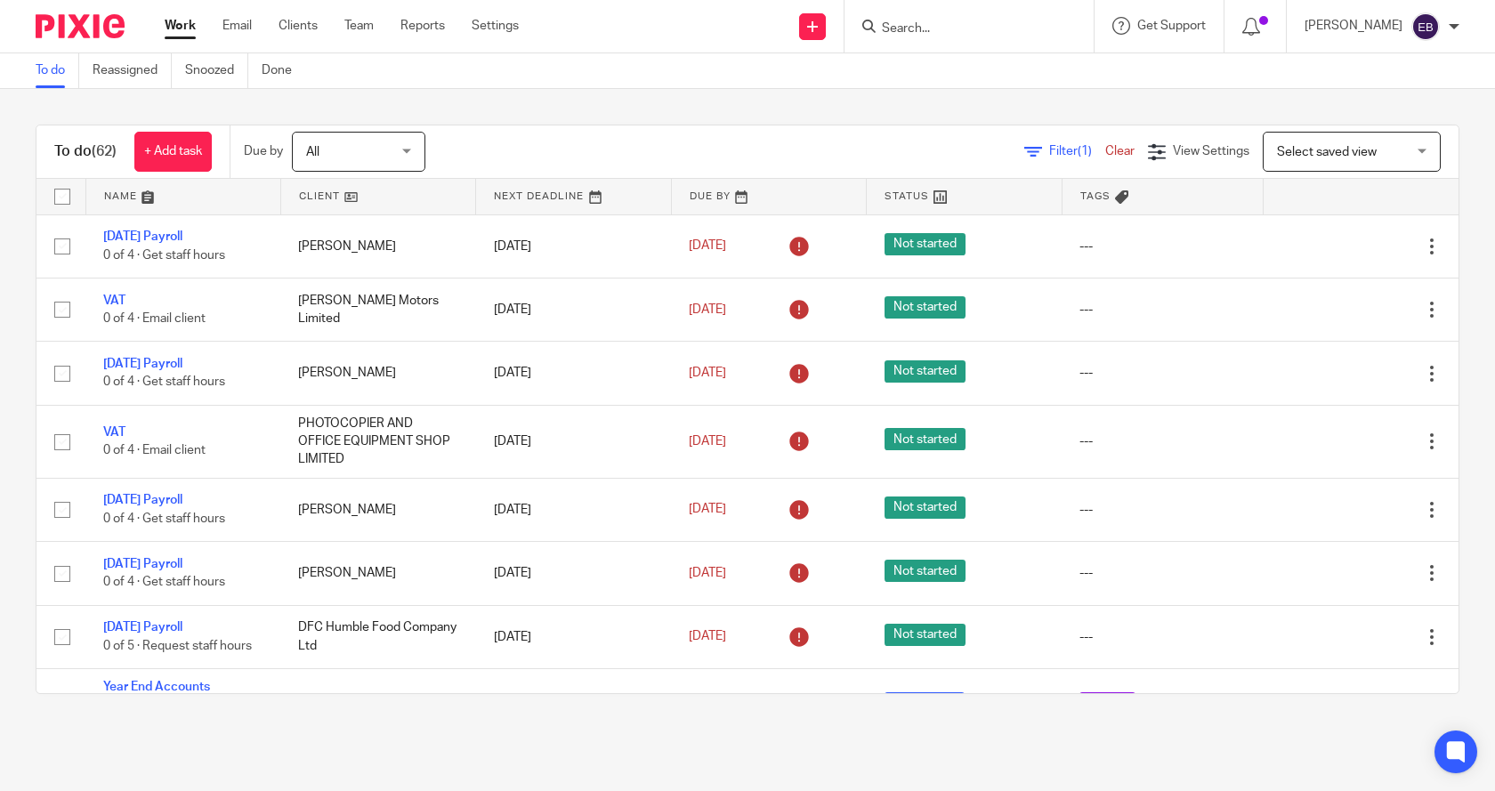
click at [1105, 150] on link "Clear" at bounding box center [1119, 151] width 29 height 12
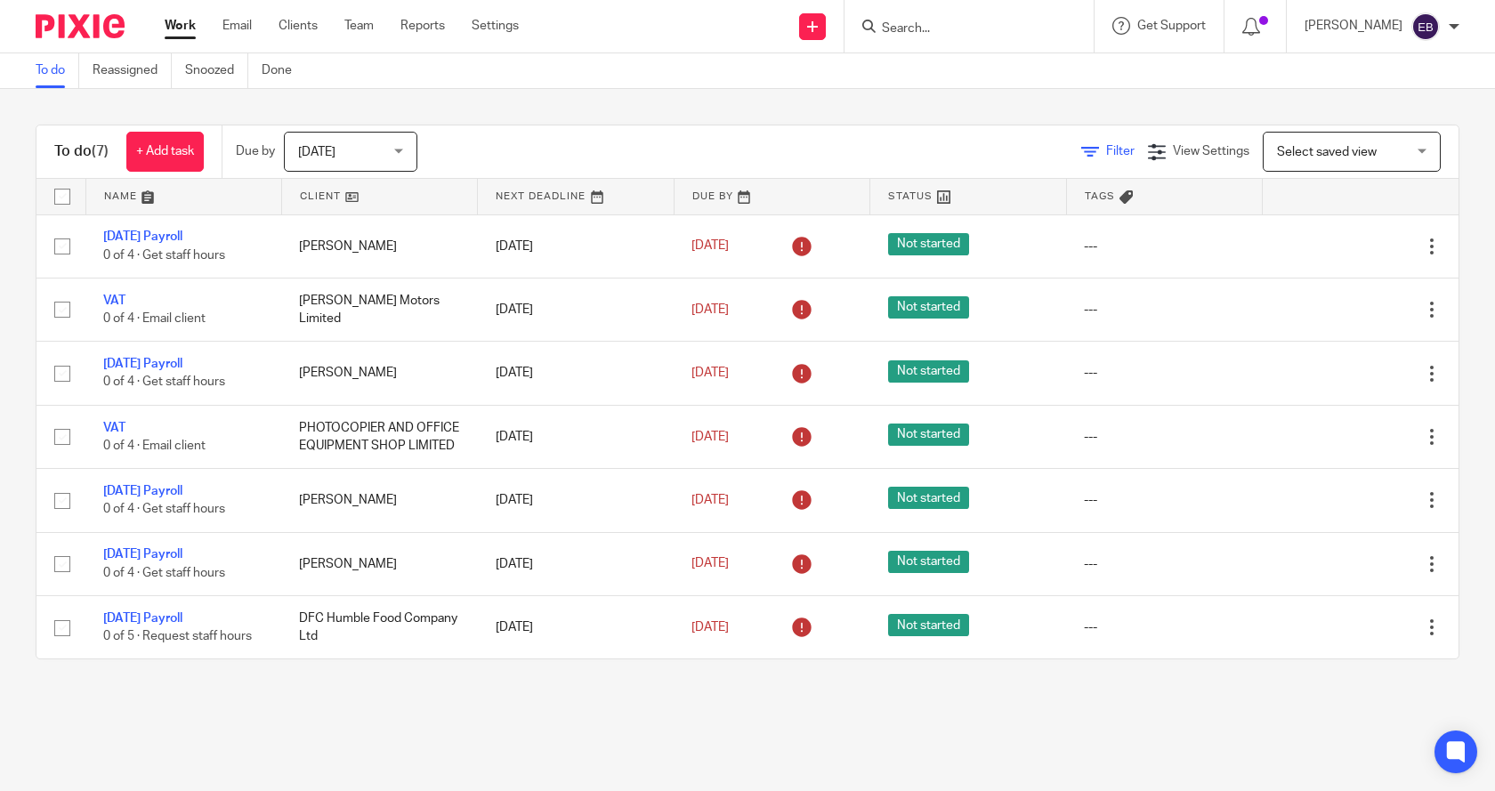
click at [1106, 145] on span "Filter" at bounding box center [1120, 151] width 28 height 12
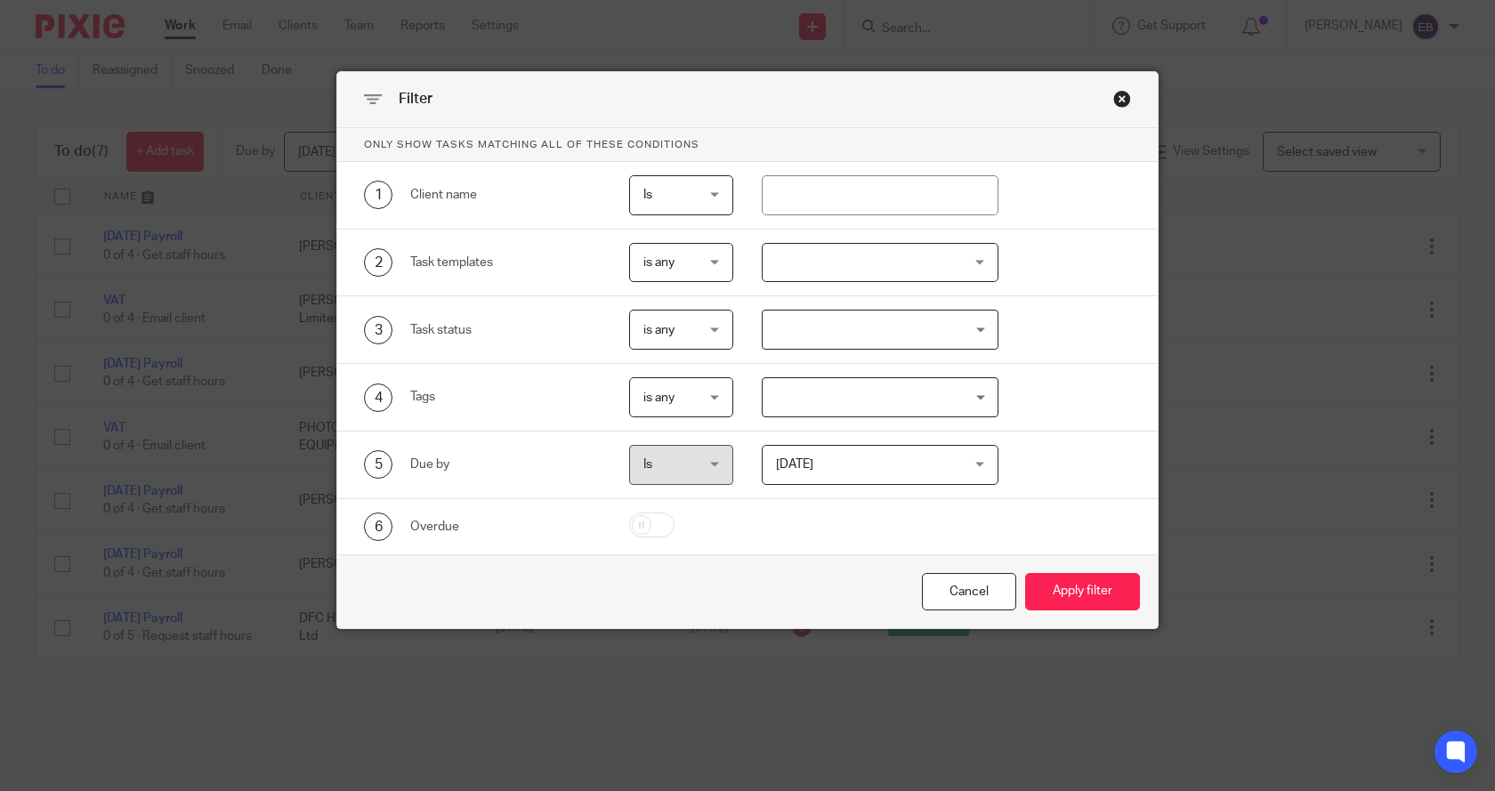
click at [864, 261] on div at bounding box center [881, 263] width 238 height 40
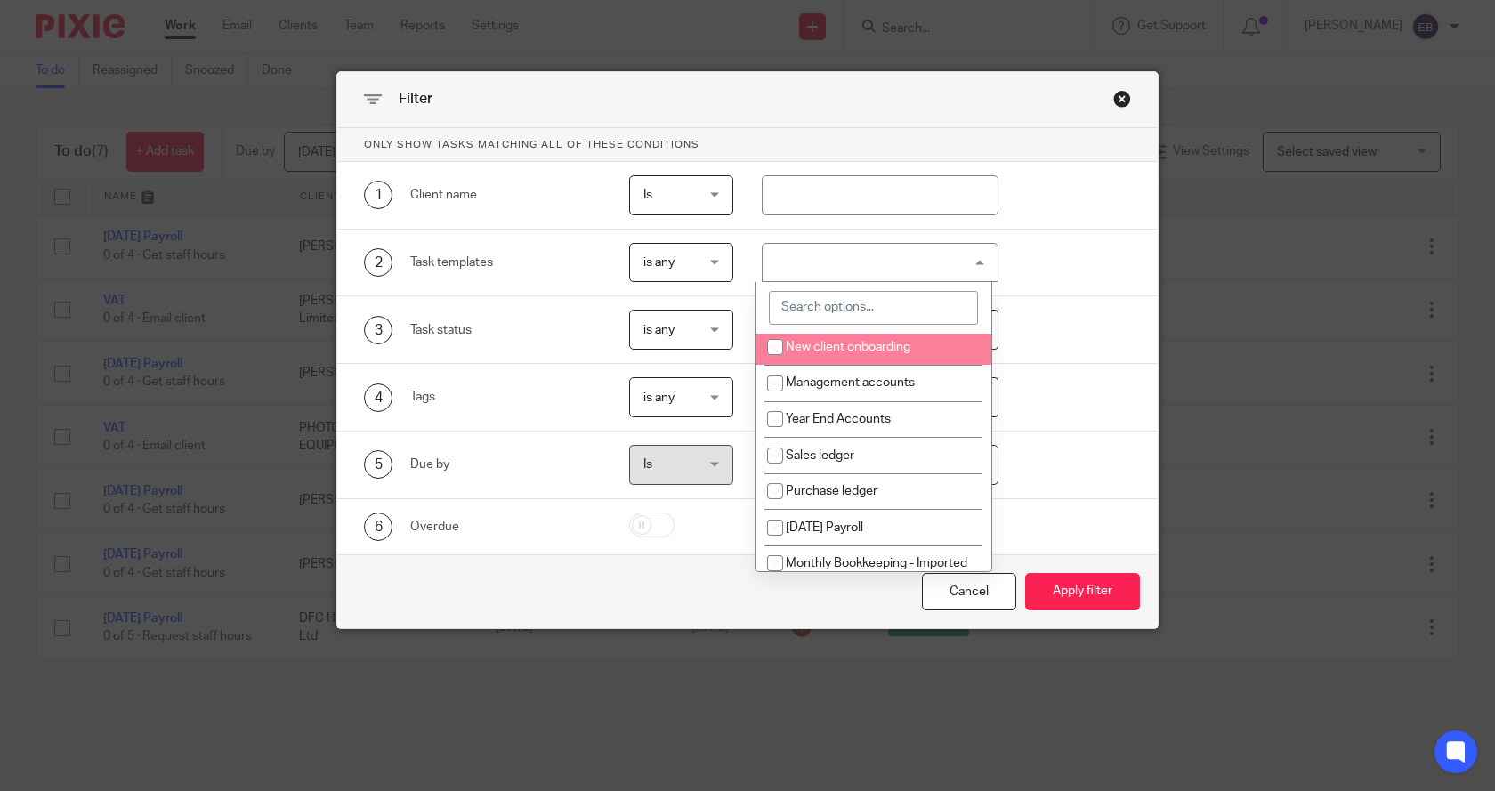
scroll to position [178, 0]
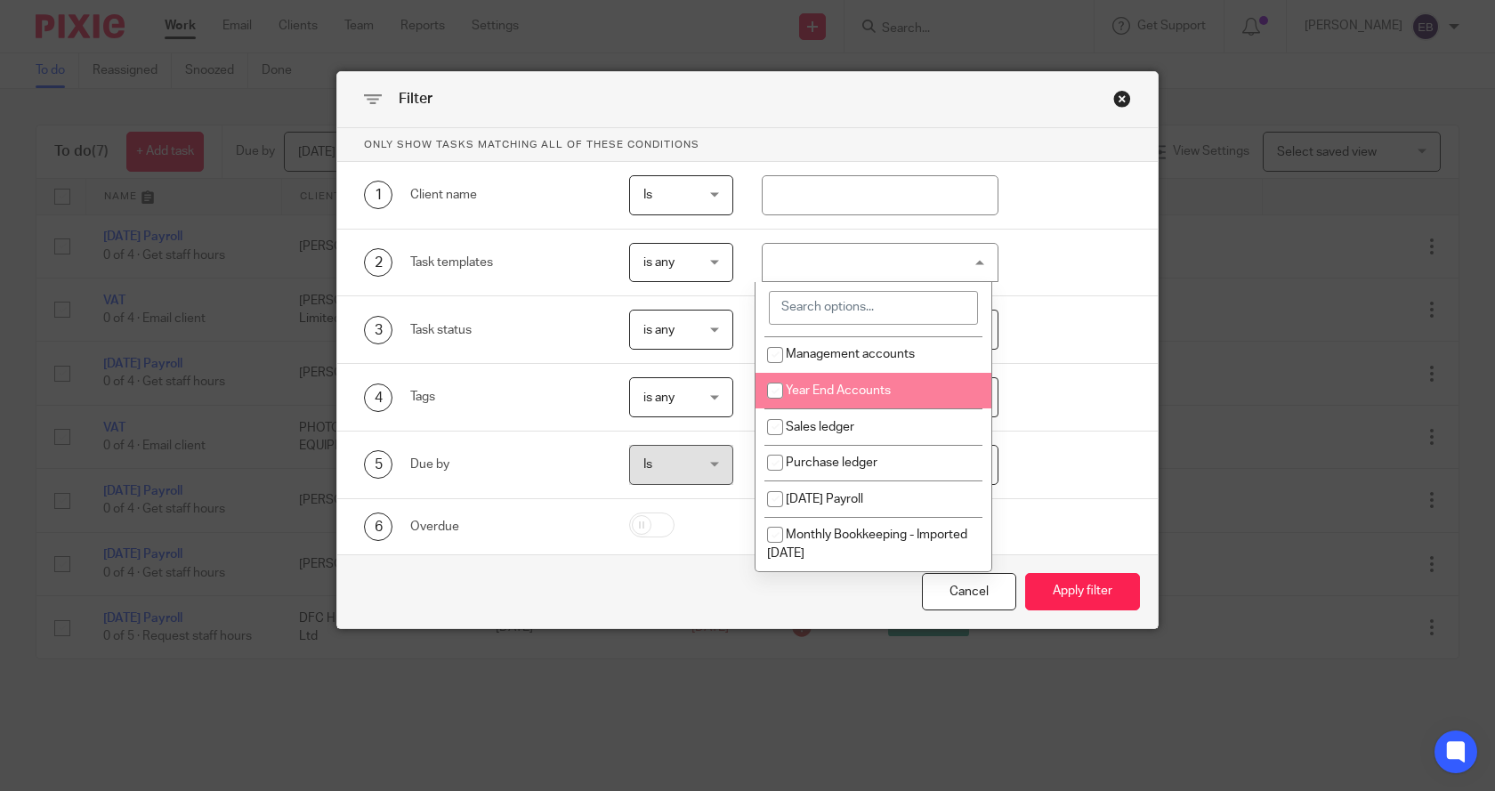
click at [818, 393] on span "Year End Accounts" at bounding box center [838, 391] width 105 height 12
checkbox input "true"
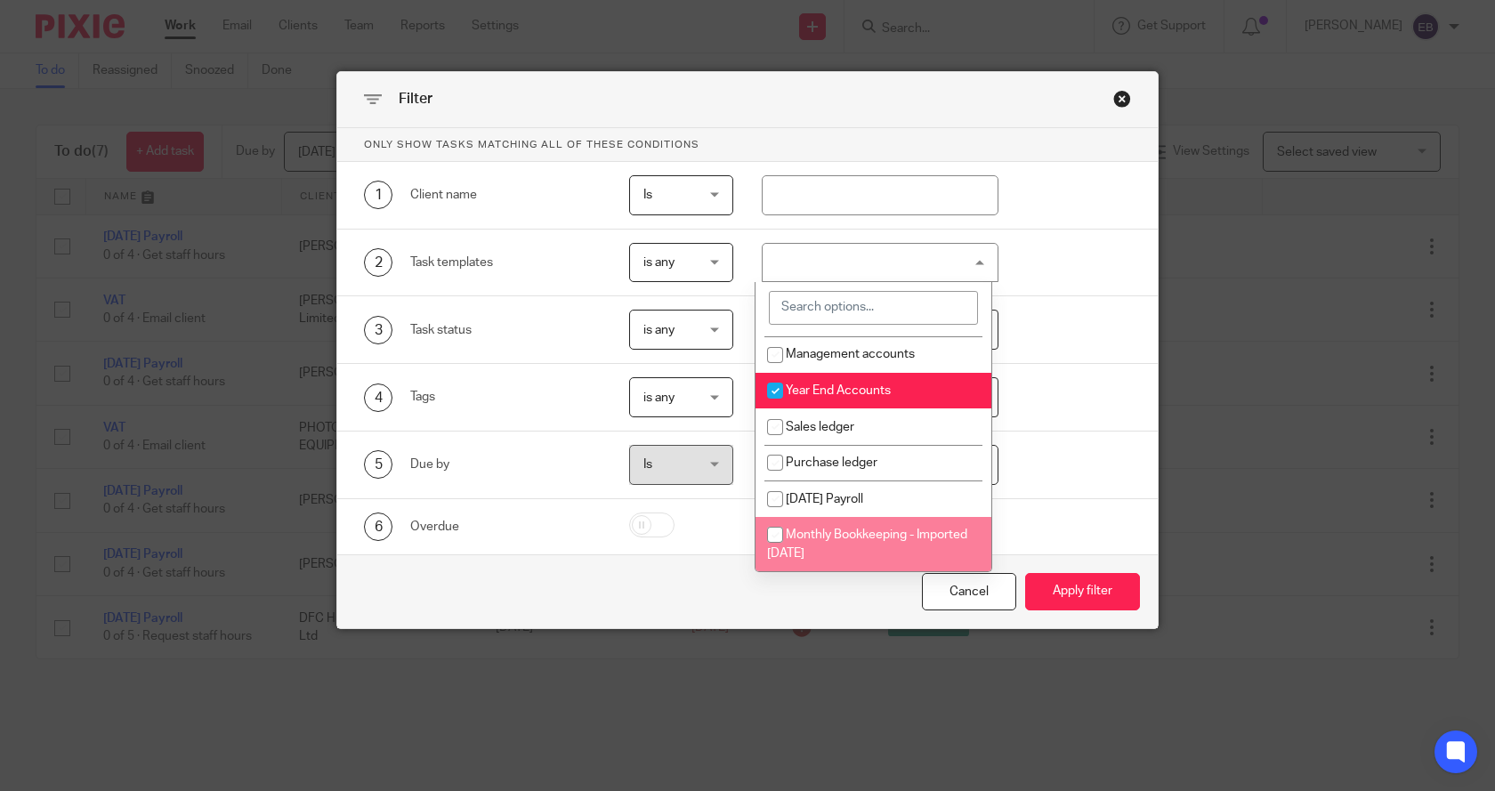
click at [876, 600] on div "Cancel Apply filter" at bounding box center [747, 592] width 821 height 75
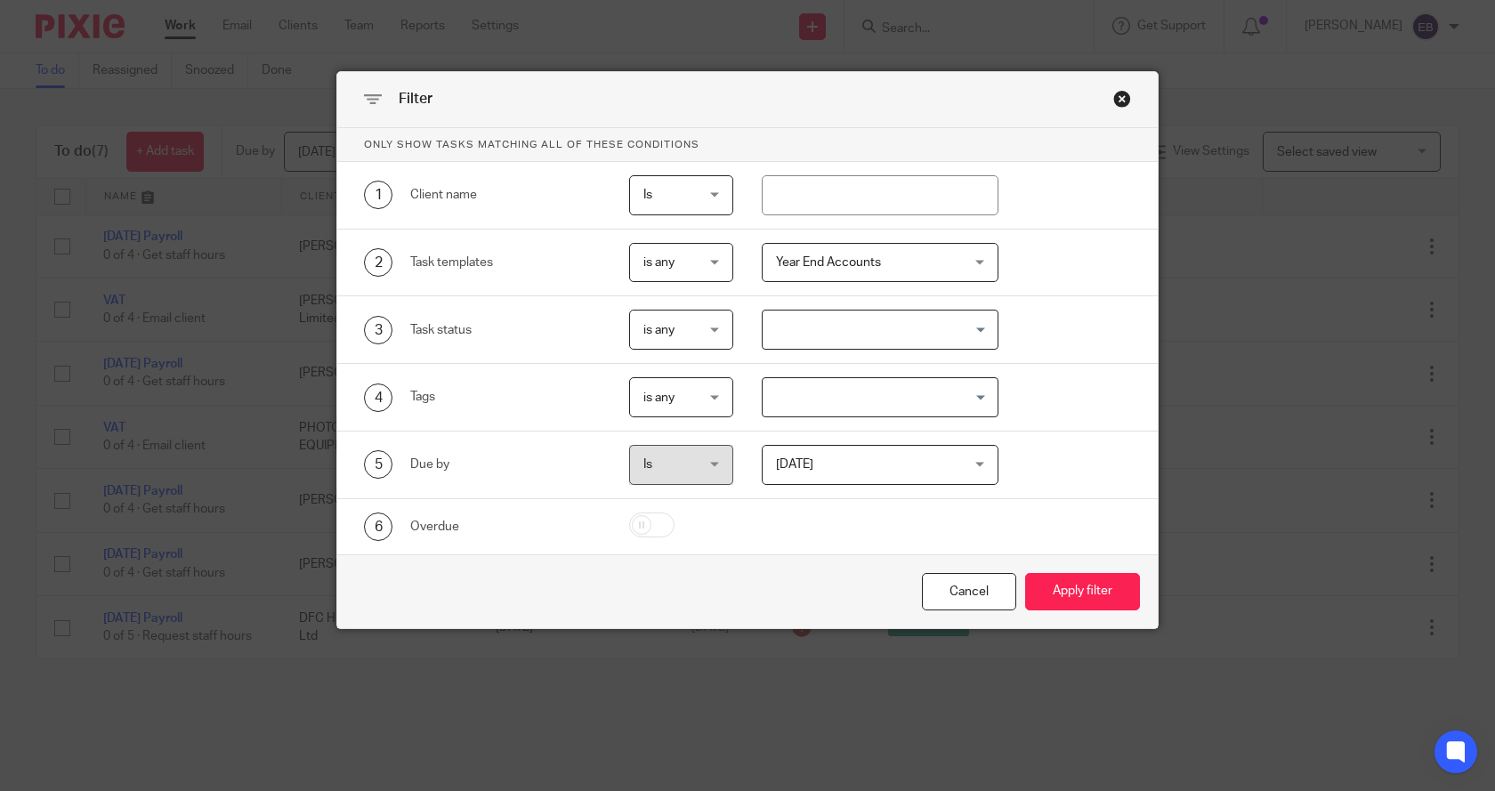
click at [777, 474] on span "[DATE]" at bounding box center [865, 464] width 178 height 37
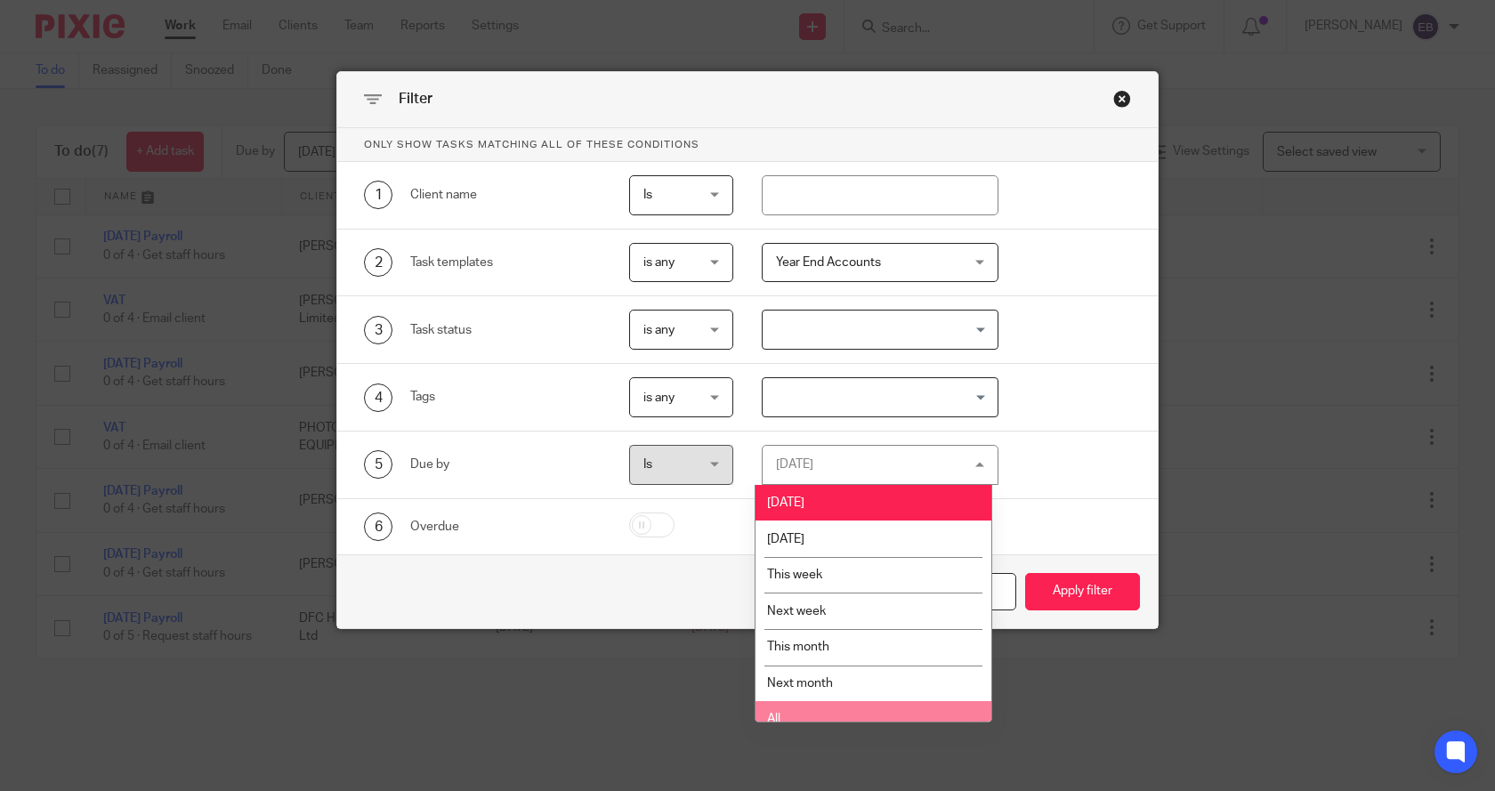
click at [778, 710] on li "All" at bounding box center [874, 719] width 236 height 36
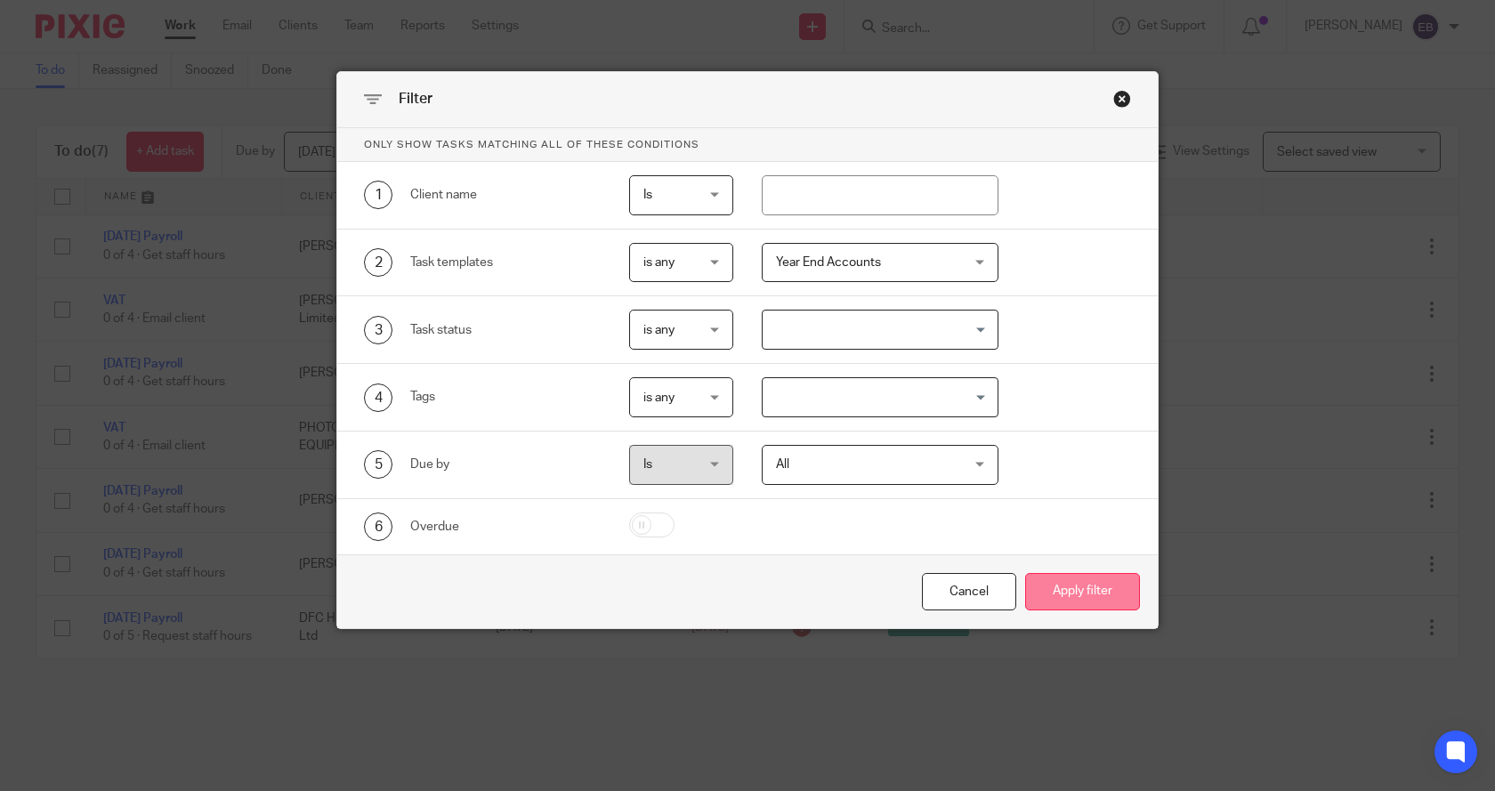
click at [1076, 589] on button "Apply filter" at bounding box center [1082, 592] width 115 height 38
